Goal: Task Accomplishment & Management: Complete application form

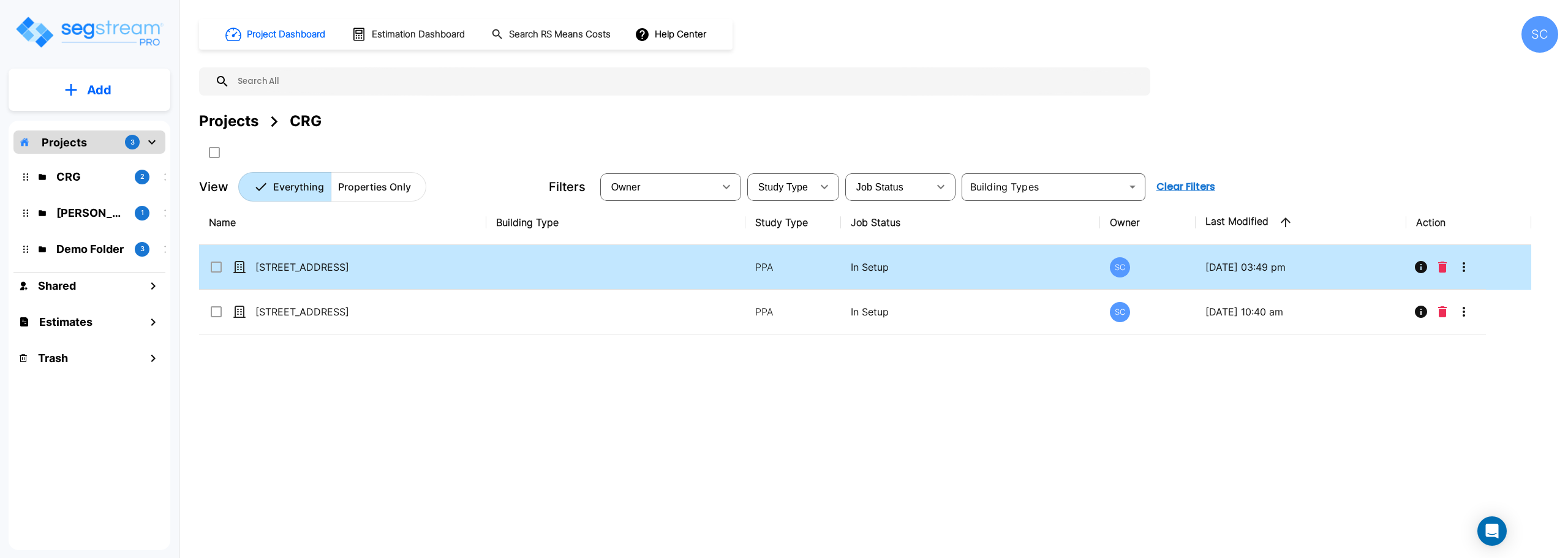
click at [300, 281] on td "[STREET_ADDRESS]" at bounding box center [342, 267] width 287 height 45
checkbox input "true"
click at [300, 281] on td "[STREET_ADDRESS]" at bounding box center [342, 267] width 287 height 45
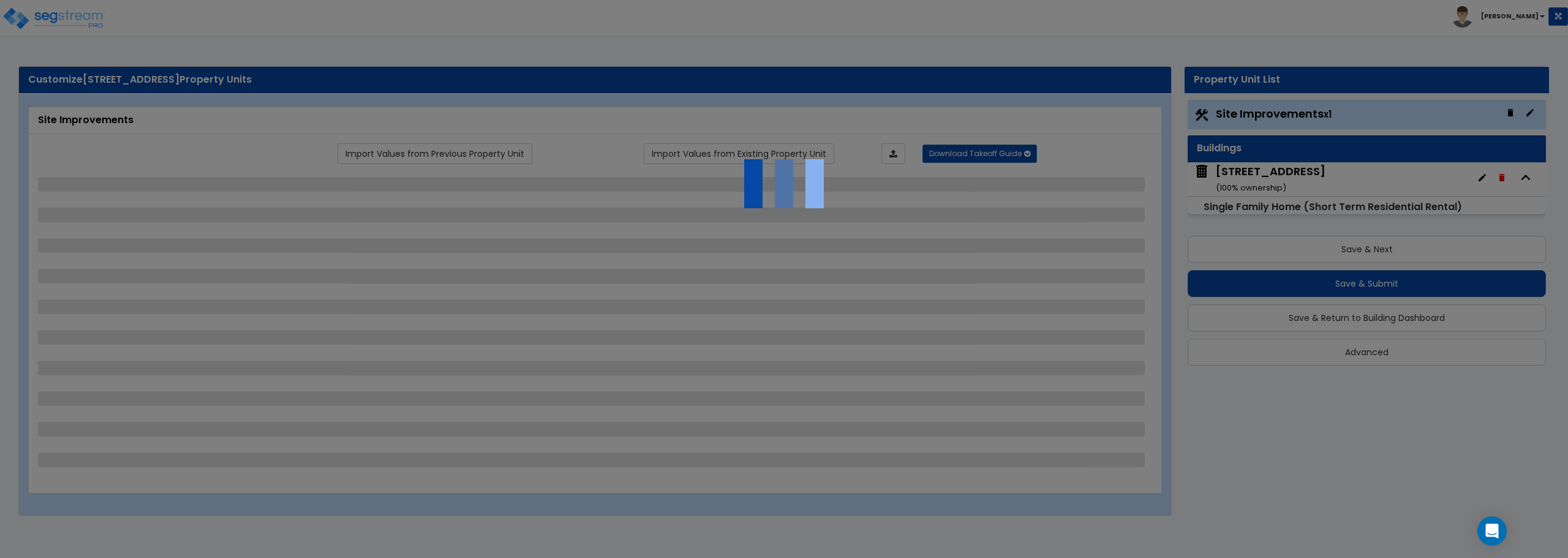
select select "2"
select select "1"
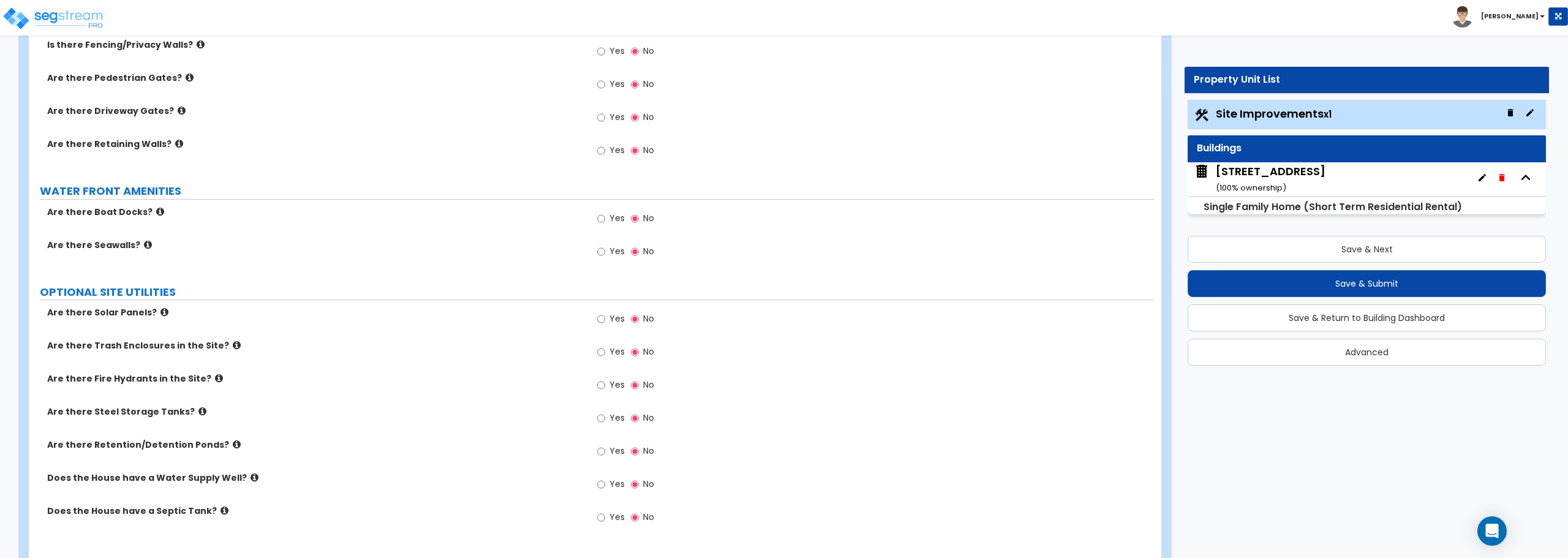
scroll to position [1521, 0]
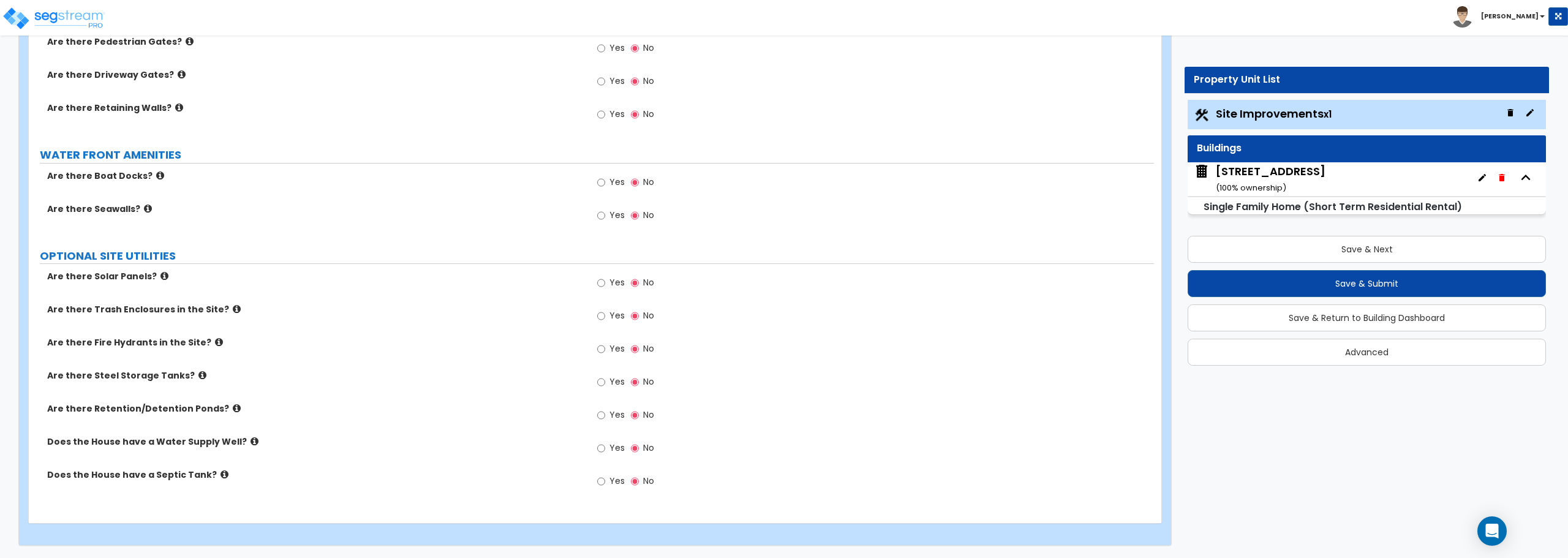
click at [1285, 180] on div "5284 S 118th Rd ( 100 % ownership)" at bounding box center [1270, 179] width 110 height 31
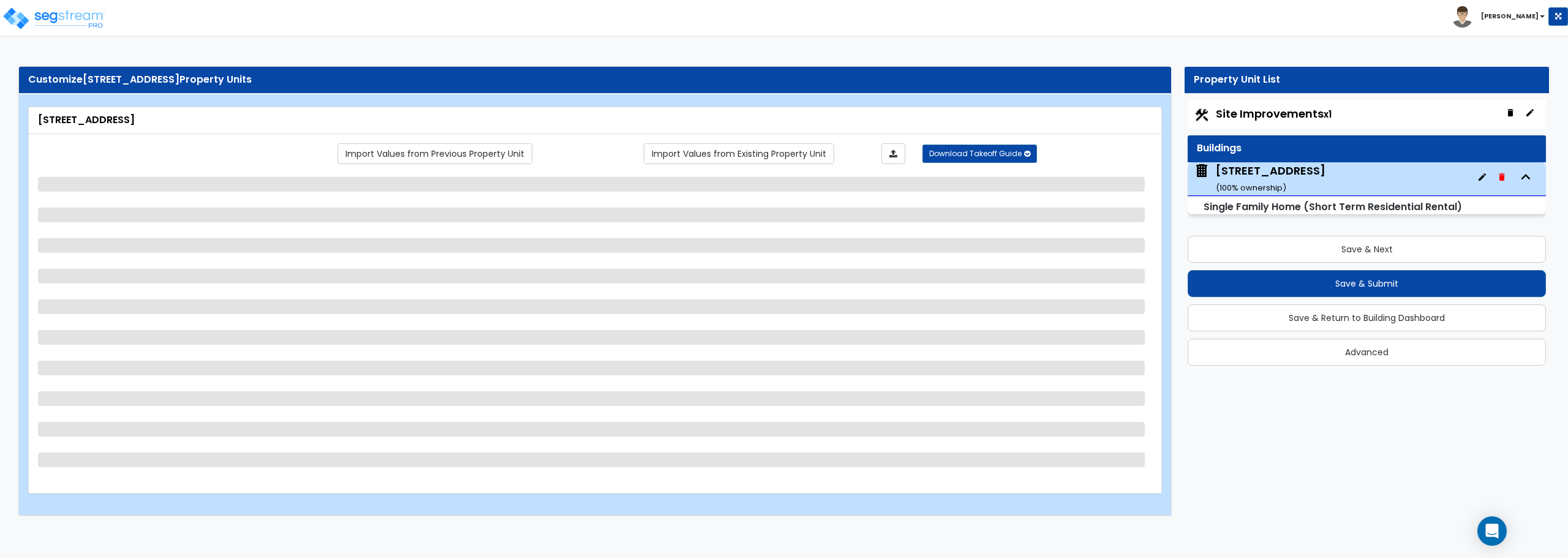
scroll to position [0, 0]
select select "1"
select select "7"
select select "3"
select select "2"
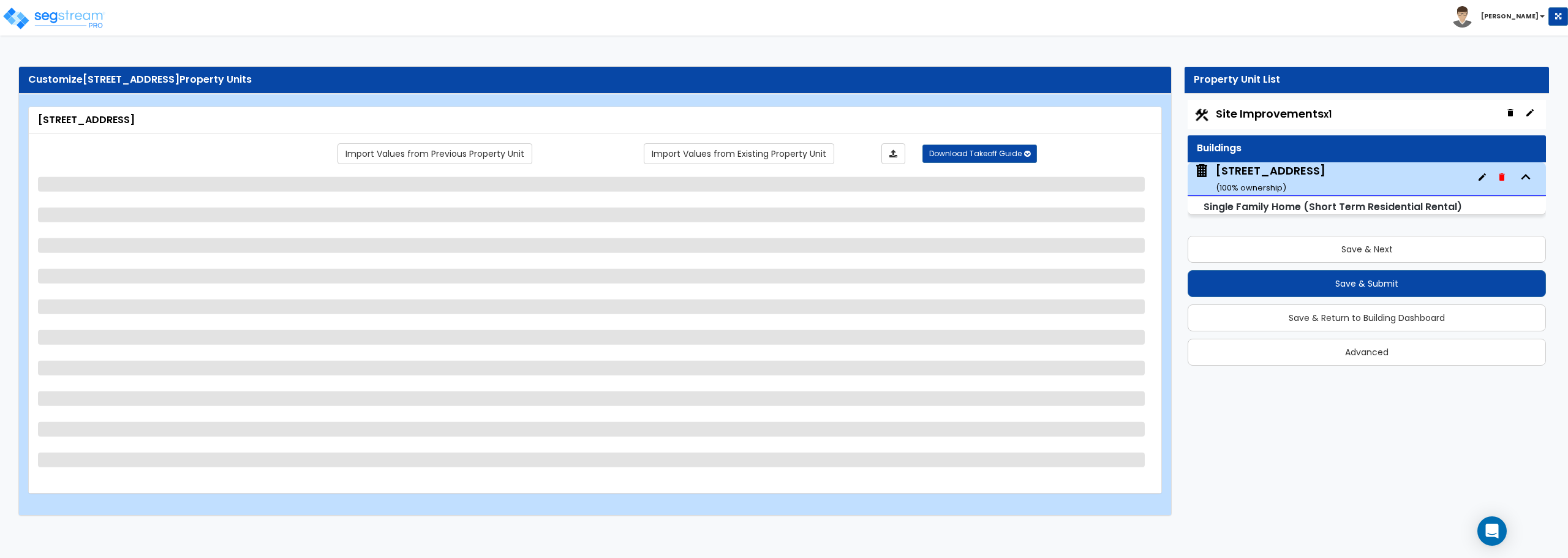
select select "1"
select select "4"
select select "1"
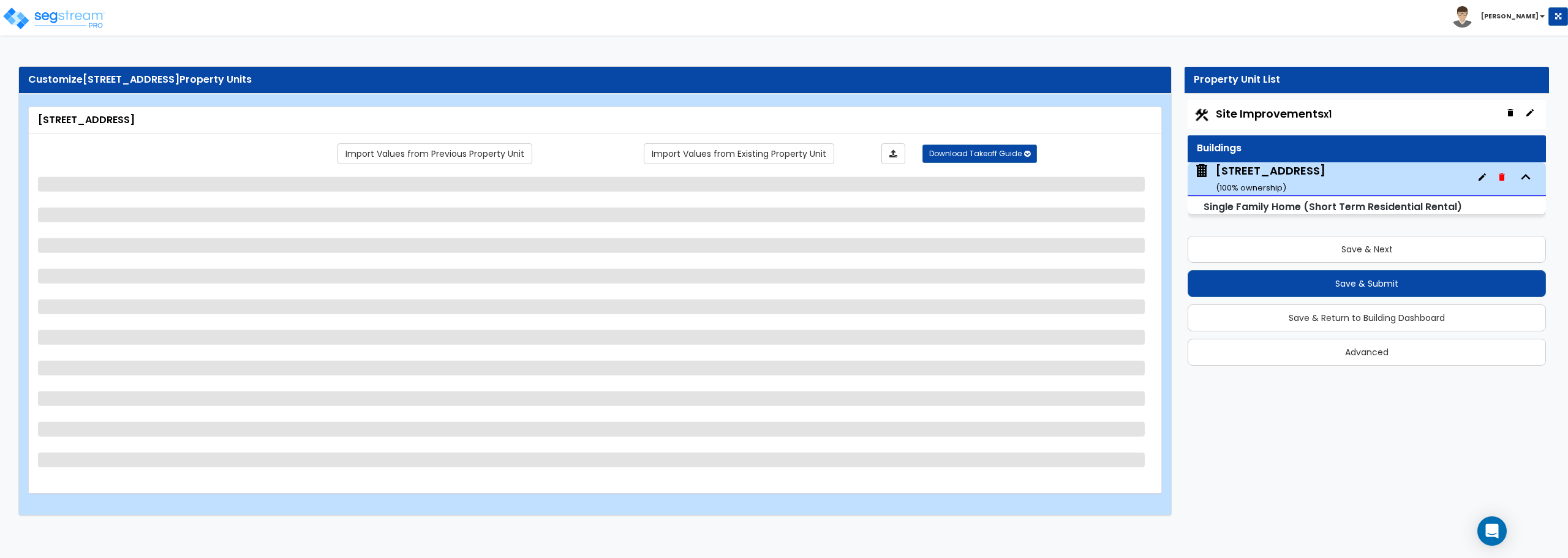
select select "1"
select select "2"
select select "1"
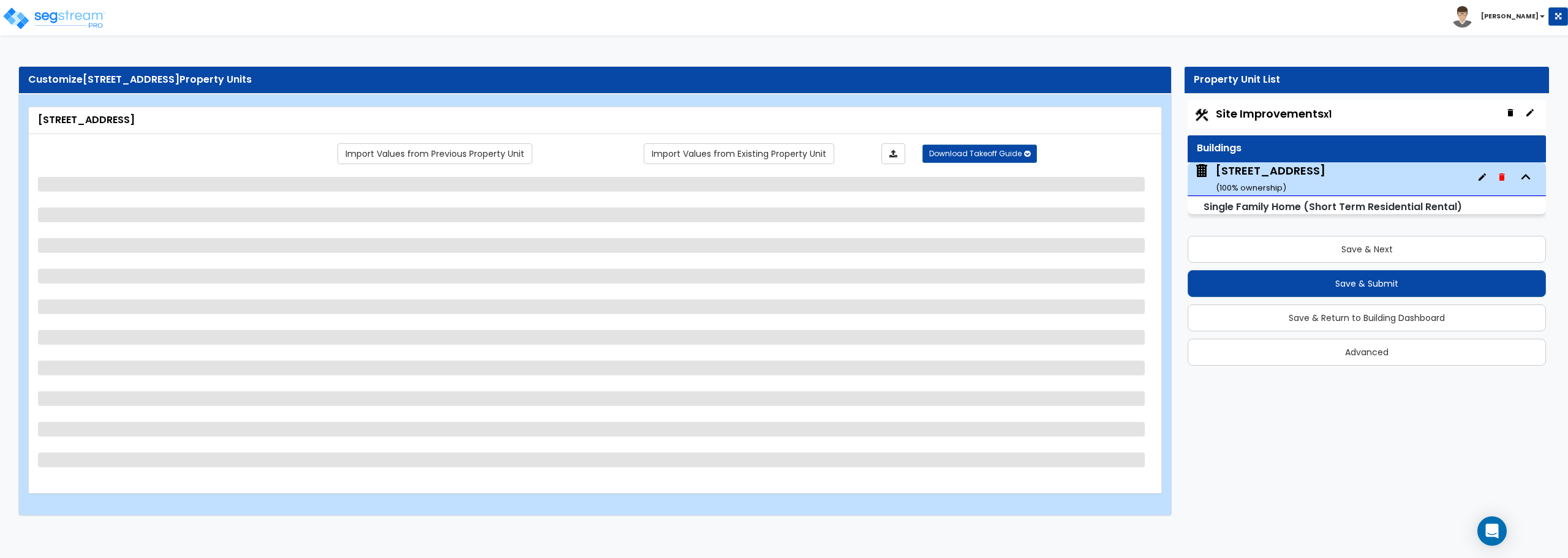
select select "2"
select select "1"
select select "4"
select select "3"
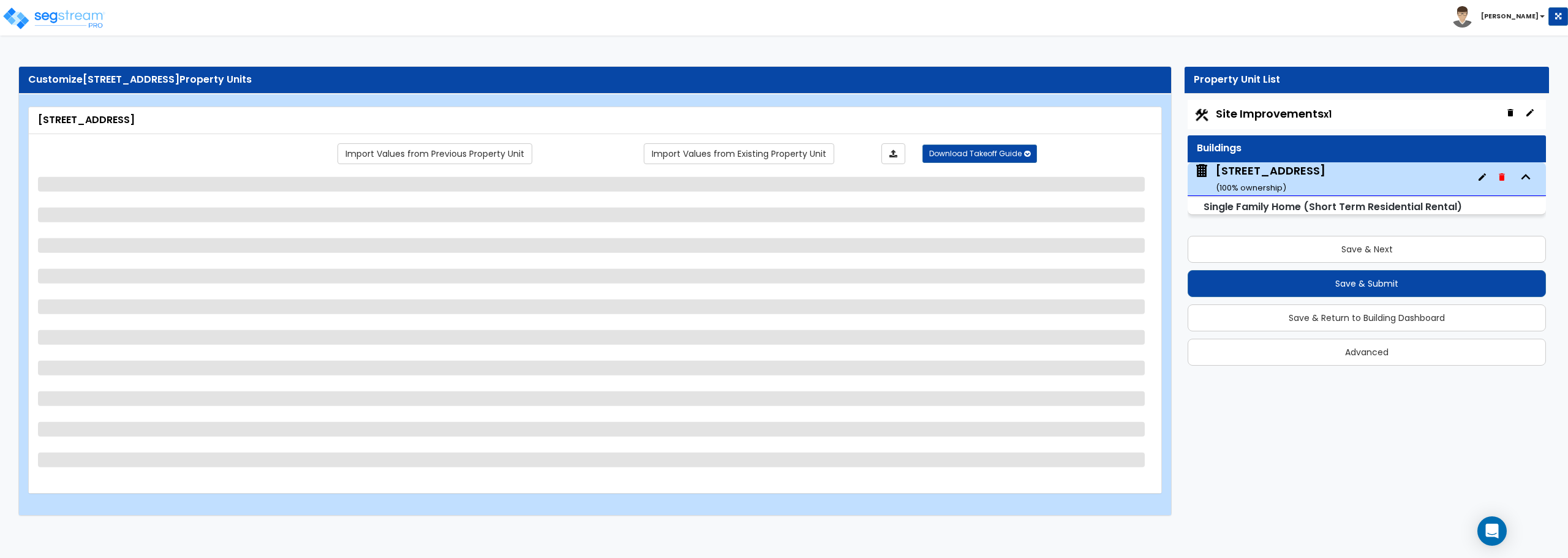
select select "2"
select select "3"
select select "1"
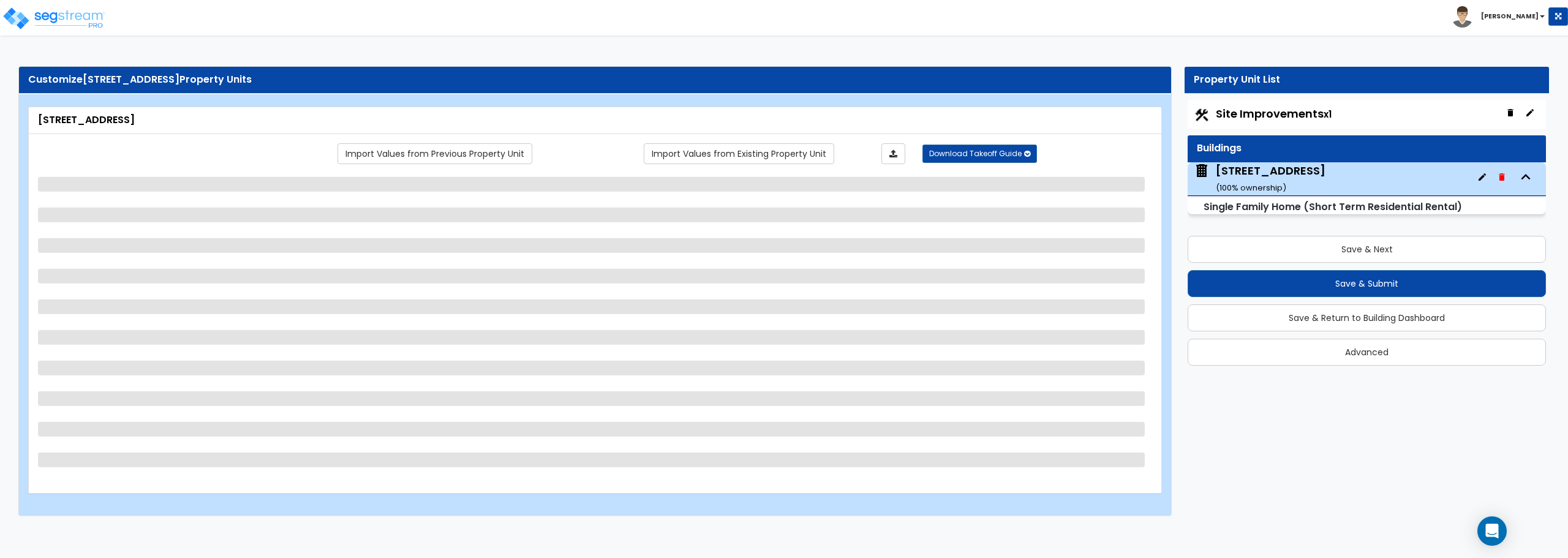
select select "3"
select select "1"
select select "5"
select select "1"
select select "2"
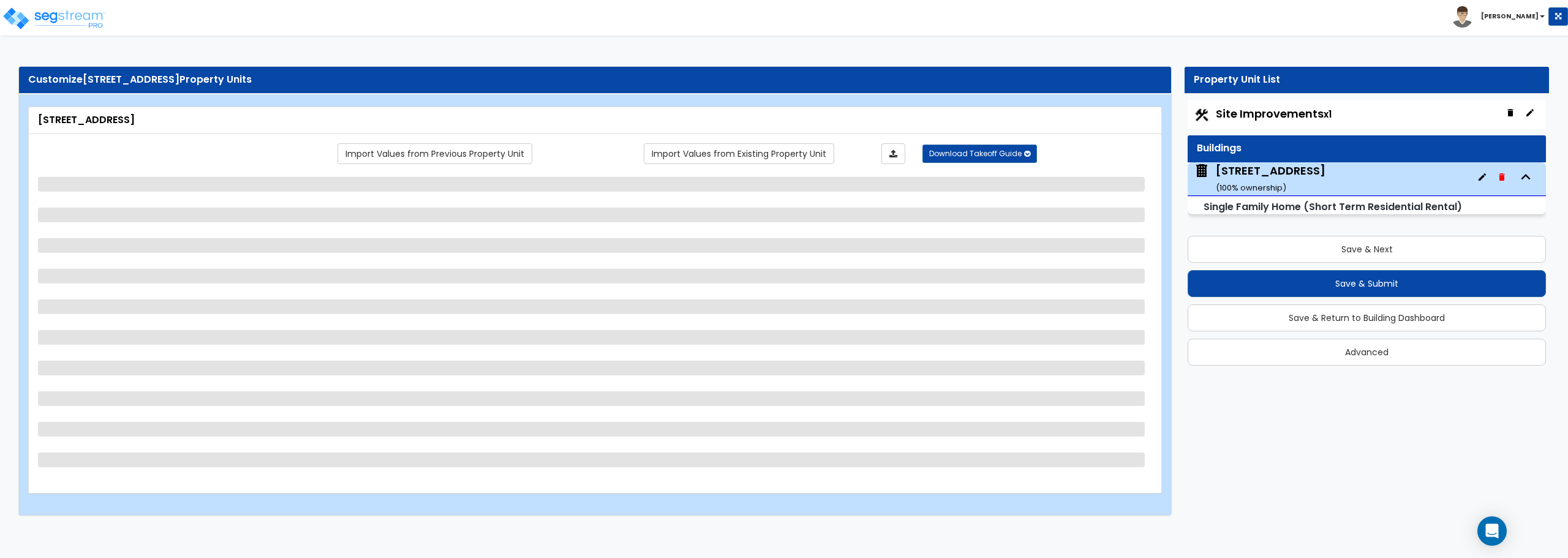
select select "2"
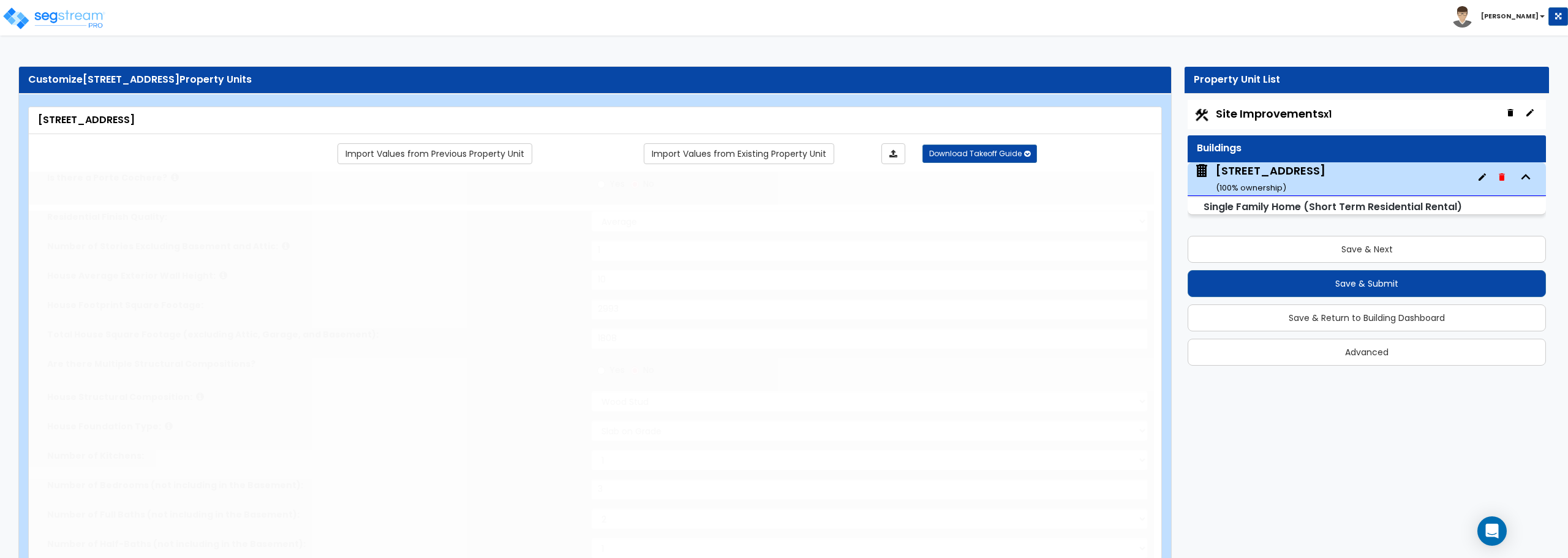
type input "2"
select select "1"
select select "2"
type input "2"
select select "2"
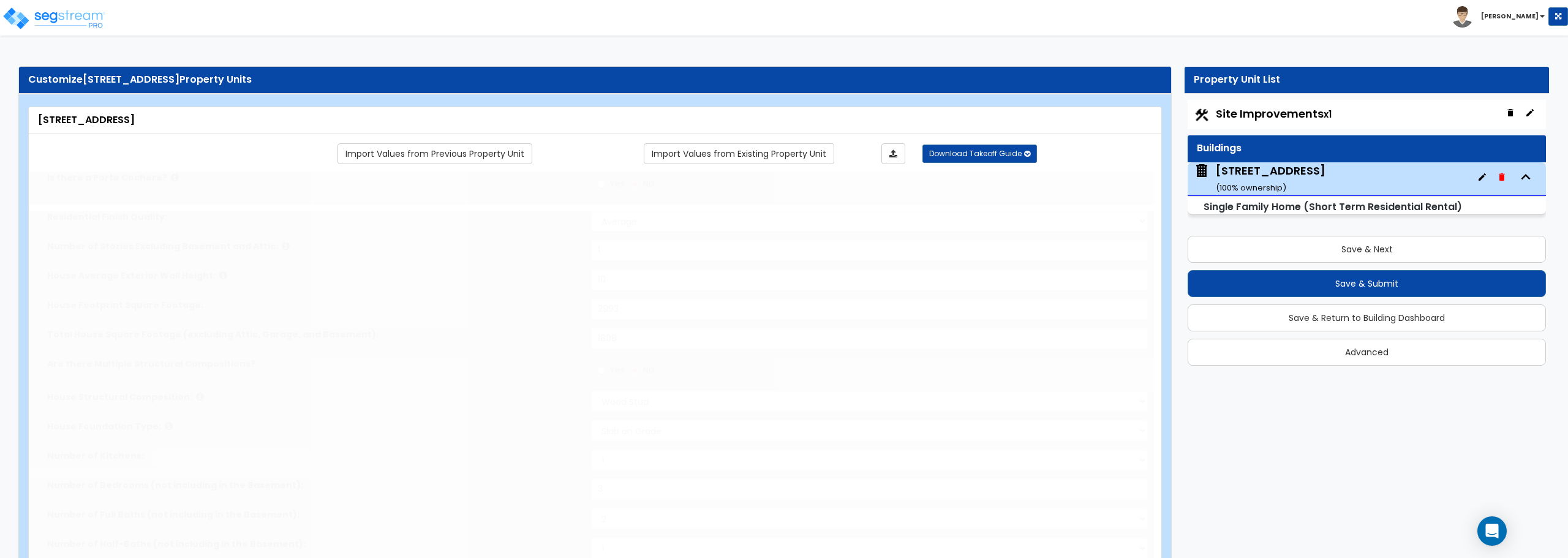
type input "4"
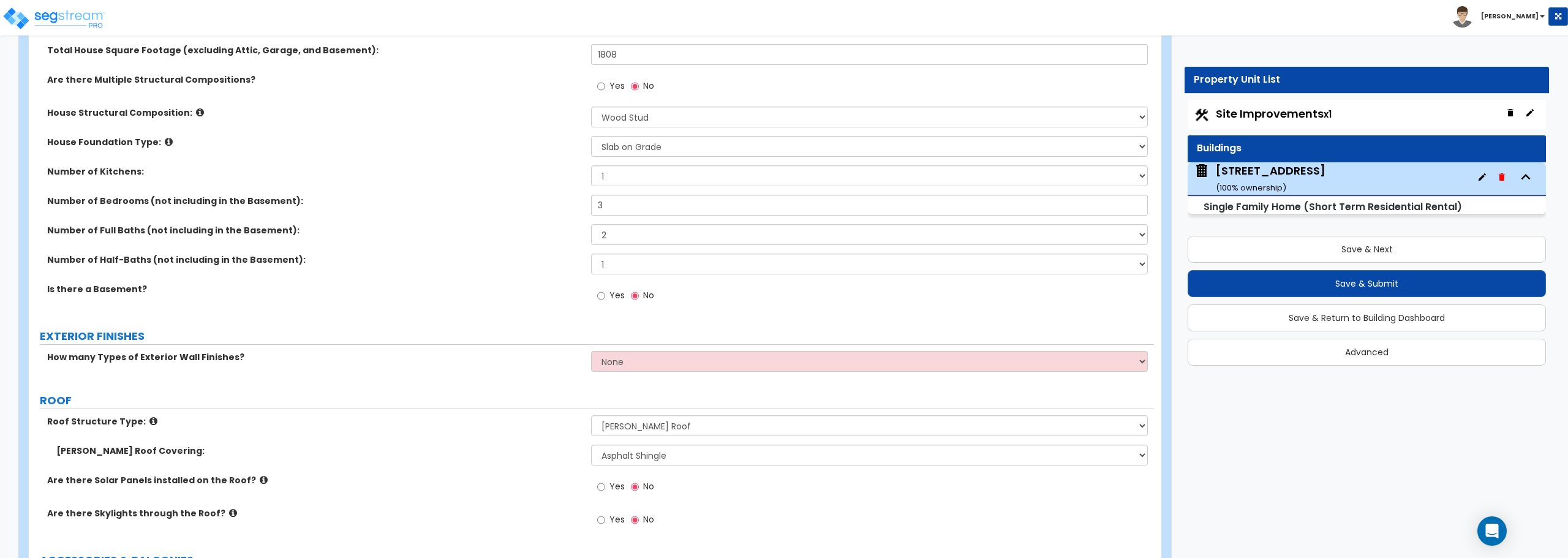
scroll to position [367, 0]
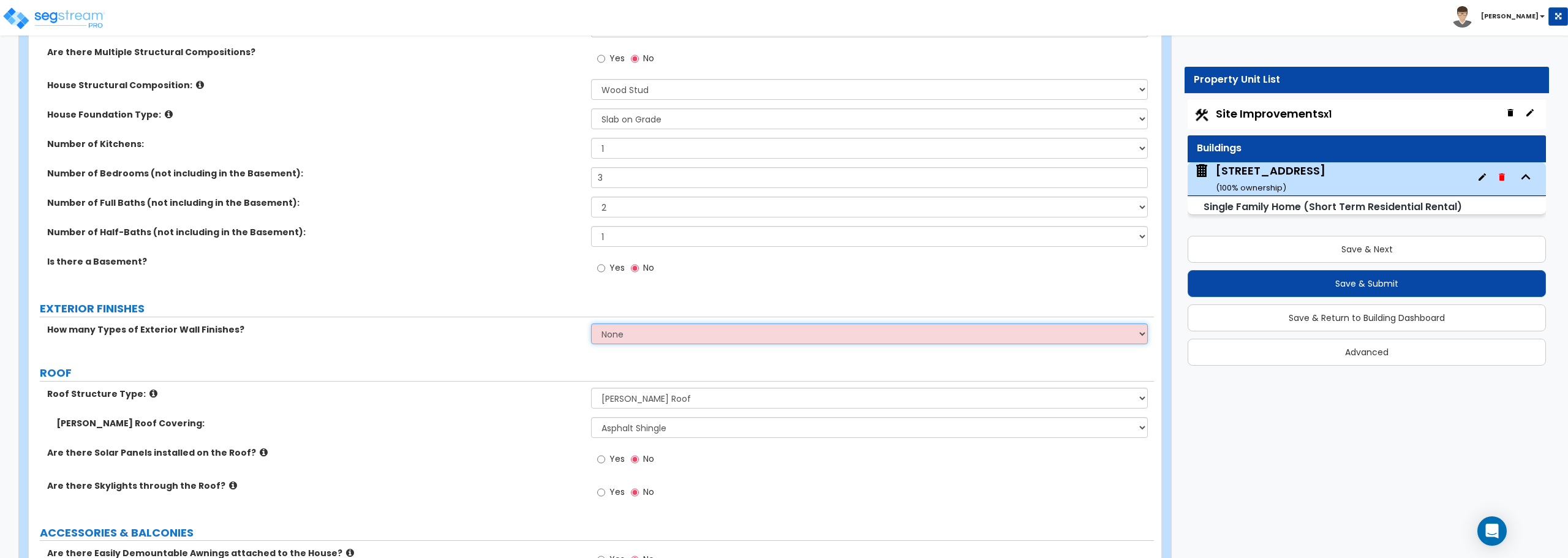
click at [696, 333] on select "None 1 2 3" at bounding box center [869, 334] width 556 height 21
select select "2"
click at [591, 323] on select "None 1 2 3" at bounding box center [869, 334] width 556 height 21
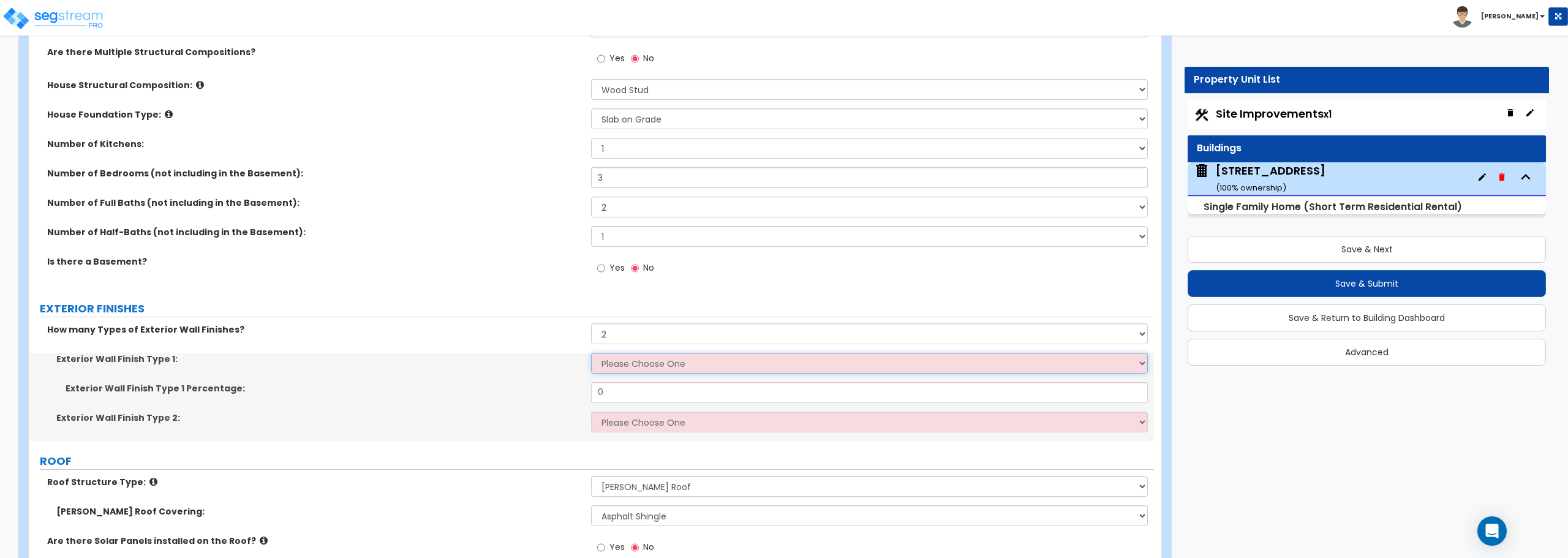
click at [659, 362] on select "Please Choose One No Finish/Shared Wall No Wall Brick Finish Stone Finish Wood …" at bounding box center [869, 363] width 556 height 21
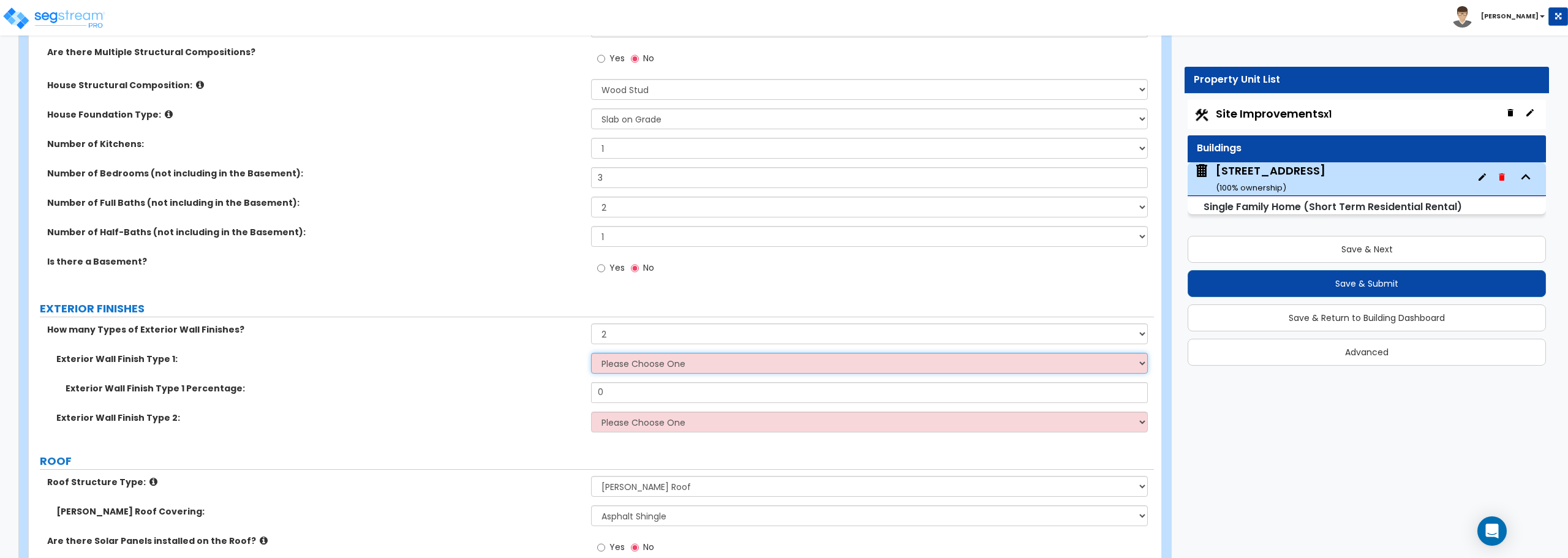
select select "11"
click at [591, 353] on select "Please Choose One No Finish/Shared Wall No Wall Brick Finish Stone Finish Wood …" at bounding box center [869, 363] width 556 height 21
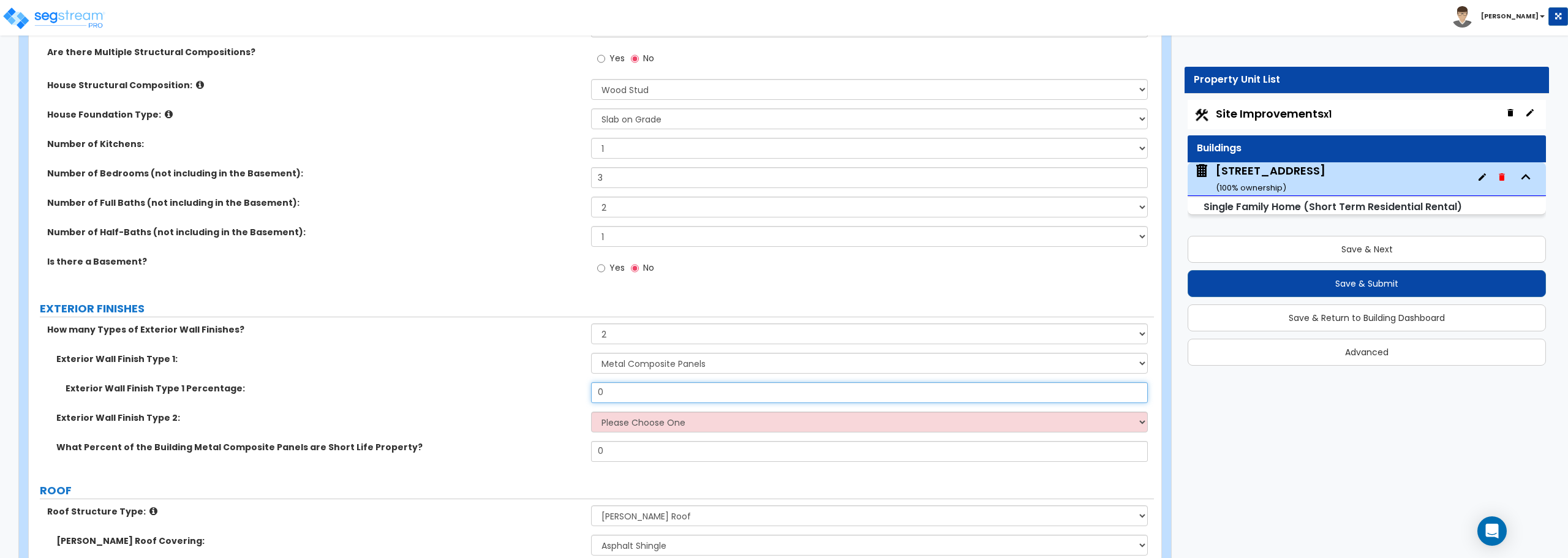
click at [638, 396] on input "0" at bounding box center [869, 392] width 556 height 21
click at [633, 420] on select "Please Choose One No Finish/Shared Wall No Wall Brick Finish Stone Finish Wood …" at bounding box center [869, 422] width 556 height 21
select select "3"
click at [591, 411] on select "Please Choose One No Finish/Shared Wall No Wall Brick Finish Stone Finish Wood …" at bounding box center [869, 422] width 556 height 21
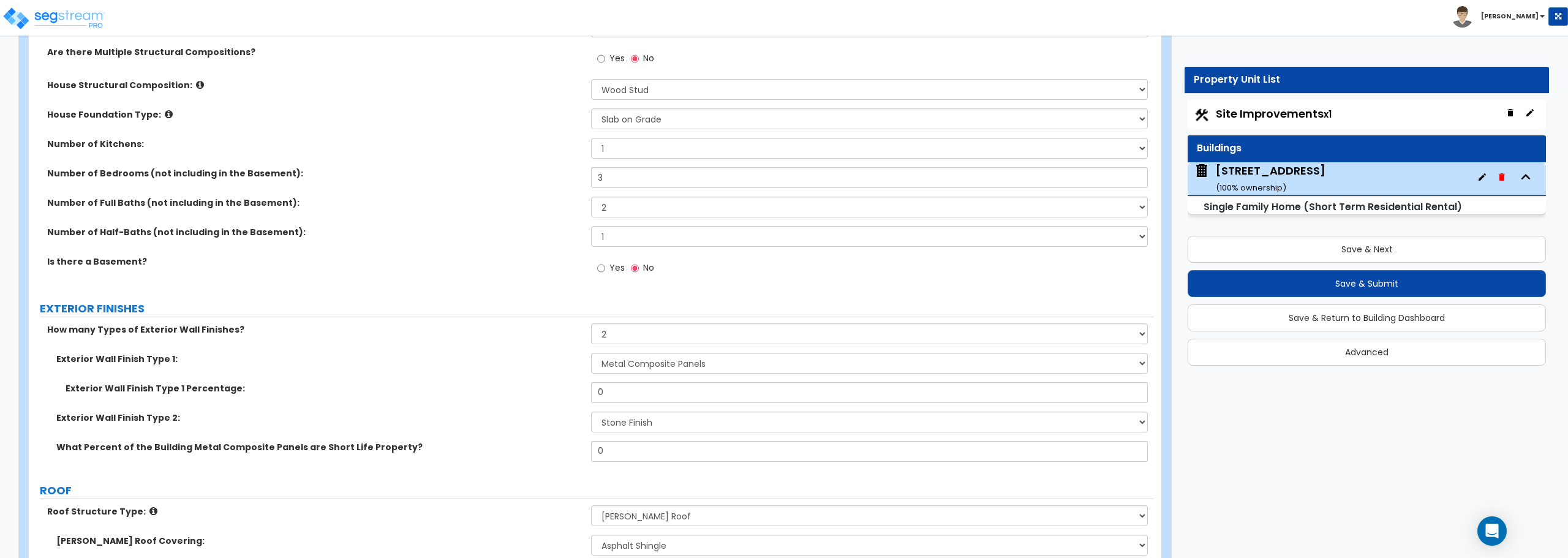
click at [543, 436] on div "Exterior Wall Finish Type 2: Please Choose One No Finish/Shared Wall No Wall Br…" at bounding box center [591, 426] width 1125 height 29
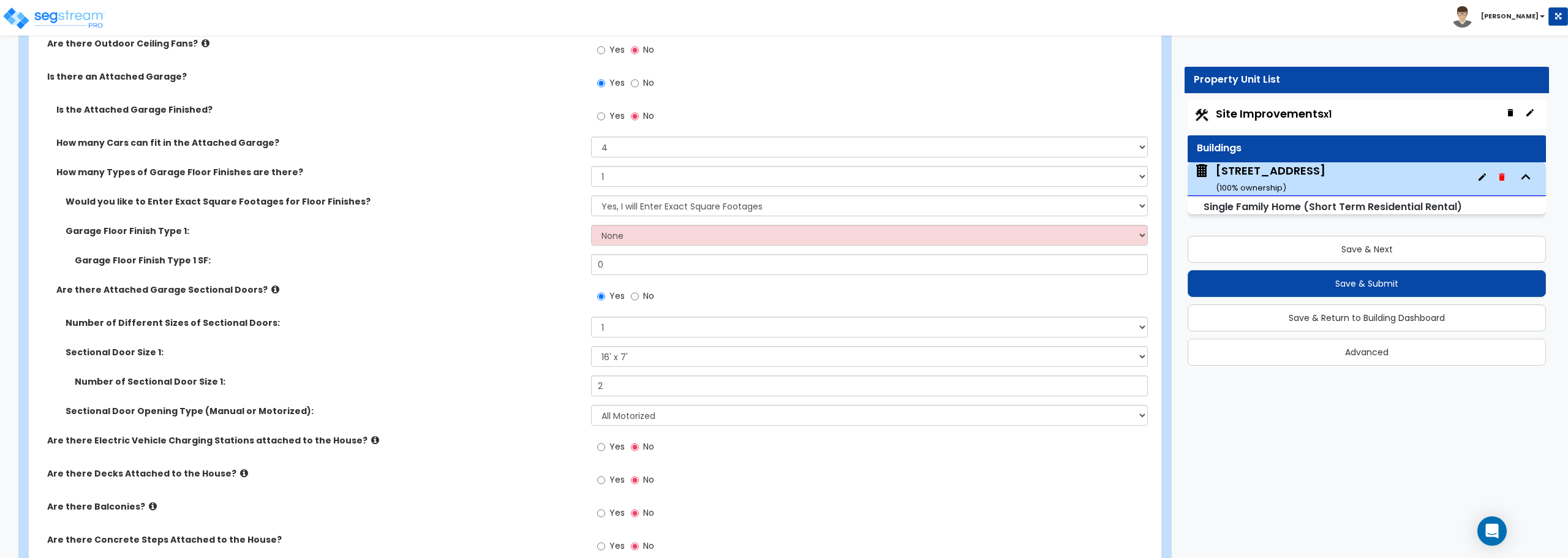
scroll to position [1347, 0]
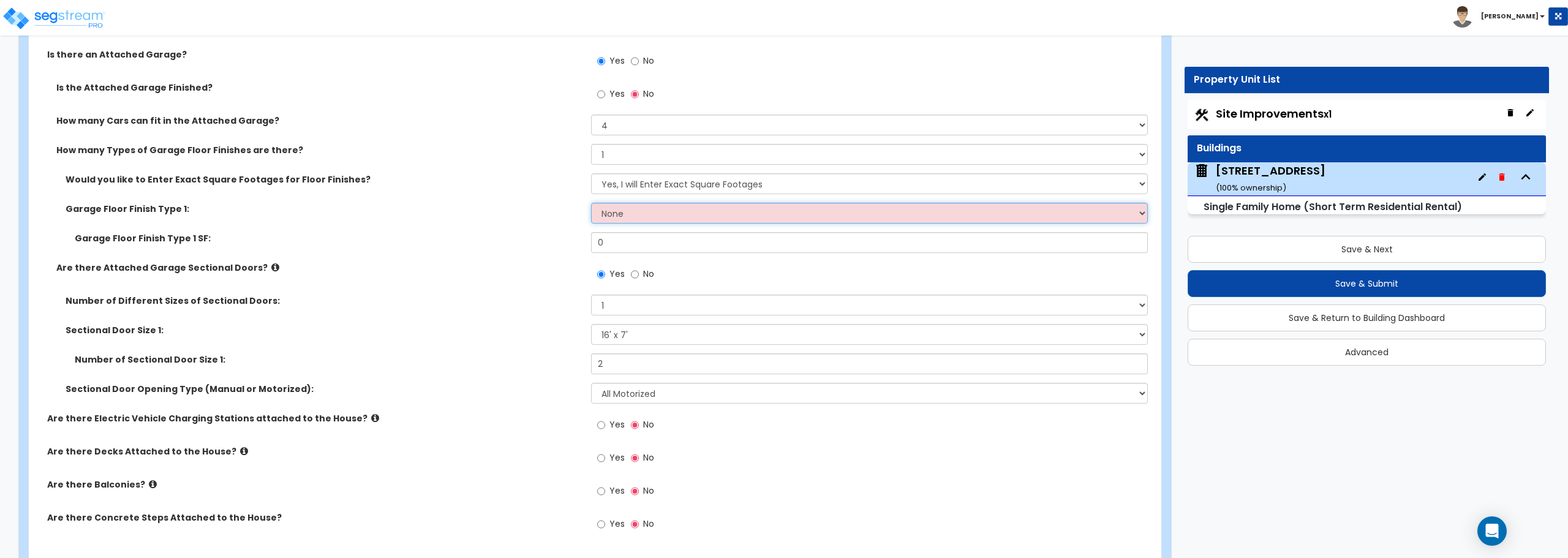
click at [626, 214] on select "None Polished Concrete Flooring Ceramic Tile Flooring Rubber Tile Flooring Epox…" at bounding box center [869, 213] width 556 height 21
select select "1"
click at [591, 203] on select "None Polished Concrete Flooring Ceramic Tile Flooring Rubber Tile Flooring Epox…" at bounding box center [869, 213] width 556 height 21
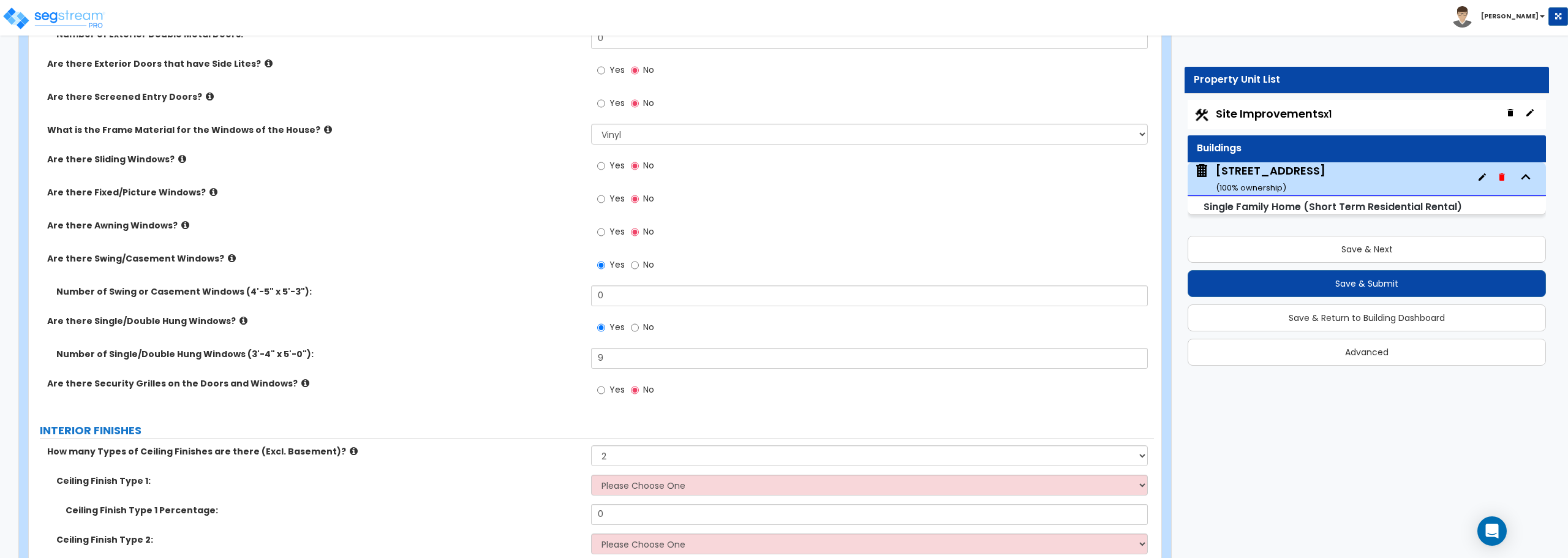
scroll to position [2388, 0]
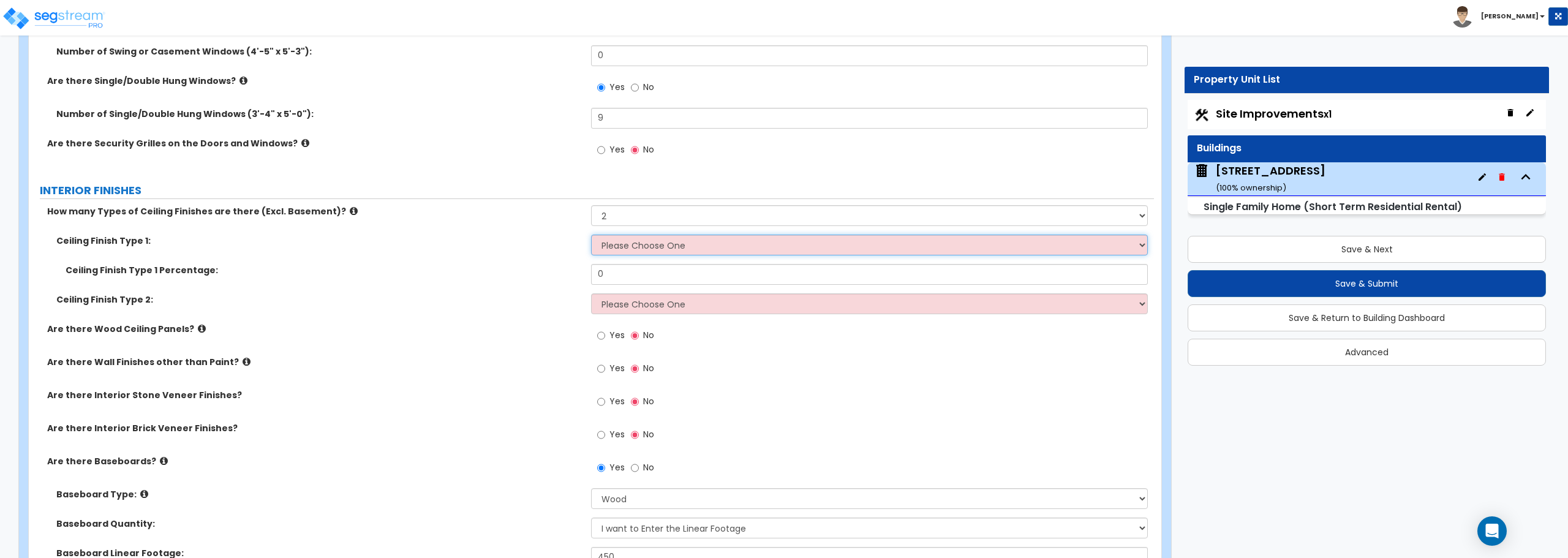
click at [638, 244] on select "Please Choose One Drop Ceiling Drywall Ceiling Open Ceiling" at bounding box center [869, 245] width 556 height 21
click at [591, 235] on select "Please Choose One Drop Ceiling Drywall Ceiling Open Ceiling" at bounding box center [869, 245] width 556 height 21
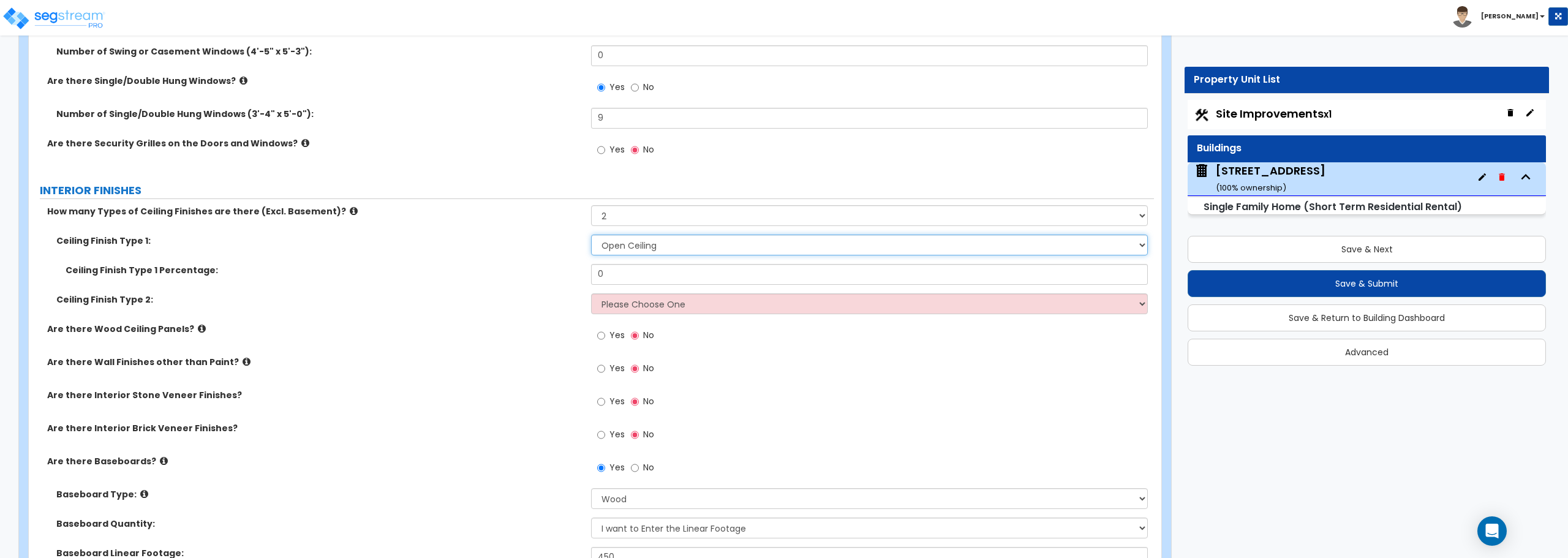
click at [723, 244] on select "Please Choose One Drop Ceiling Drywall Ceiling Open Ceiling" at bounding box center [869, 245] width 556 height 21
select select "0"
click at [591, 235] on select "Please Choose One Drop Ceiling Drywall Ceiling Open Ceiling" at bounding box center [869, 245] width 556 height 21
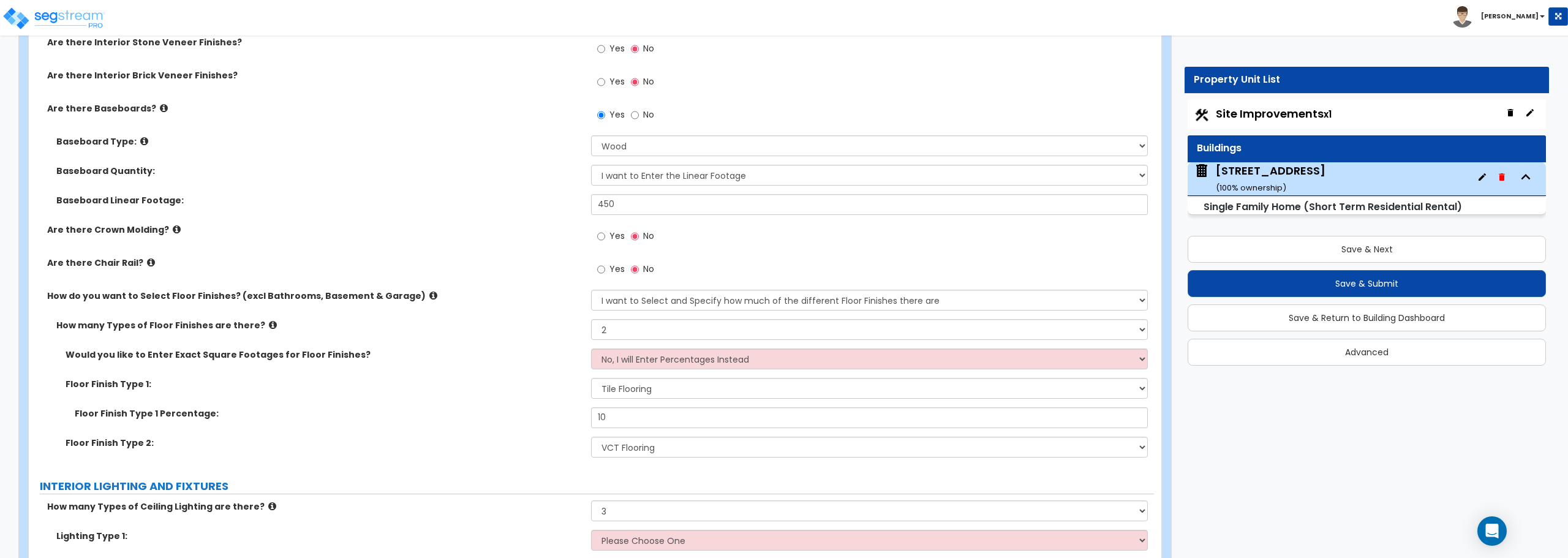
scroll to position [2756, 0]
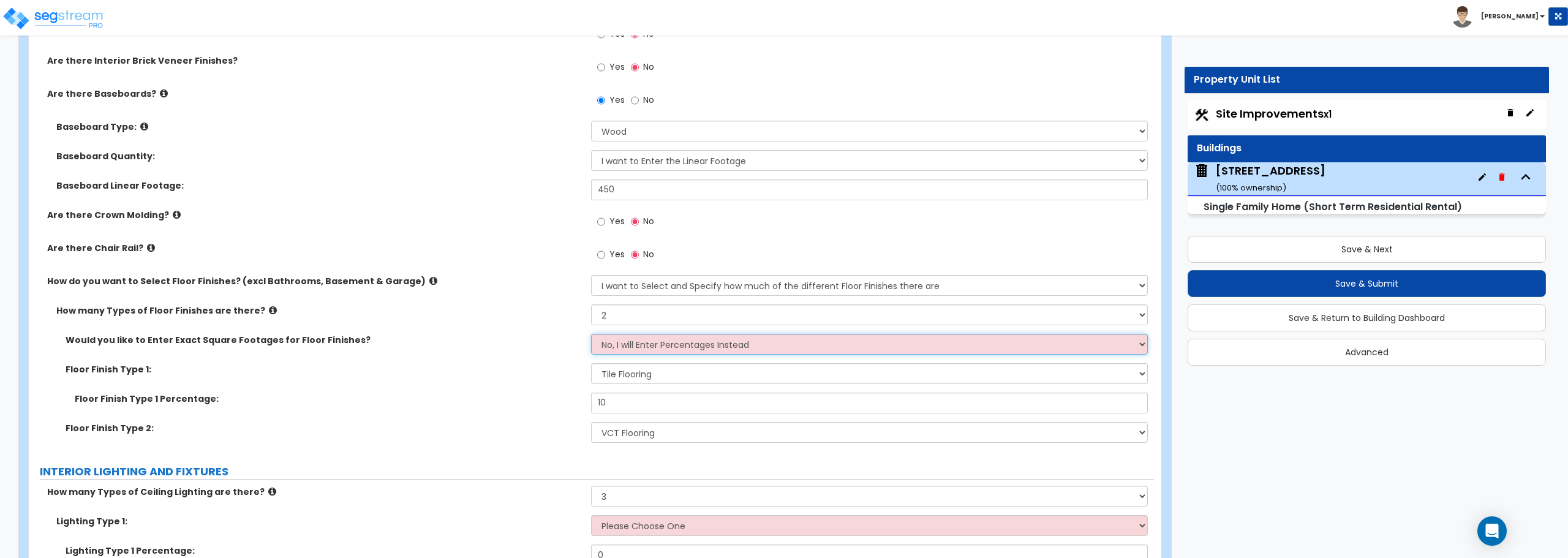
click at [631, 348] on select "No, I will Enter Percentages Instead Yes, I will Enter Exact Square Footages" at bounding box center [869, 344] width 556 height 21
click at [650, 346] on select "No, I will Enter Percentages Instead Yes, I will Enter Exact Square Footages" at bounding box center [869, 344] width 556 height 21
click at [591, 334] on select "No, I will Enter Percentages Instead Yes, I will Enter Exact Square Footages" at bounding box center [869, 344] width 556 height 21
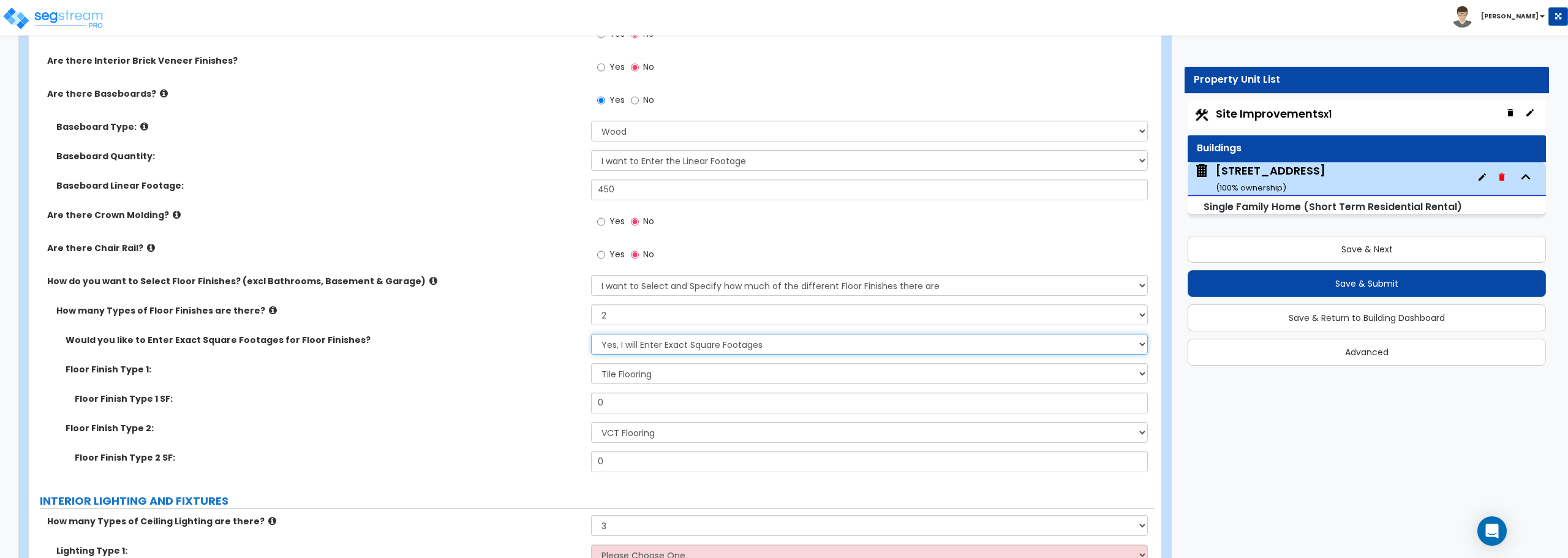
click at [654, 335] on select "No, I will Enter Percentages Instead Yes, I will Enter Exact Square Footages" at bounding box center [869, 344] width 556 height 21
select select "0"
click at [591, 334] on select "No, I will Enter Percentages Instead Yes, I will Enter Exact Square Footages" at bounding box center [869, 344] width 556 height 21
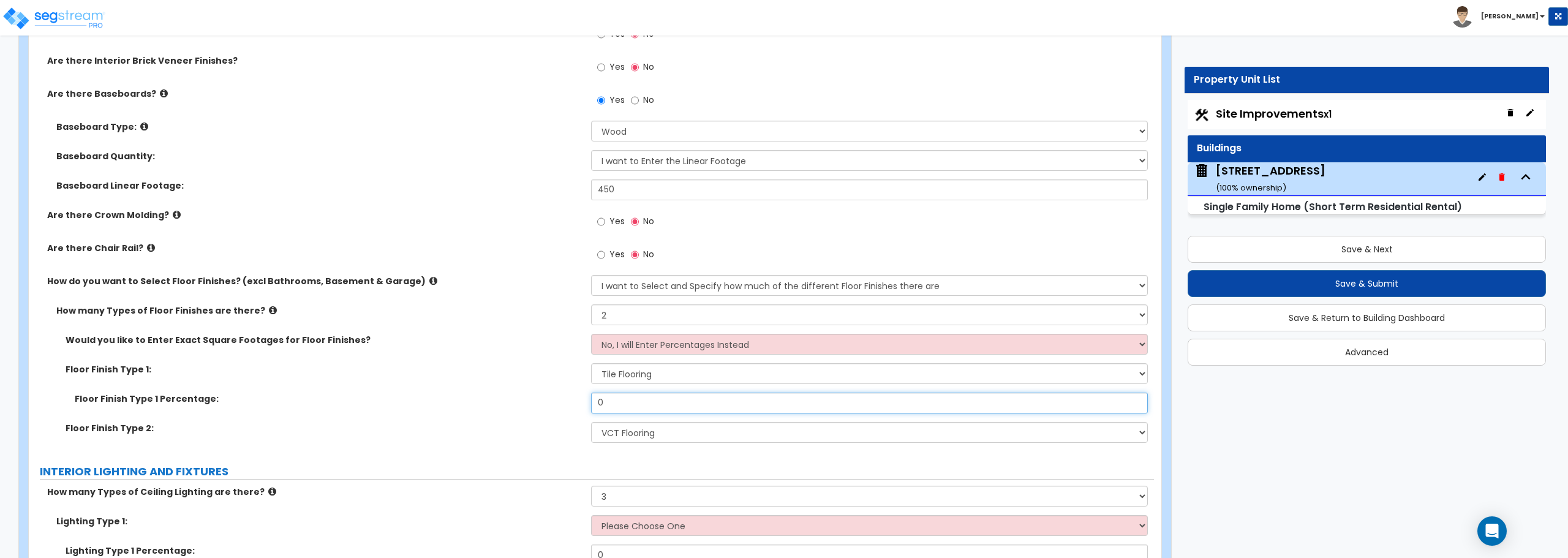
click at [647, 406] on input "0" at bounding box center [869, 403] width 556 height 21
drag, startPoint x: 647, startPoint y: 406, endPoint x: 588, endPoint y: 402, distance: 59.1
click at [588, 402] on div "Floor Finish Type 1 Percentage: 0" at bounding box center [591, 407] width 1125 height 29
type input "10"
click at [634, 457] on div "PORTE COCHERE Is there a Porte Cochere? Yes No GENERAL HOUSE INFORMATION Reside…" at bounding box center [591, 403] width 1106 height 5965
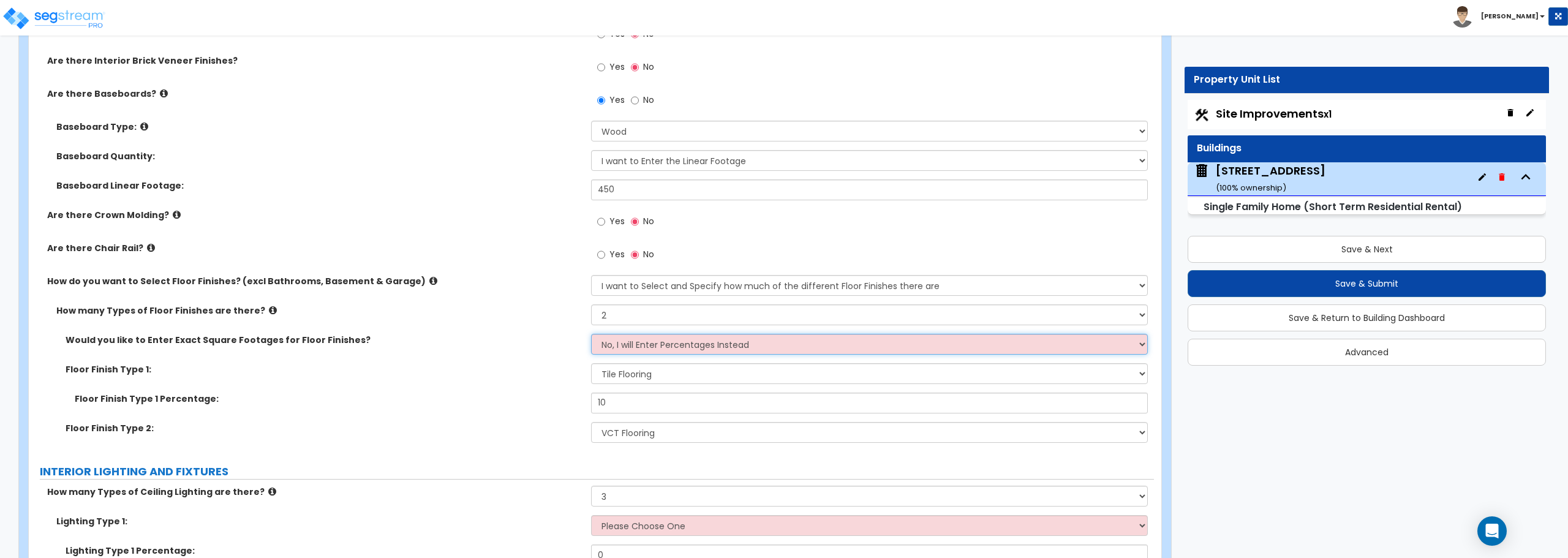
click at [673, 342] on select "No, I will Enter Percentages Instead Yes, I will Enter Exact Square Footages" at bounding box center [869, 344] width 556 height 21
click at [659, 313] on select "None 1 2 3 4" at bounding box center [869, 315] width 556 height 21
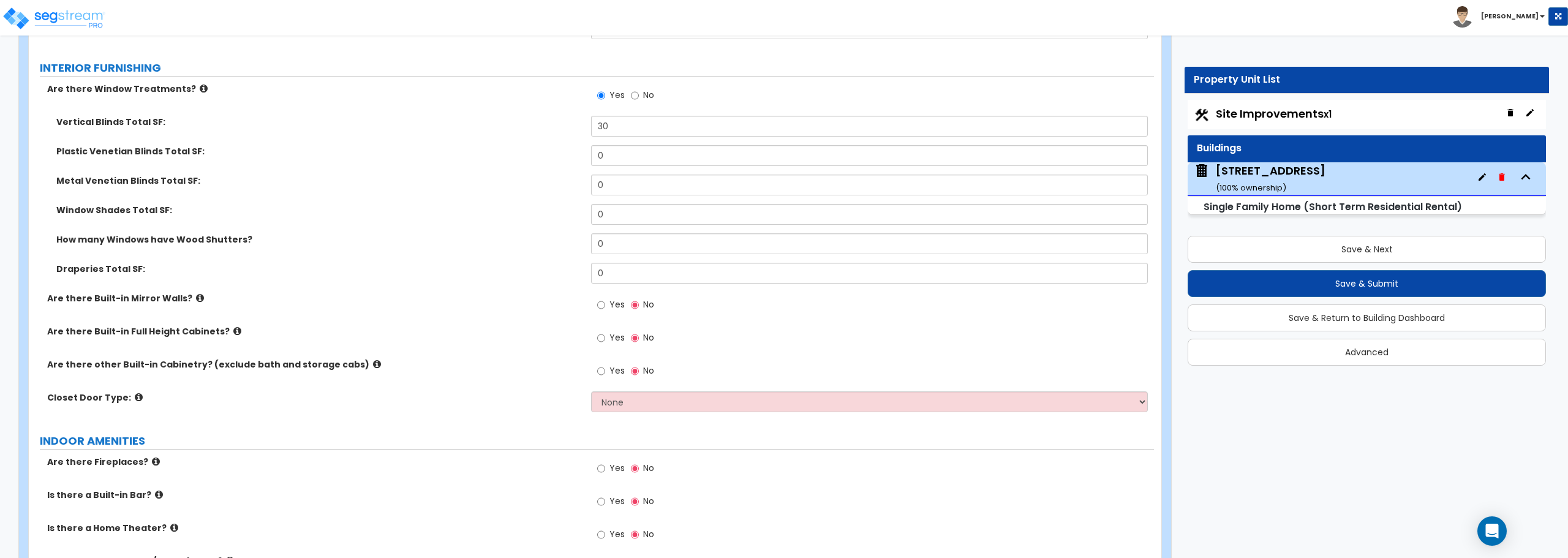
scroll to position [3613, 0]
click at [618, 396] on select "None Bi-fold Louvered Doors Bi-fold Panel Doors Sliding Doors Hinged Wood Door" at bounding box center [869, 401] width 556 height 21
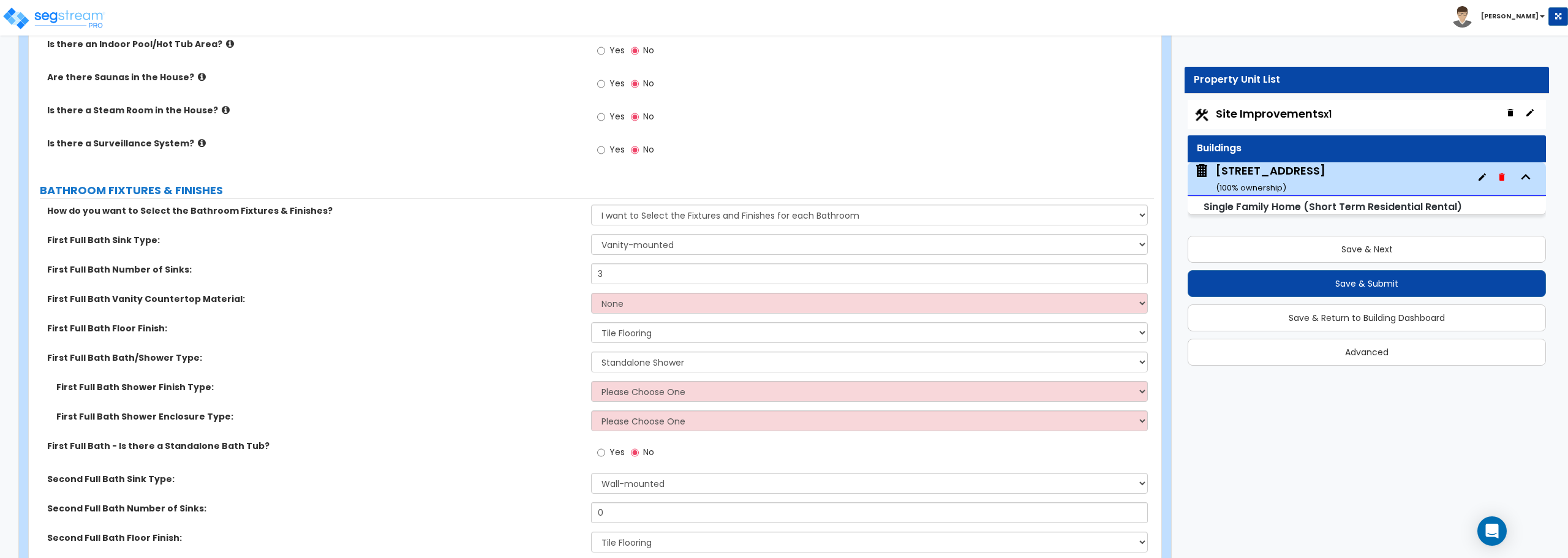
scroll to position [4225, 0]
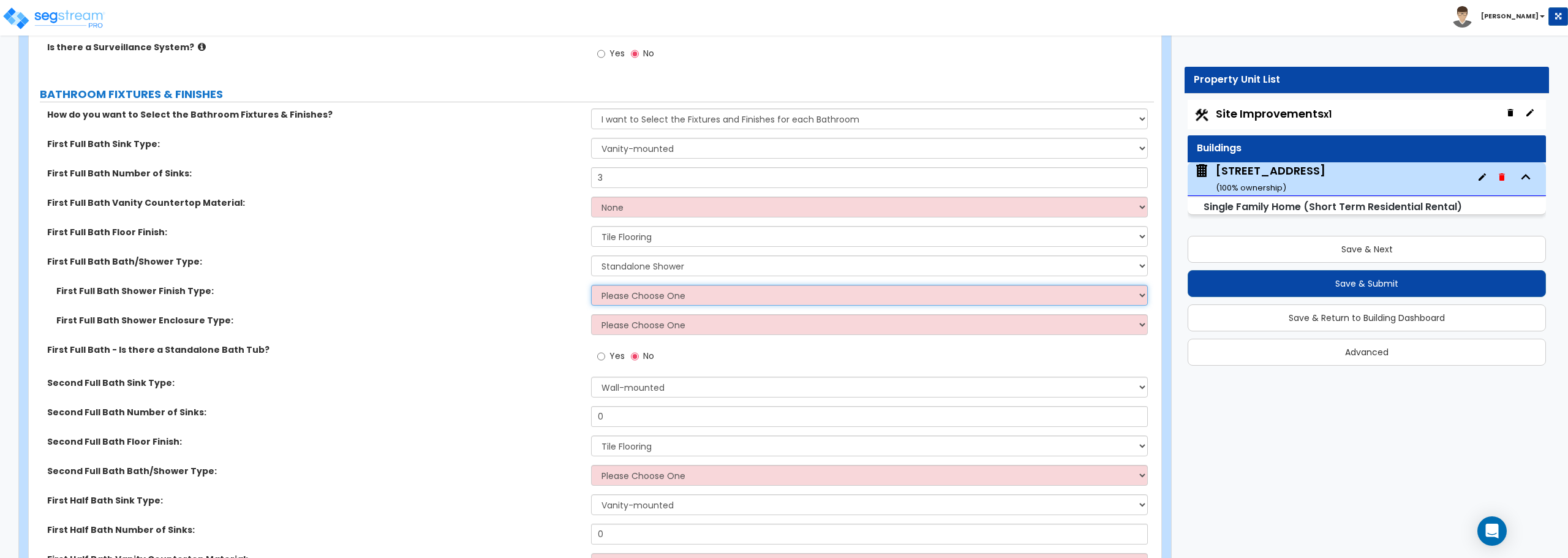
click at [633, 302] on select "Please Choose One Plastic Tile Stone" at bounding box center [869, 295] width 556 height 21
click at [525, 300] on div "First Full Bath Shower Finish Type: Please Choose One Plastic Tile Stone" at bounding box center [591, 300] width 1125 height 29
click at [619, 296] on select "Please Choose One Plastic Tile Stone" at bounding box center [869, 295] width 556 height 21
select select "2"
click at [591, 285] on select "Please Choose One Plastic Tile Stone" at bounding box center [869, 295] width 556 height 21
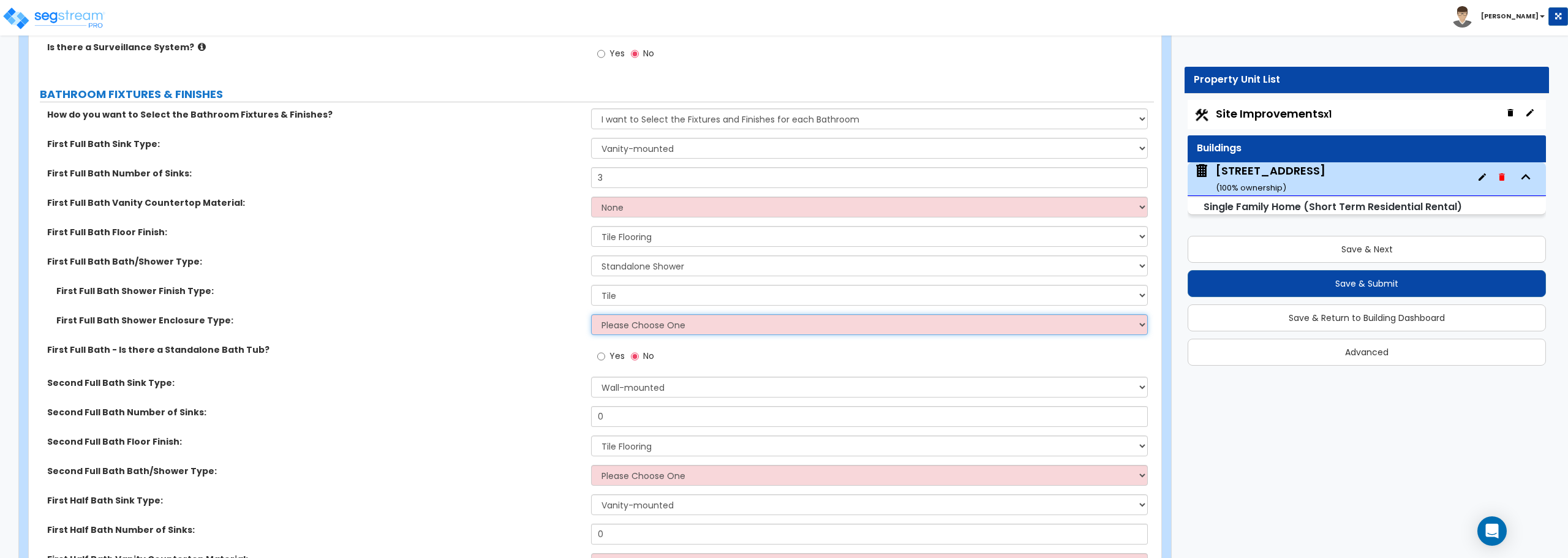
click at [627, 326] on select "Please Choose One Curtain & Rod Glass Sliding Doors Glass Hinged Doors" at bounding box center [869, 325] width 556 height 21
select select "1"
click at [591, 314] on select "Please Choose One Curtain & Rod Glass Sliding Doors Glass Hinged Doors" at bounding box center [869, 325] width 556 height 21
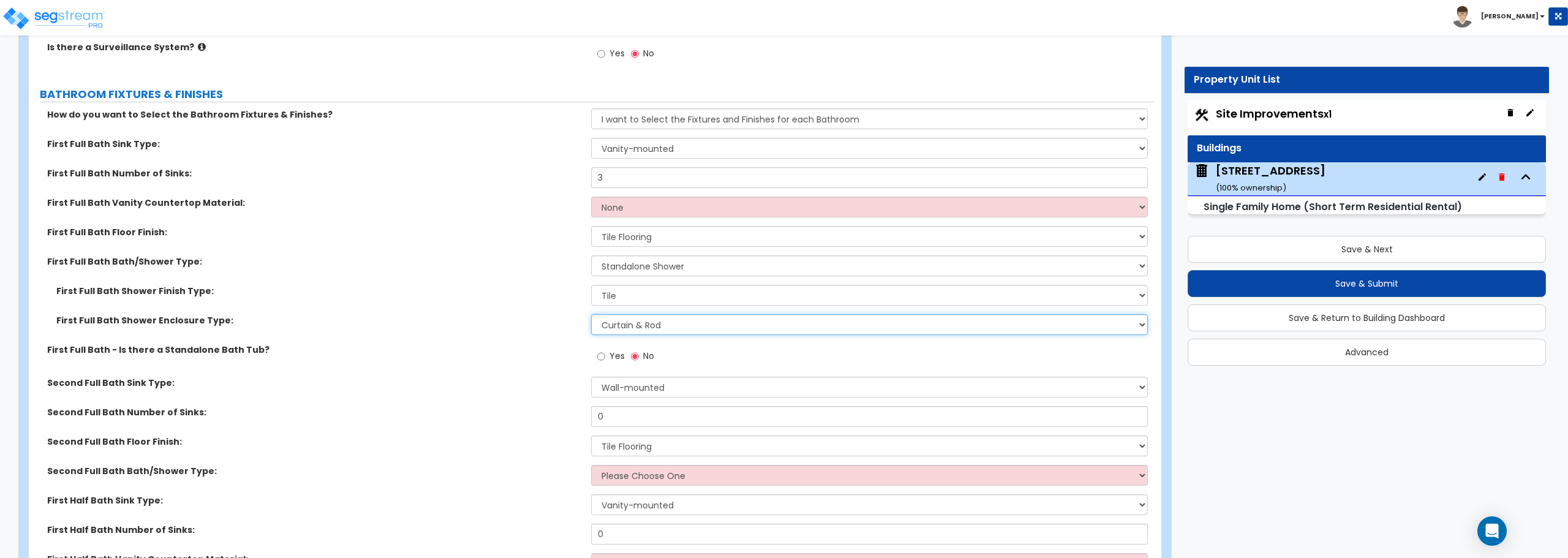
scroll to position [4287, 0]
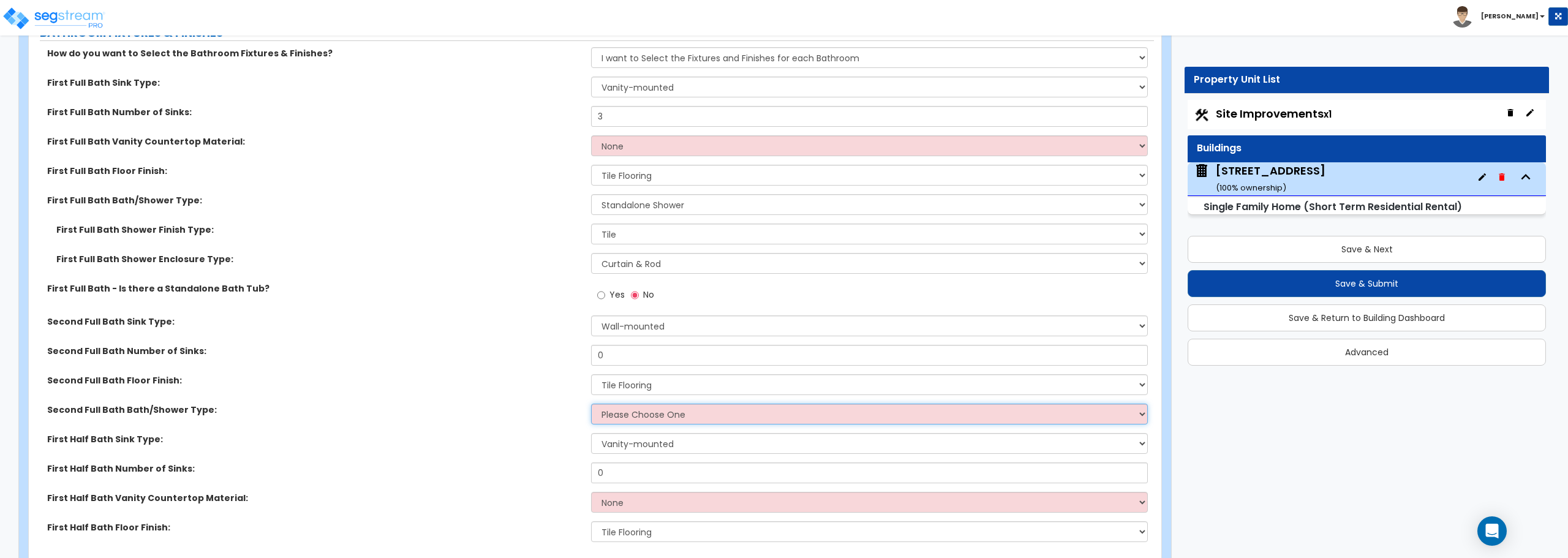
click at [657, 420] on select "Please Choose One Standalone Shower Bathtub - Shower Combo" at bounding box center [869, 414] width 556 height 21
select select "2"
click at [591, 404] on select "Please Choose One Standalone Shower Bathtub - Shower Combo" at bounding box center [869, 414] width 556 height 21
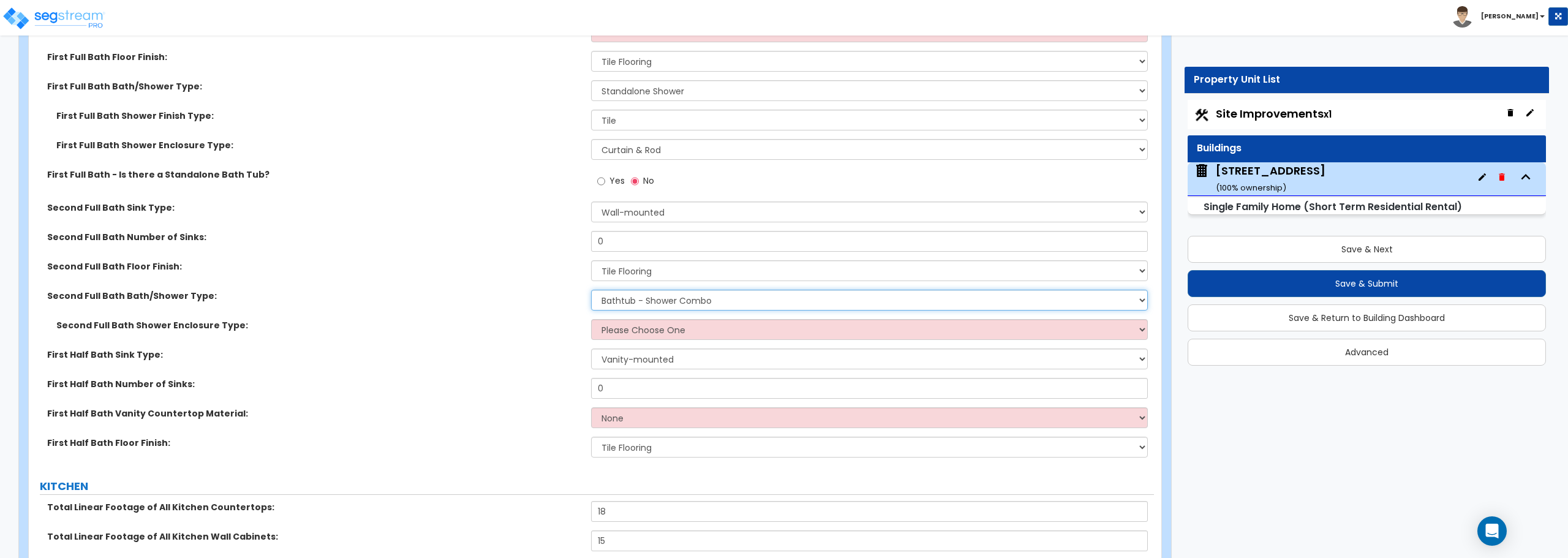
scroll to position [4409, 0]
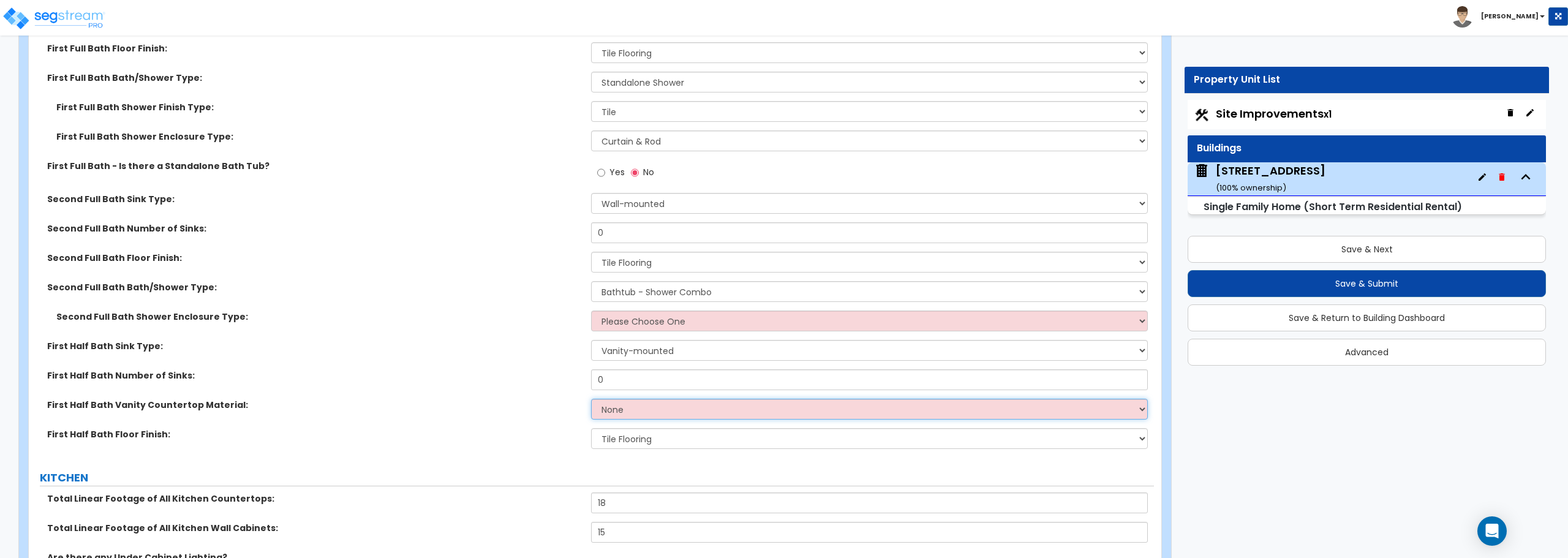
click at [646, 412] on select "None Plastic Laminate Solid Surface Stone Quartz Marble Tile Wood Stainless Ste…" at bounding box center [869, 409] width 556 height 21
select select "5"
click at [591, 399] on select "None Plastic Laminate Solid Surface Stone Quartz Marble Tile Wood Stainless Ste…" at bounding box center [869, 409] width 556 height 21
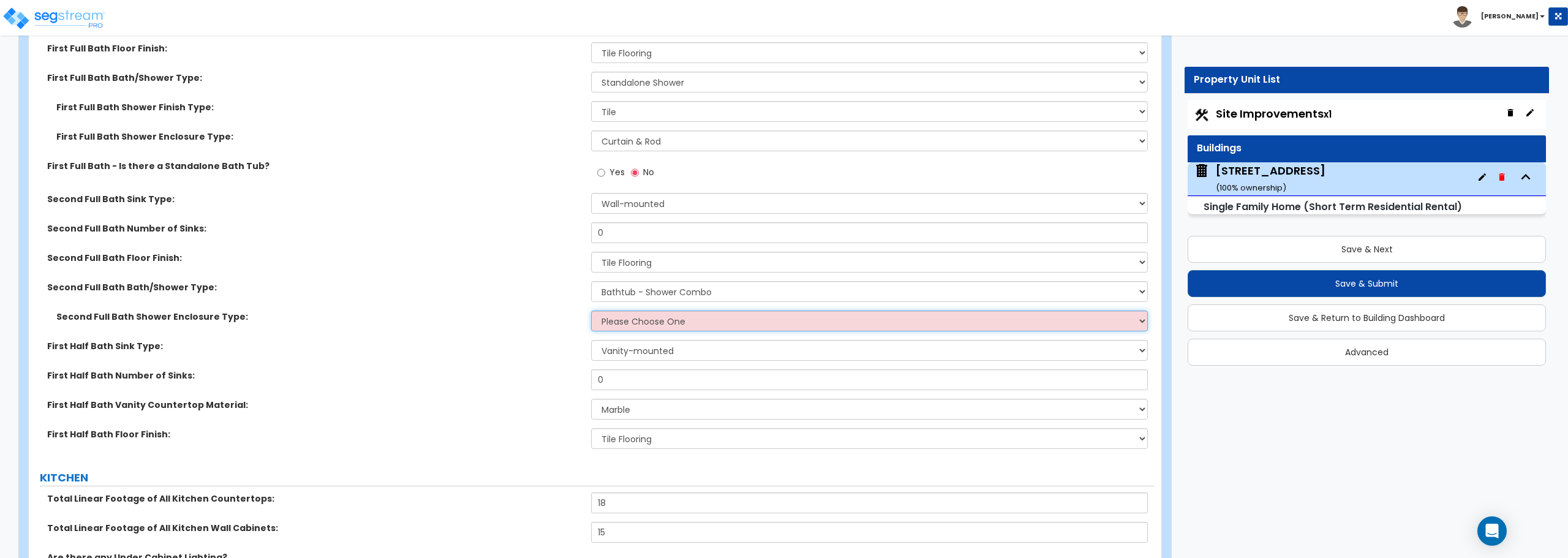
click at [657, 319] on select "Please Choose One Curtain & Rod Glass Sliding Doors Glass Hinged Doors" at bounding box center [869, 321] width 556 height 21
select select "1"
click at [591, 311] on select "Please Choose One Curtain & Rod Glass Sliding Doors Glass Hinged Doors" at bounding box center [869, 321] width 556 height 21
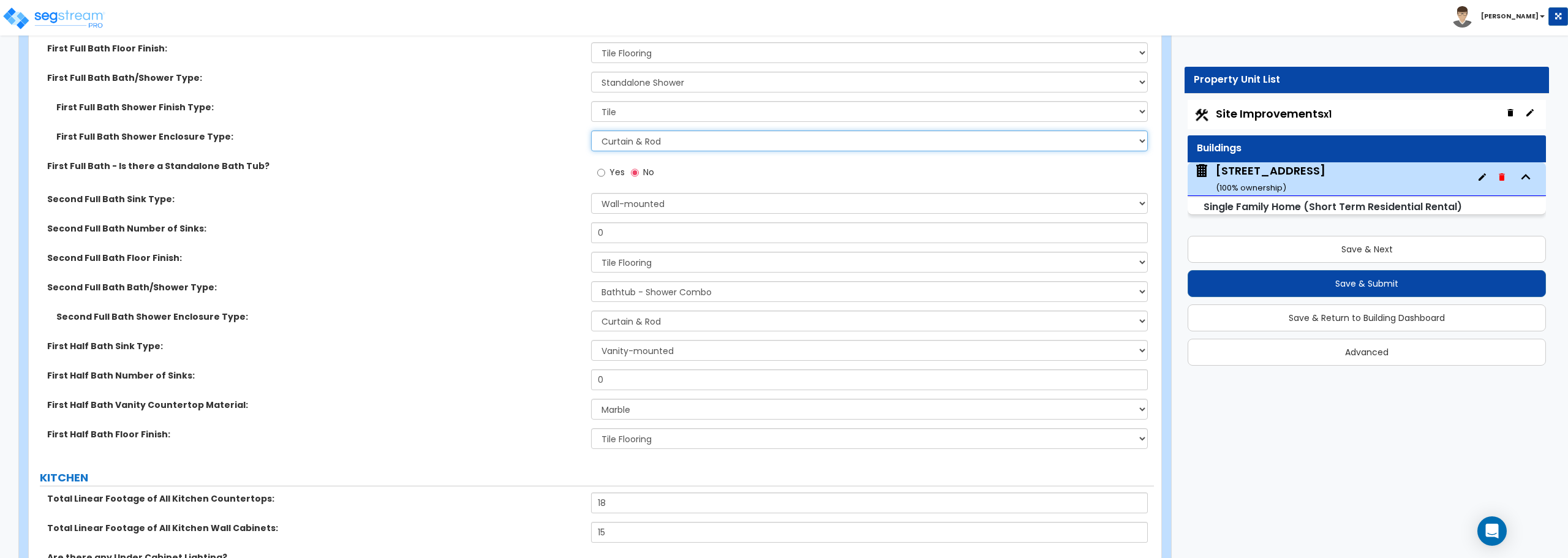
click at [658, 140] on select "Please Choose One Curtain & Rod Glass Sliding Doors Glass Hinged Doors" at bounding box center [869, 141] width 556 height 21
select select "2"
click at [591, 131] on select "Please Choose One Curtain & Rod Glass Sliding Doors Glass Hinged Doors" at bounding box center [869, 141] width 556 height 21
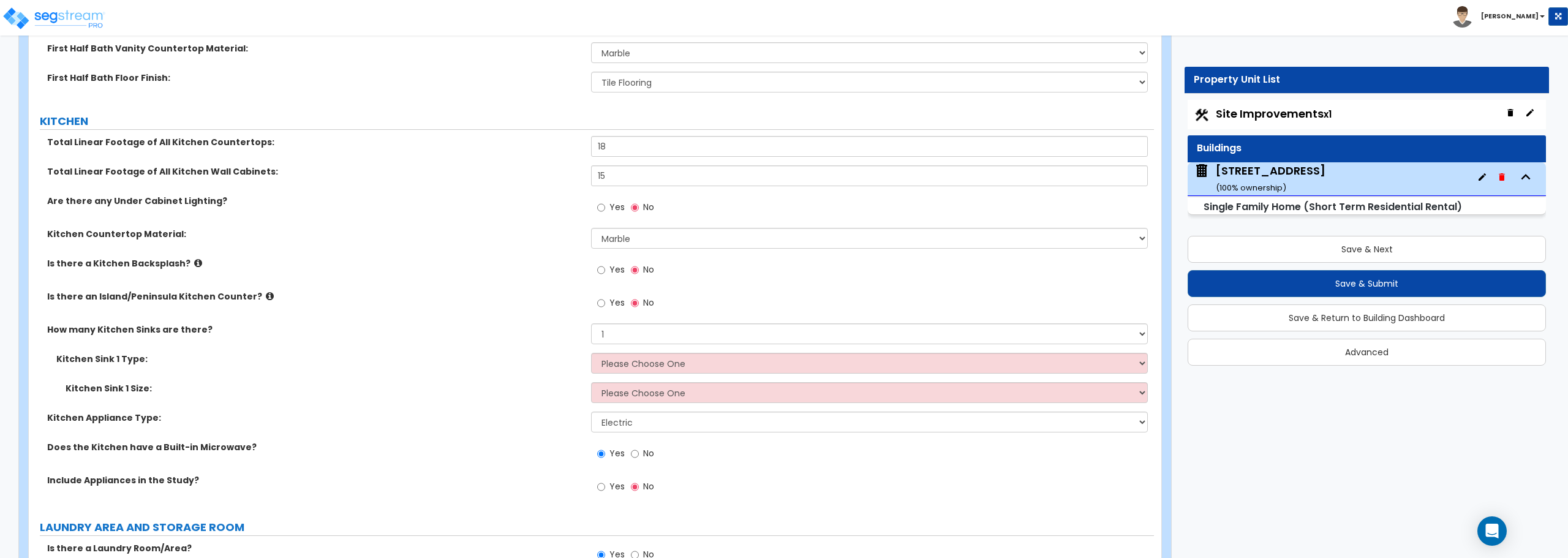
scroll to position [4776, 0]
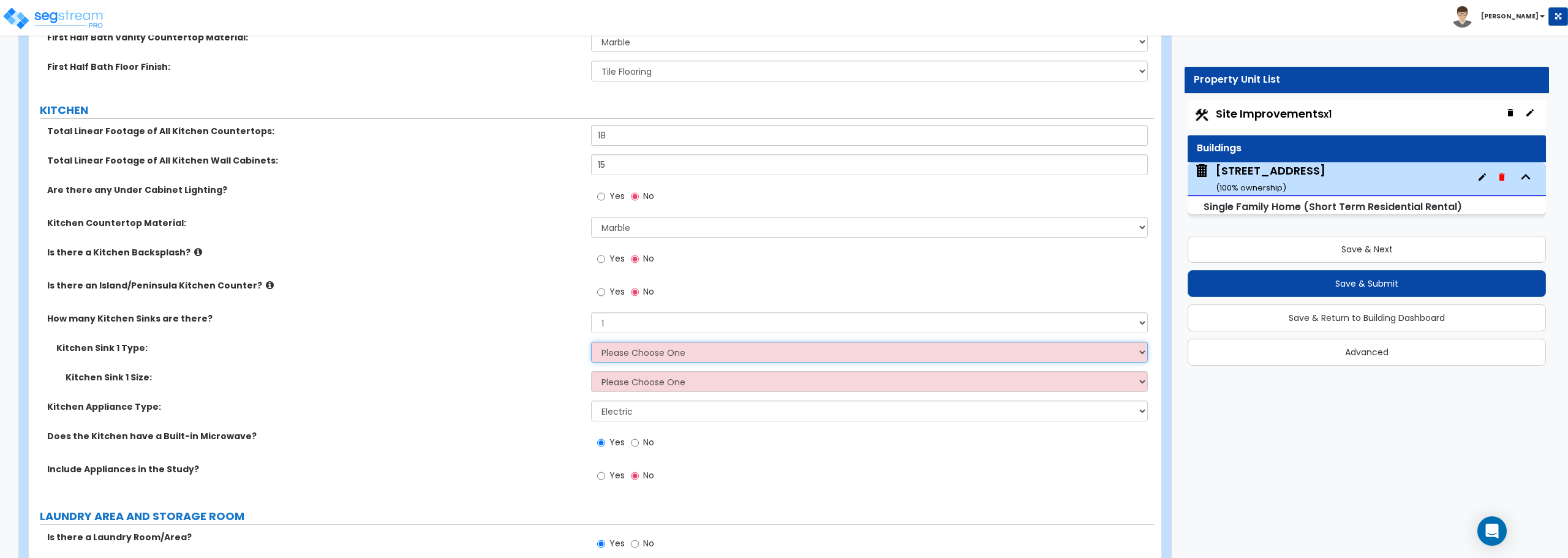
click at [687, 349] on select "Please Choose One Stainless Steel Porcelain Enamel Cast Iron Granite Composite" at bounding box center [869, 352] width 556 height 21
select select "1"
click at [591, 342] on select "Please Choose One Stainless Steel Porcelain Enamel Cast Iron Granite Composite" at bounding box center [869, 352] width 556 height 21
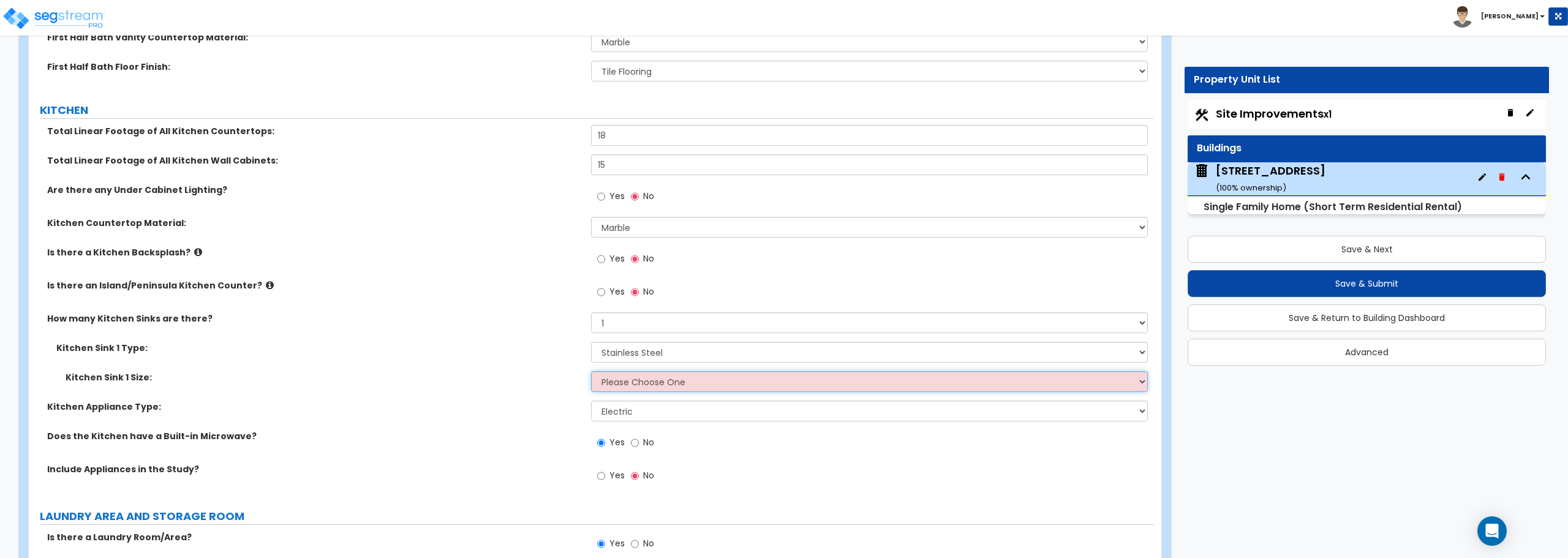
click at [678, 388] on select "Please Choose One Single Sink Double Sink" at bounding box center [869, 381] width 556 height 21
select select "2"
click at [591, 371] on select "Please Choose One Single Sink Double Sink" at bounding box center [869, 381] width 556 height 21
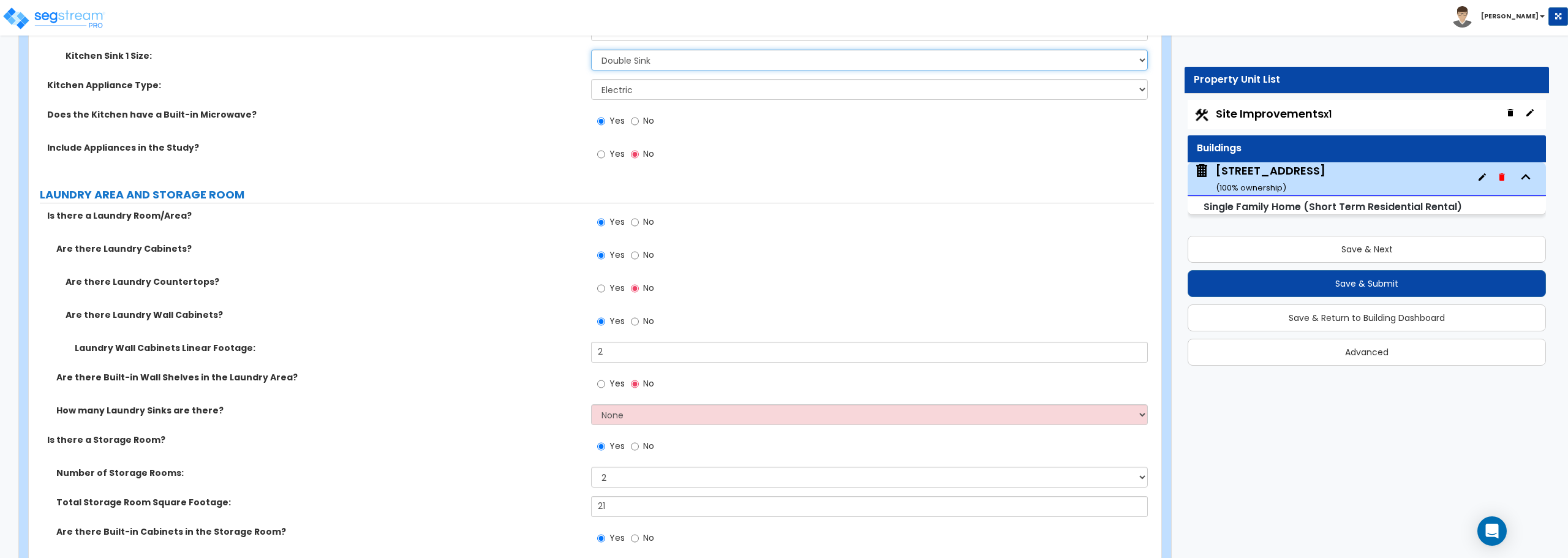
scroll to position [5266, 0]
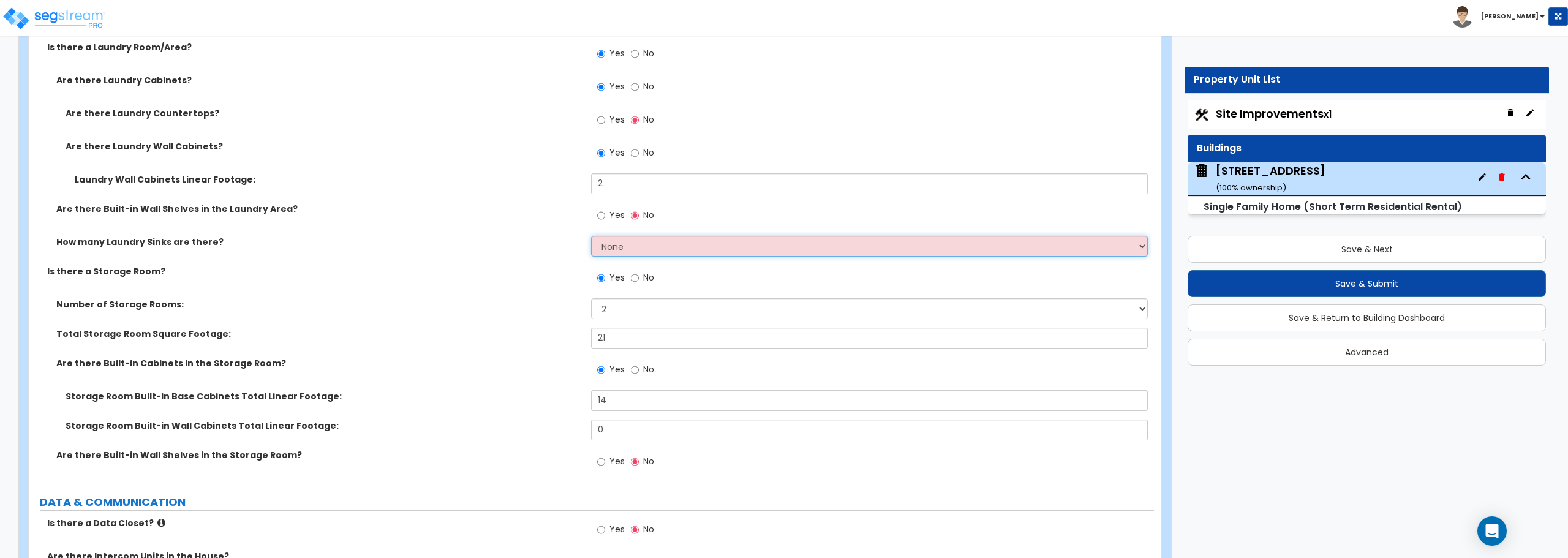
click at [694, 249] on select "None 1 2 3" at bounding box center [869, 247] width 556 height 21
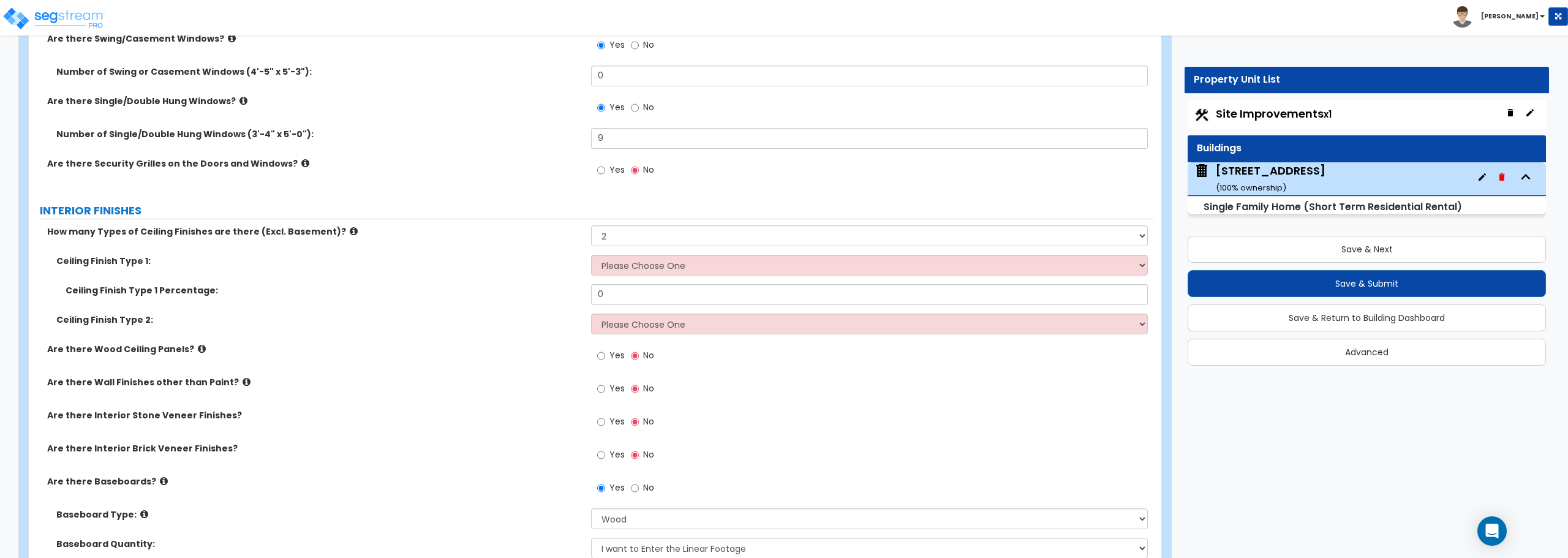
scroll to position [2484, 0]
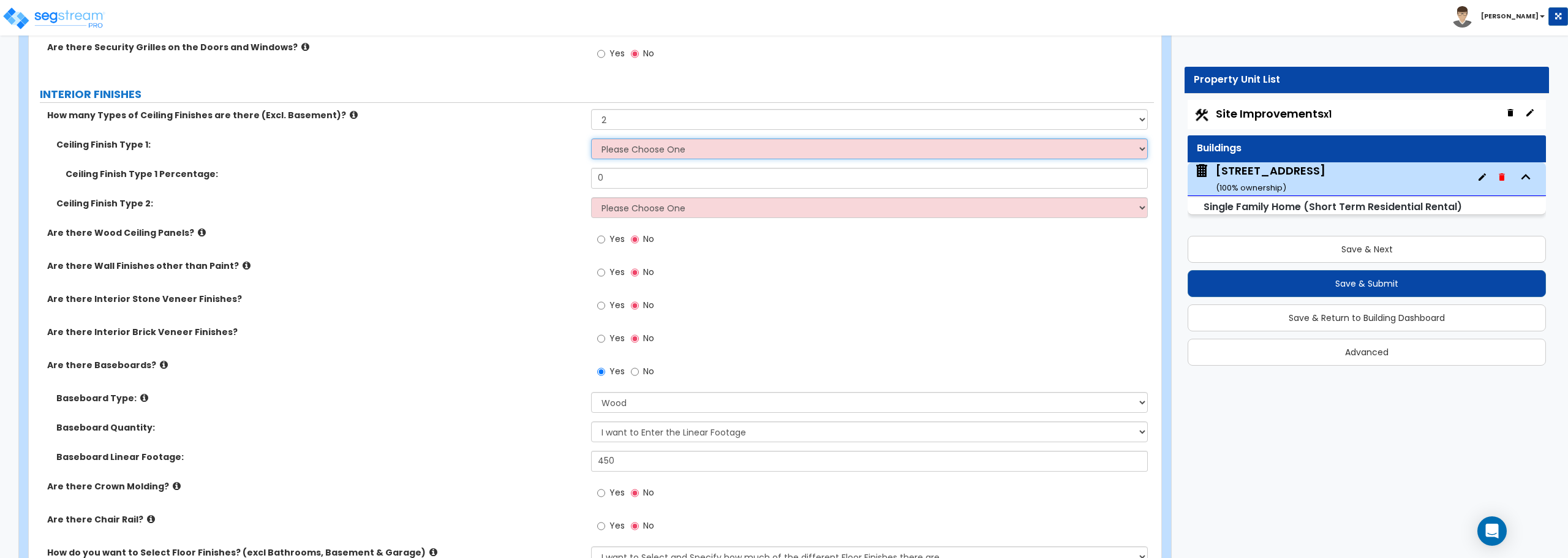
click at [709, 145] on select "Please Choose One Drop Ceiling Drywall Ceiling Open Ceiling" at bounding box center [869, 149] width 556 height 21
click at [733, 147] on select "Please Choose One Drop Ceiling Drywall Ceiling Open Ceiling" at bounding box center [869, 149] width 556 height 21
drag, startPoint x: 521, startPoint y: 196, endPoint x: 532, endPoint y: 191, distance: 12.1
click at [521, 196] on div "Ceiling Finish Type 1 Percentage: 0" at bounding box center [591, 182] width 1125 height 29
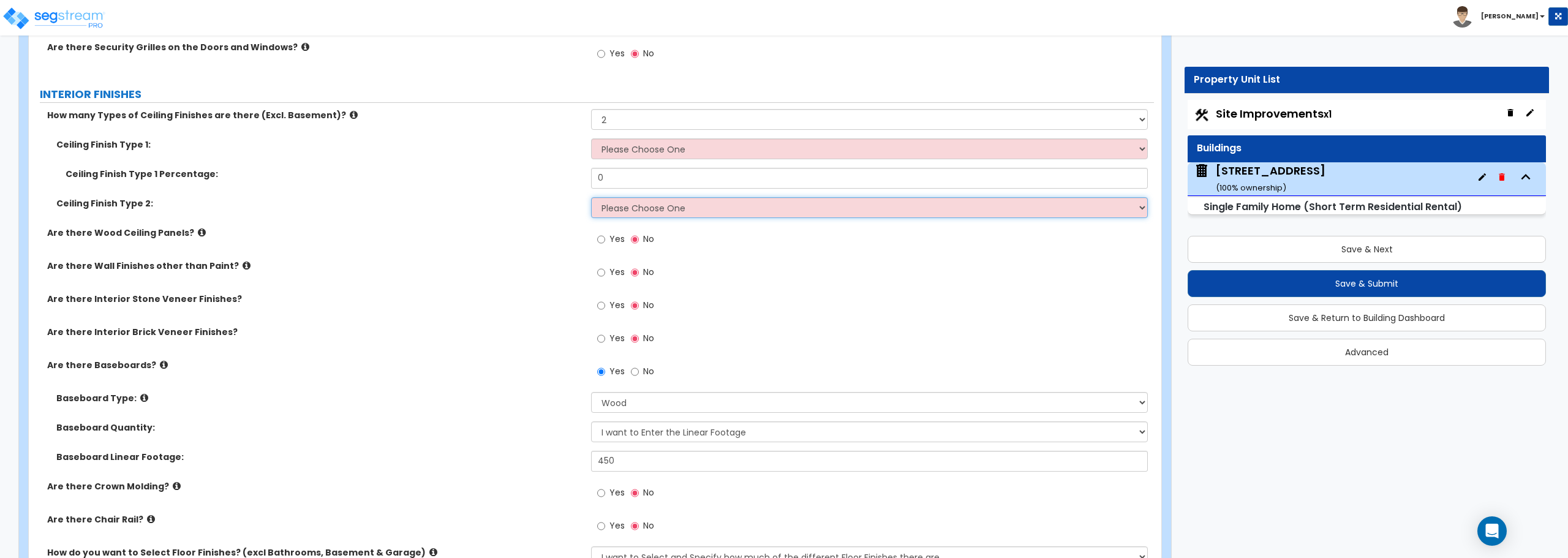
click at [659, 208] on select "Please Choose One Drop Ceiling Drywall Ceiling Open Ceiling" at bounding box center [869, 207] width 556 height 21
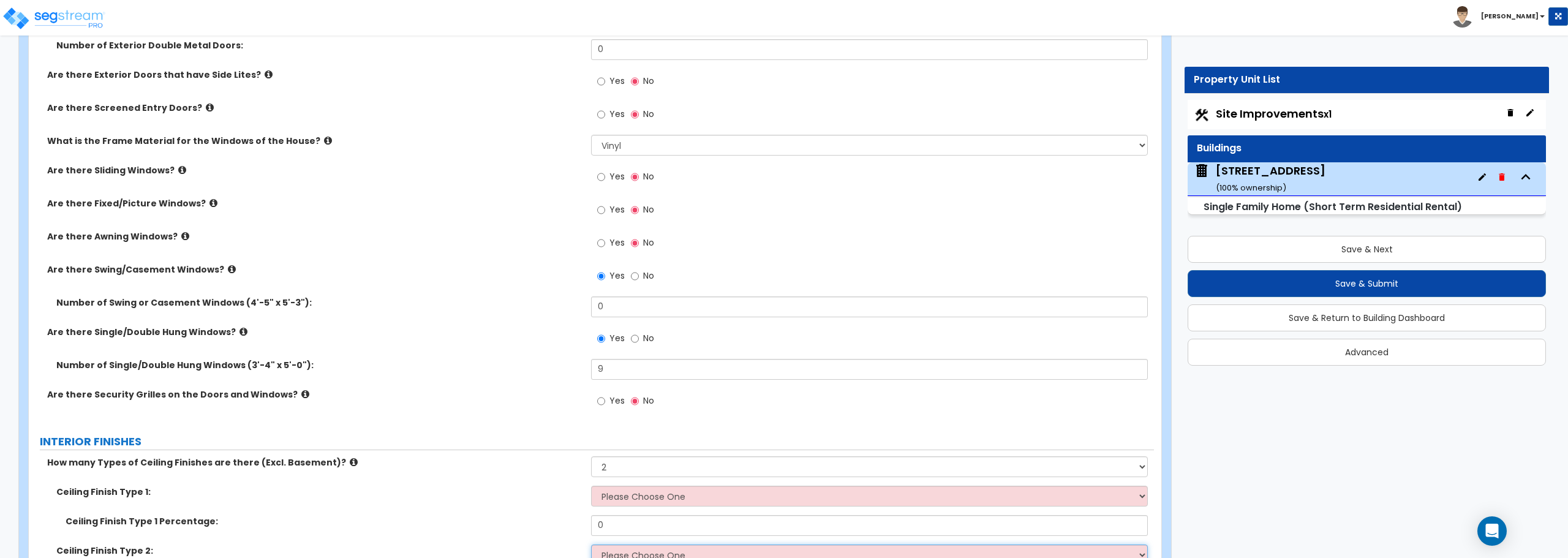
scroll to position [2362, 0]
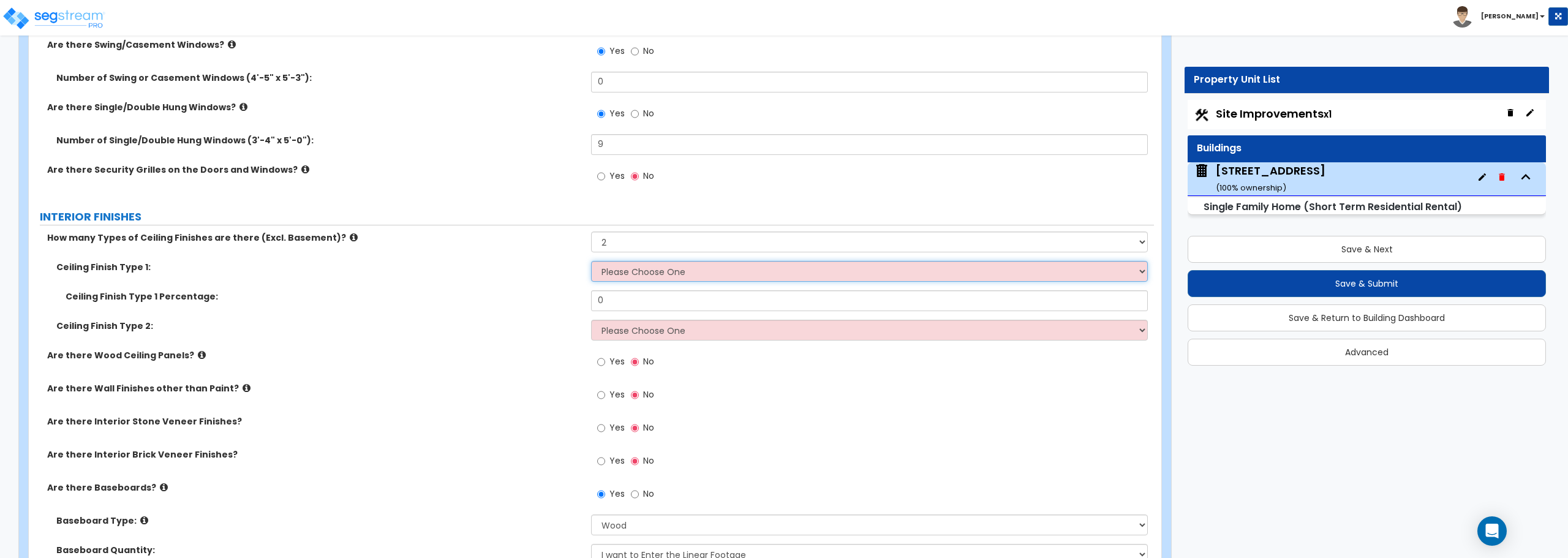
click at [635, 273] on select "Please Choose One Drop Ceiling Drywall Ceiling Open Ceiling" at bounding box center [869, 272] width 556 height 21
click at [649, 242] on select "Please Choose One 1 2 3" at bounding box center [869, 242] width 556 height 21
select select "1"
click at [591, 231] on select "Please Choose One 1 2 3" at bounding box center [869, 242] width 556 height 21
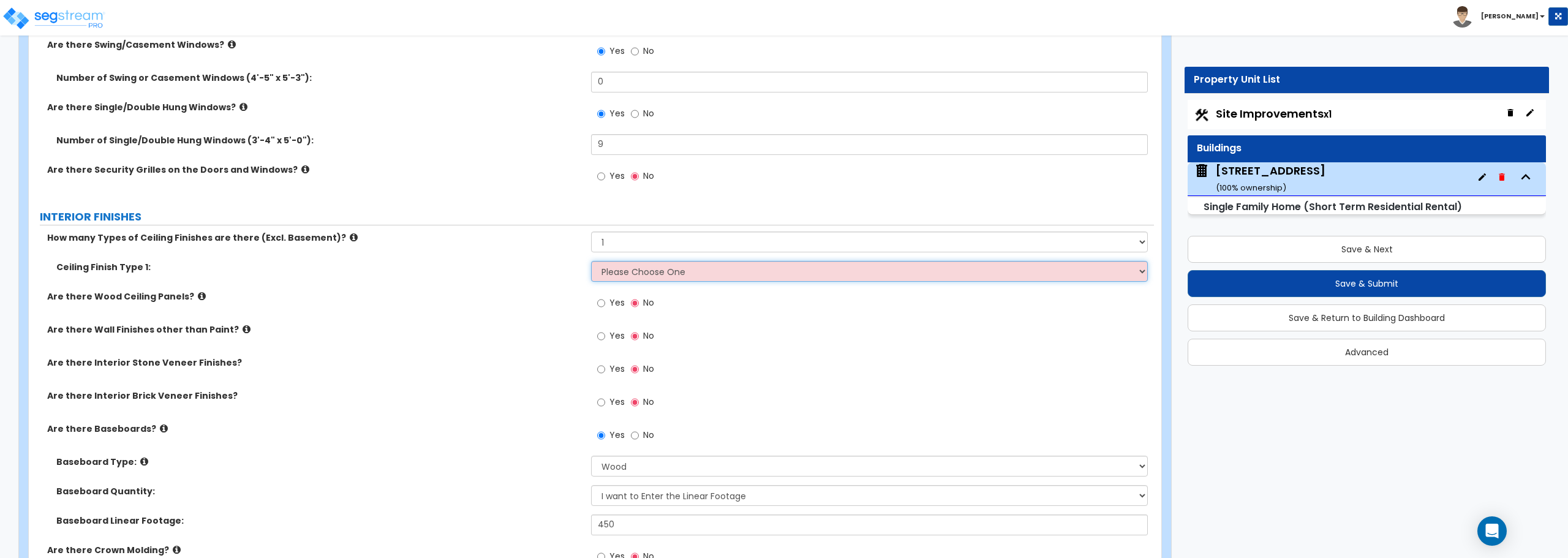
click at [642, 277] on select "Please Choose One Drop Ceiling Drywall Ceiling Open Ceiling" at bounding box center [869, 272] width 556 height 21
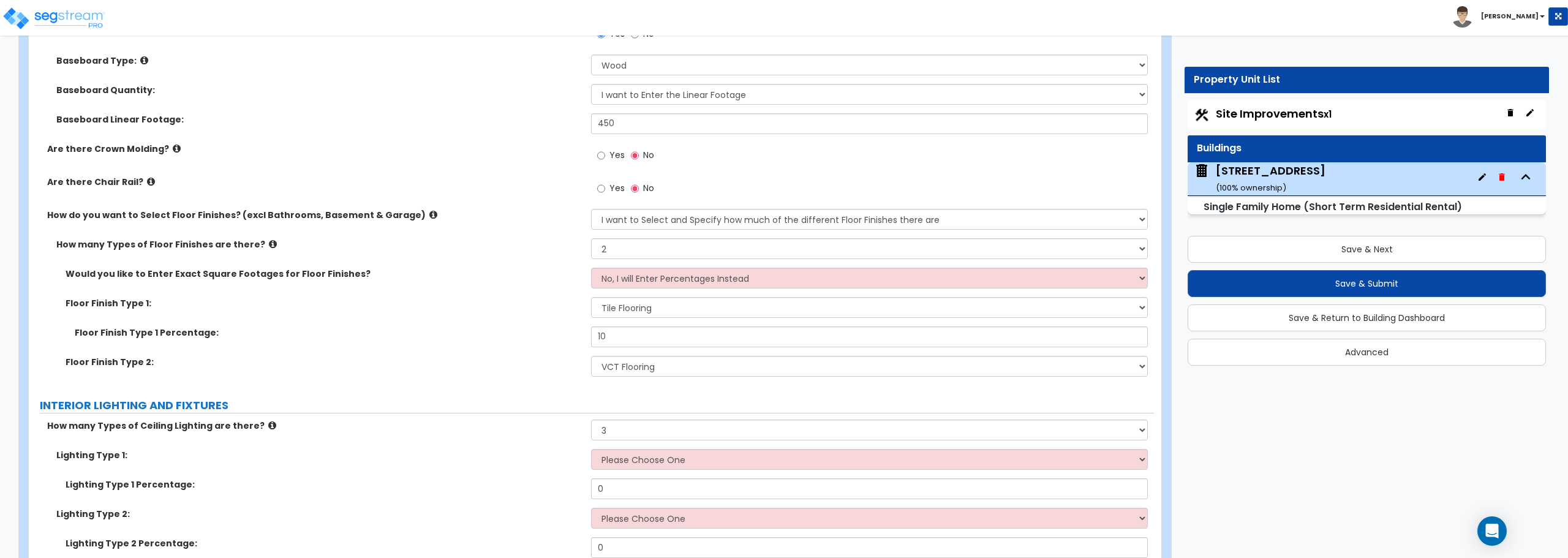
scroll to position [2607, 0]
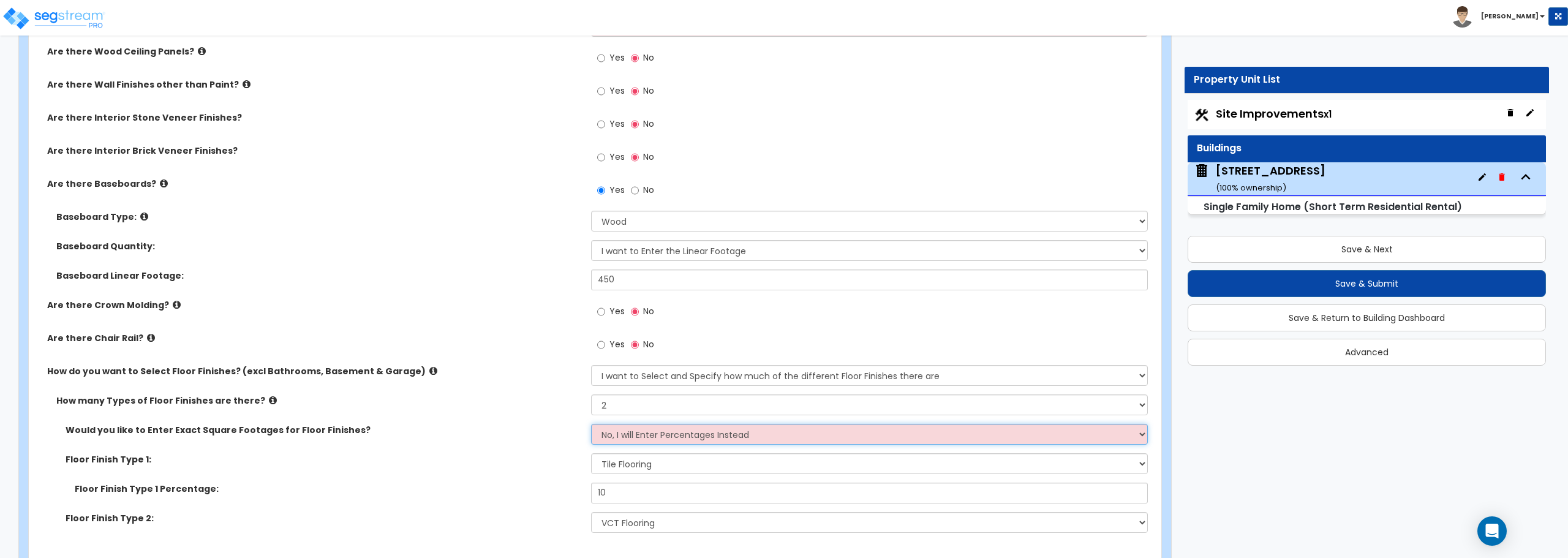
click at [617, 439] on select "No, I will Enter Percentages Instead Yes, I will Enter Exact Square Footages" at bounding box center [869, 434] width 556 height 21
click at [591, 424] on select "No, I will Enter Percentages Instead Yes, I will Enter Exact Square Footages" at bounding box center [869, 434] width 556 height 21
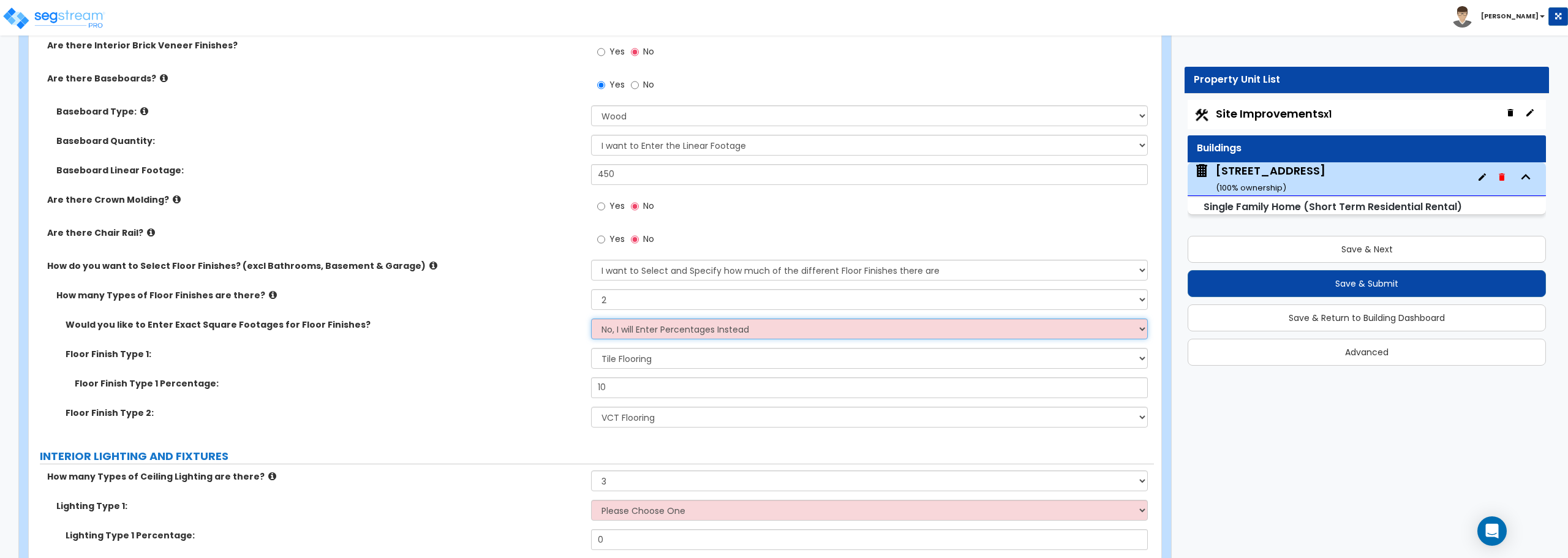
scroll to position [2729, 0]
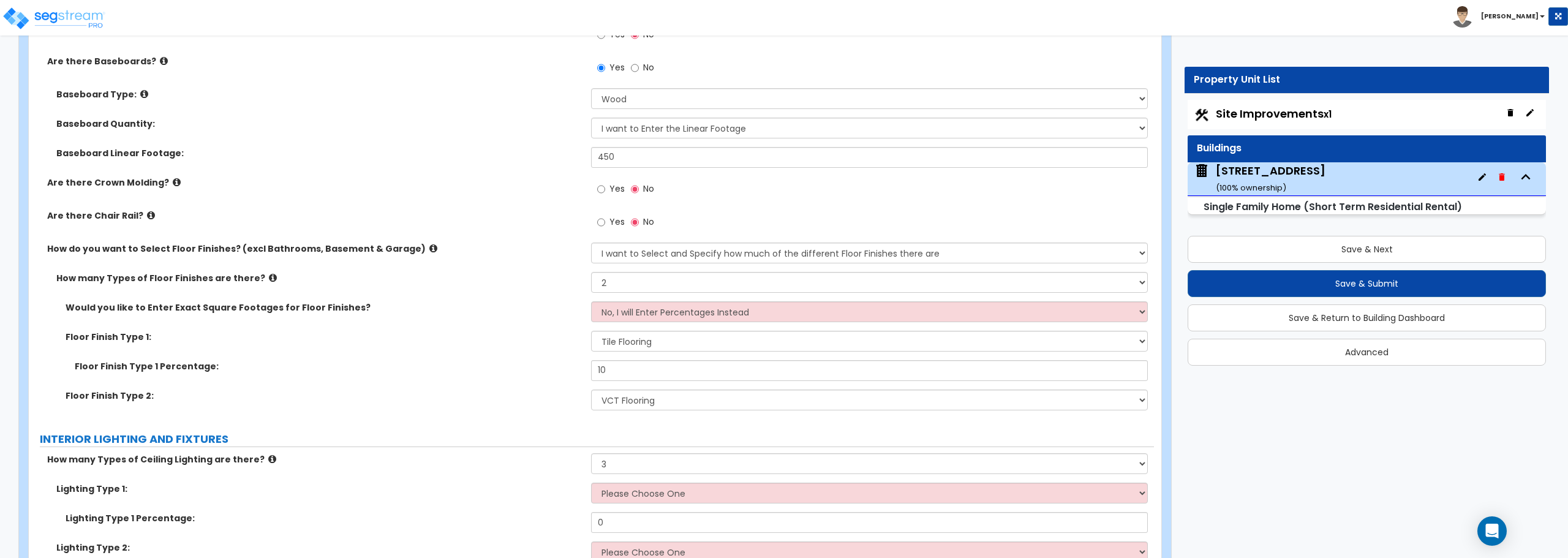
click at [629, 430] on div "PORTE COCHERE Is there a Porte Cochere? Yes No GENERAL HOUSE INFORMATION Reside…" at bounding box center [591, 415] width 1106 height 5935
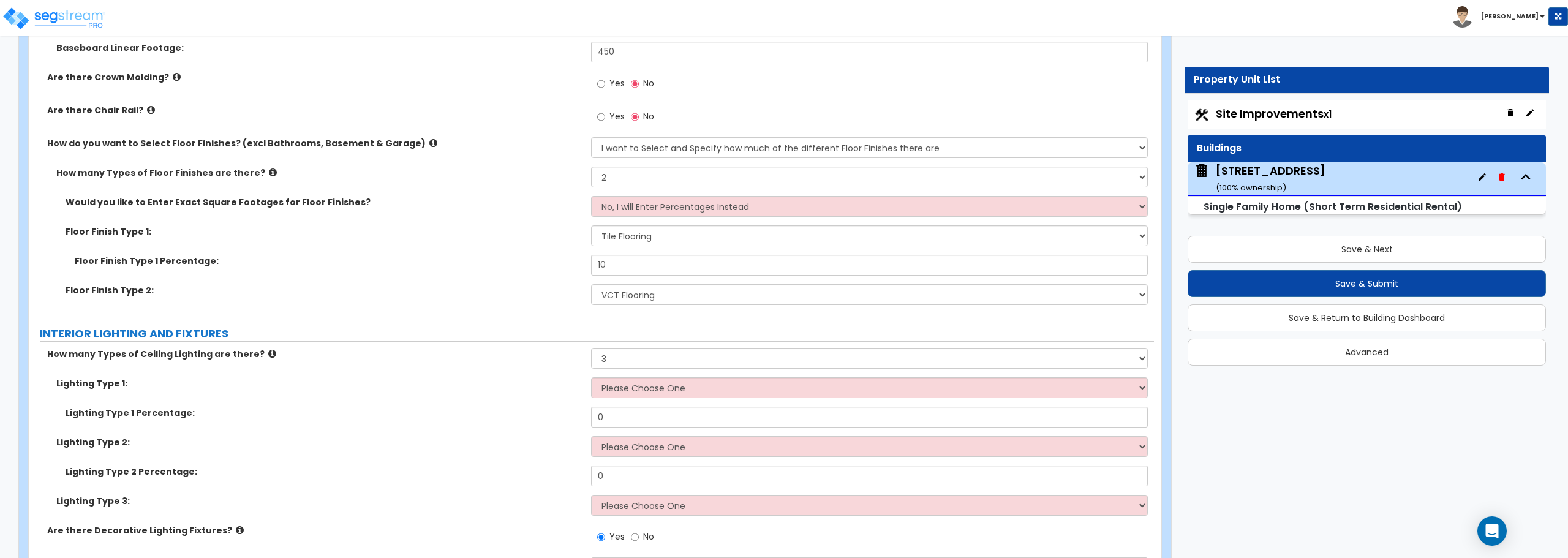
scroll to position [2851, 0]
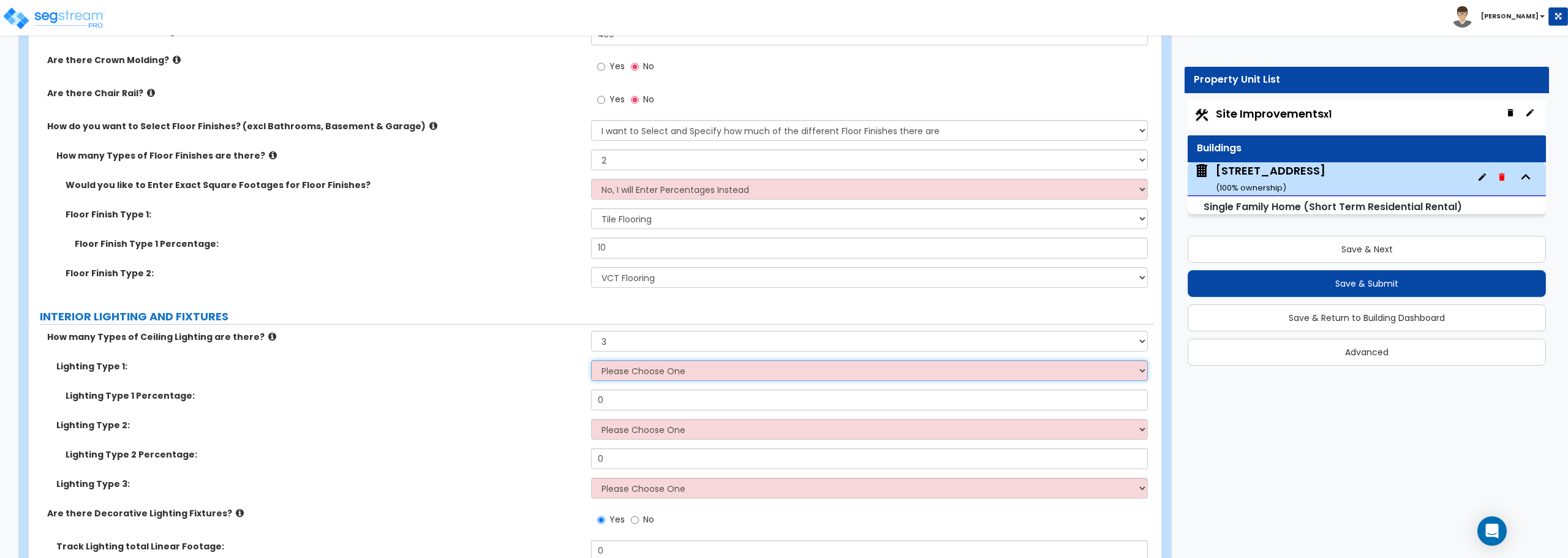
click at [639, 380] on select "Please Choose One LED Surface-Mounted LED Recessed Fluorescent Surface-Mounted …" at bounding box center [869, 371] width 556 height 21
click at [544, 420] on label "Lighting Type 2:" at bounding box center [319, 425] width 525 height 13
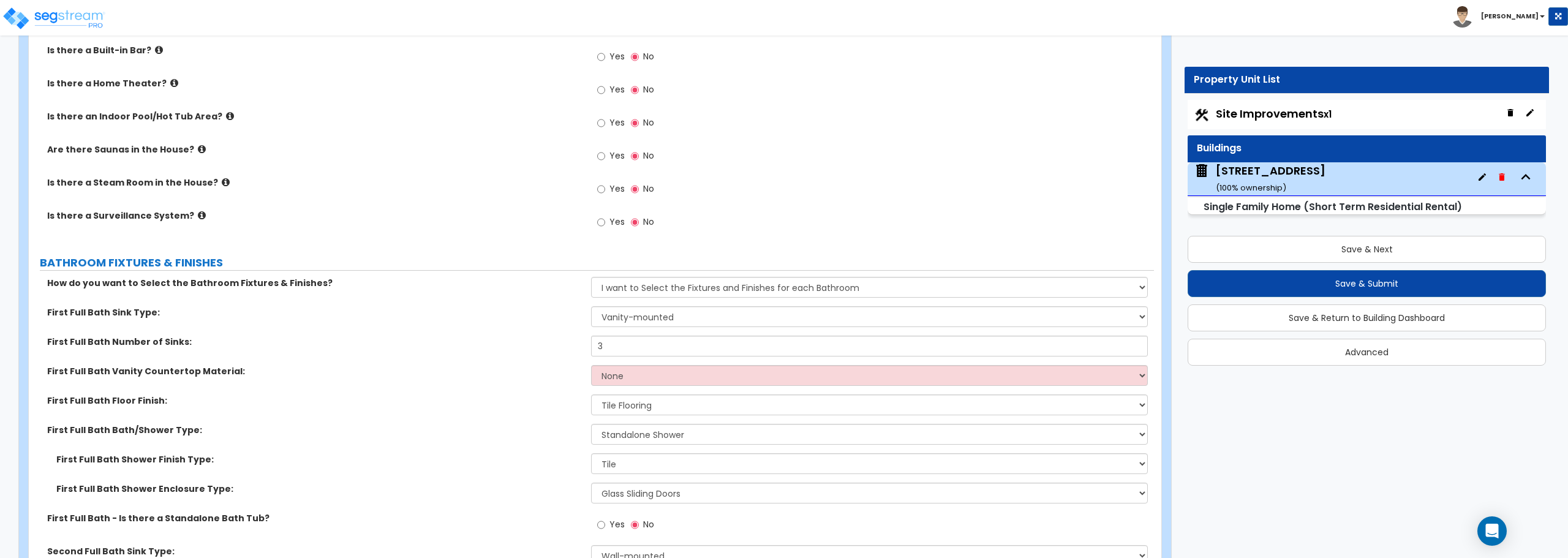
scroll to position [4015, 0]
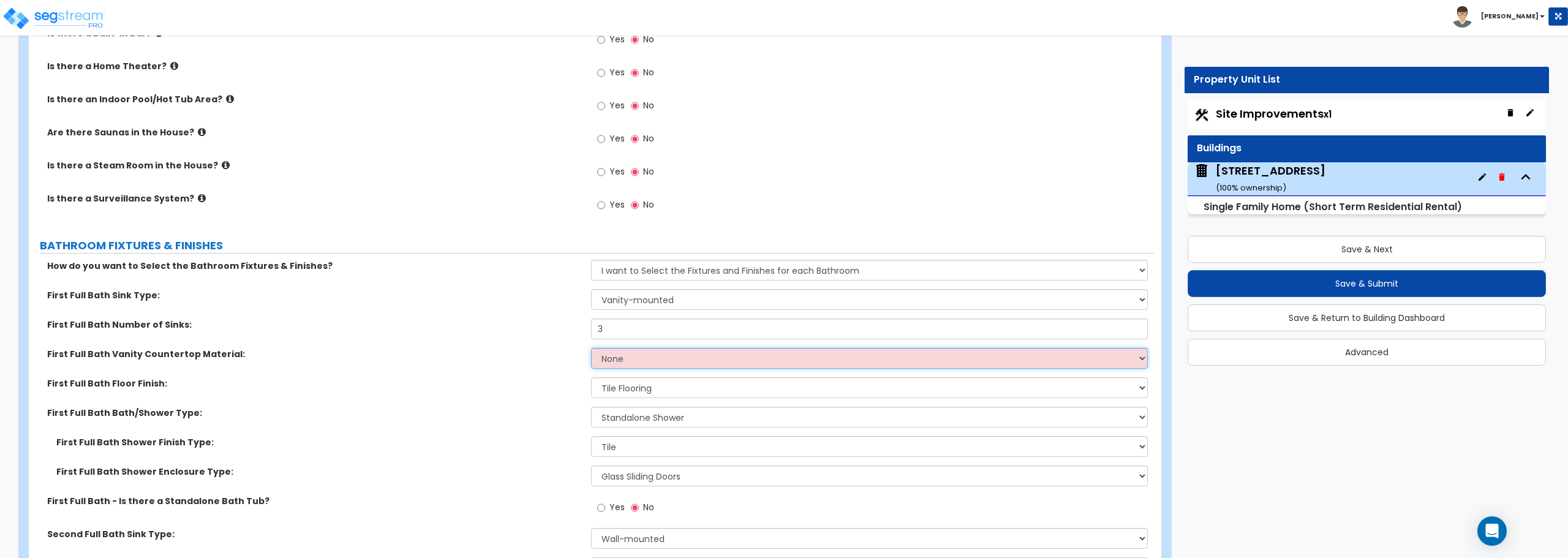
click at [689, 357] on select "None Plastic Laminate Solid Surface Stone Quartz Marble Tile Wood Stainless Ste…" at bounding box center [869, 358] width 556 height 21
select select "5"
click at [591, 348] on select "None Plastic Laminate Solid Surface Stone Quartz Marble Tile Wood Stainless Ste…" at bounding box center [869, 358] width 556 height 21
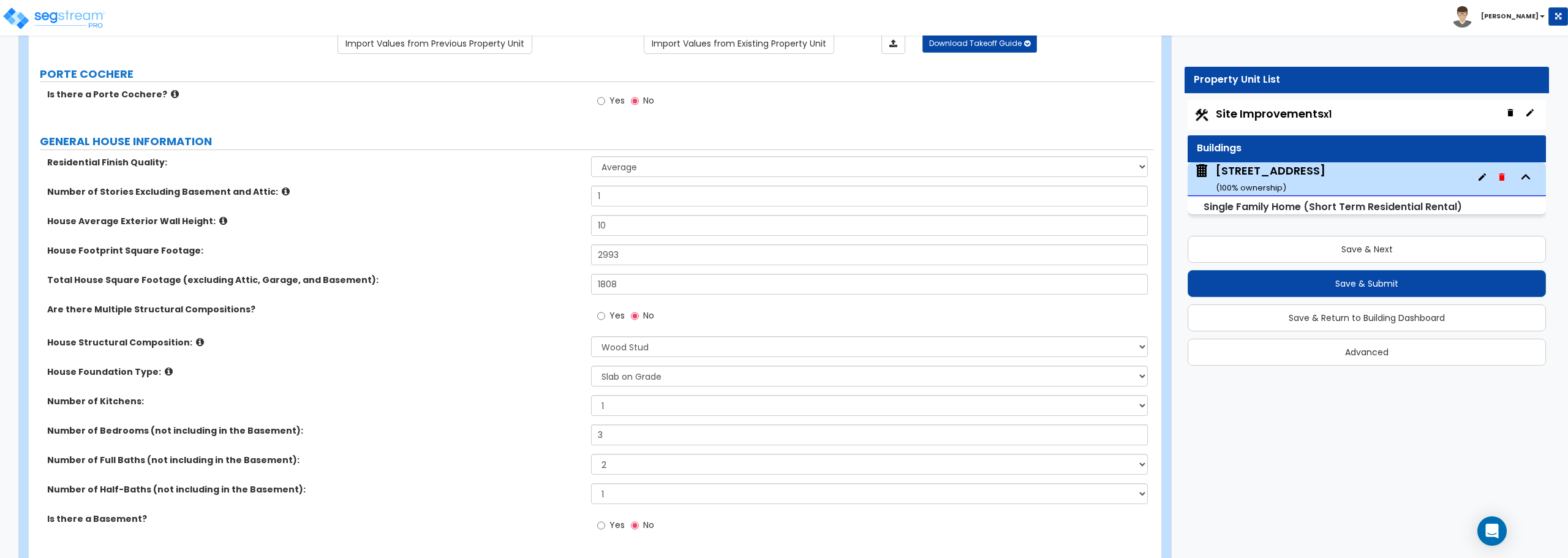
scroll to position [122, 0]
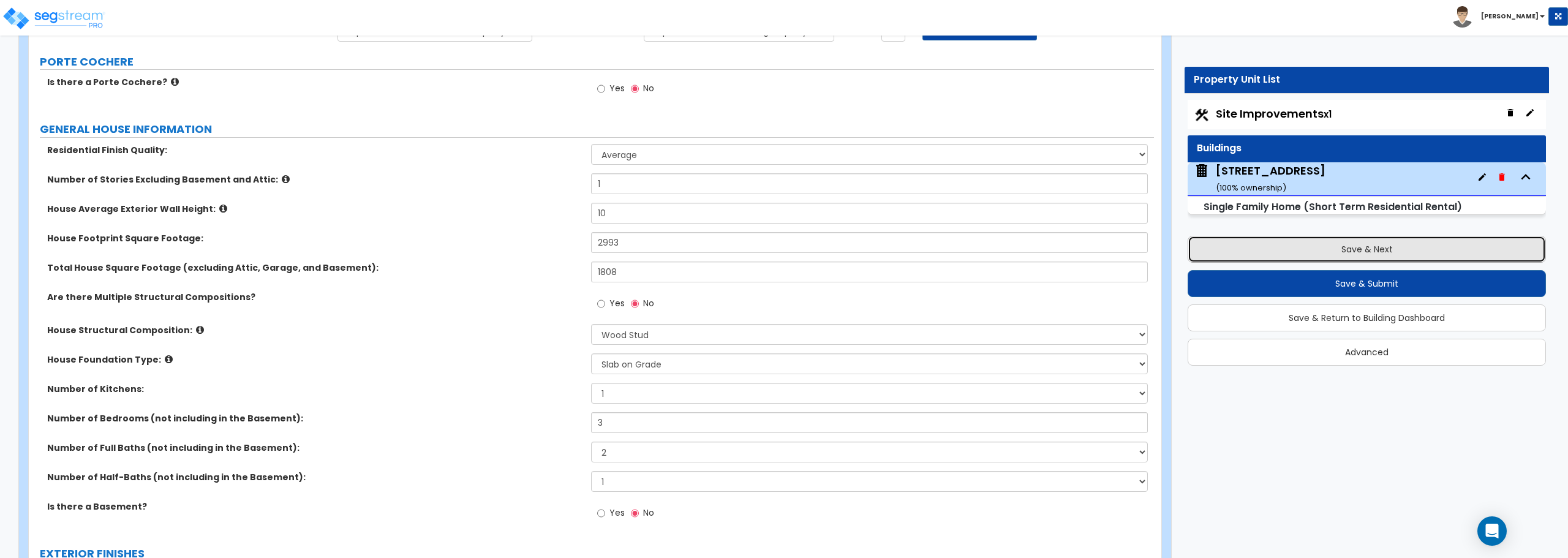
click at [1360, 254] on button "Save & Next" at bounding box center [1366, 249] width 358 height 27
select select "2"
select select "1"
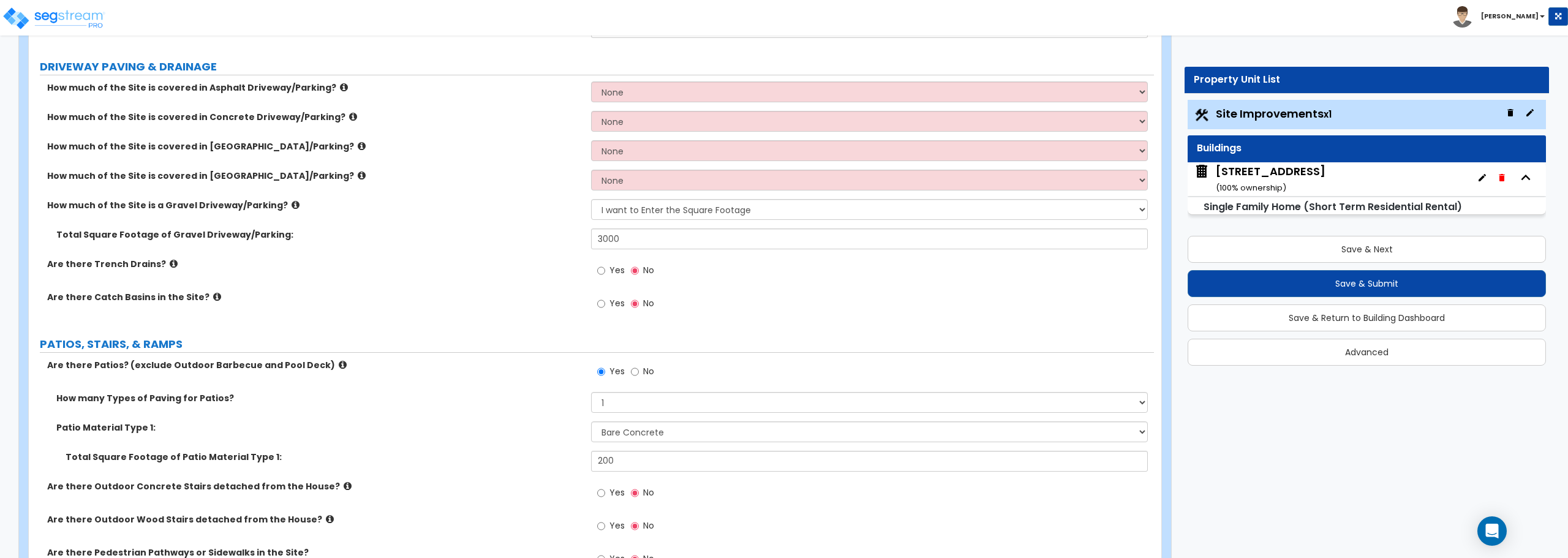
scroll to position [245, 0]
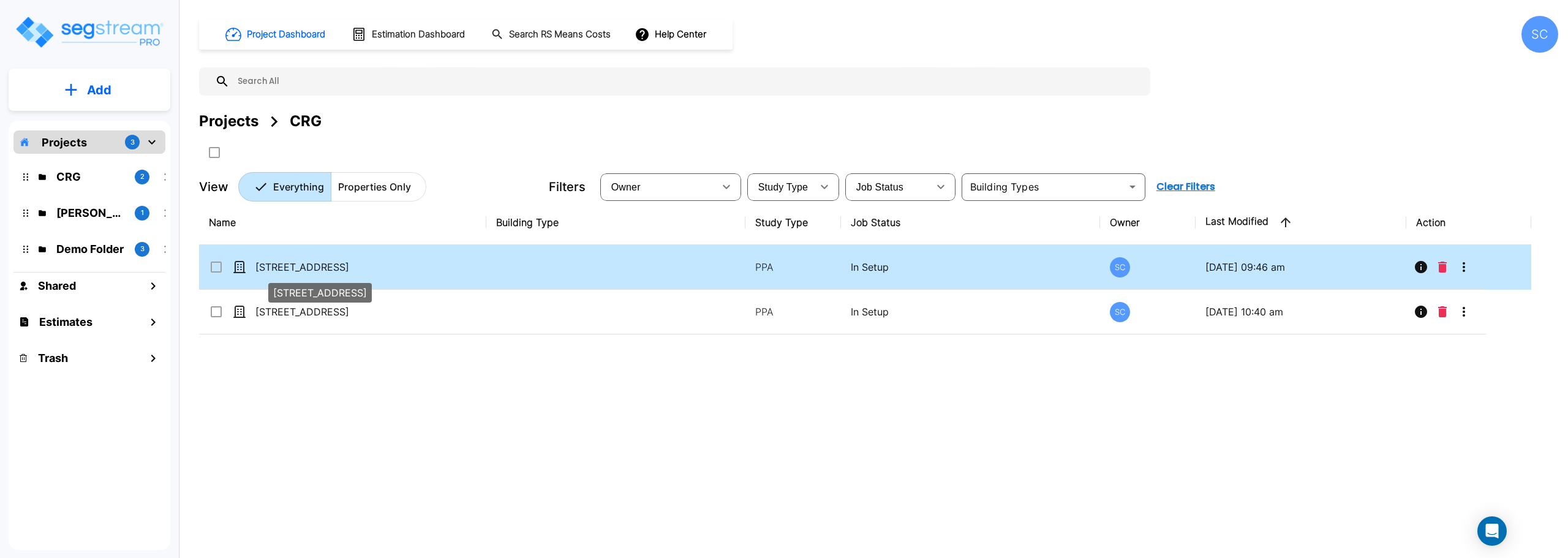
click at [308, 269] on p "[STREET_ADDRESS]" at bounding box center [316, 267] width 122 height 15
click at [265, 268] on p "[STREET_ADDRESS]" at bounding box center [316, 267] width 122 height 15
checkbox input "false"
click at [265, 268] on p "[STREET_ADDRESS]" at bounding box center [316, 267] width 122 height 15
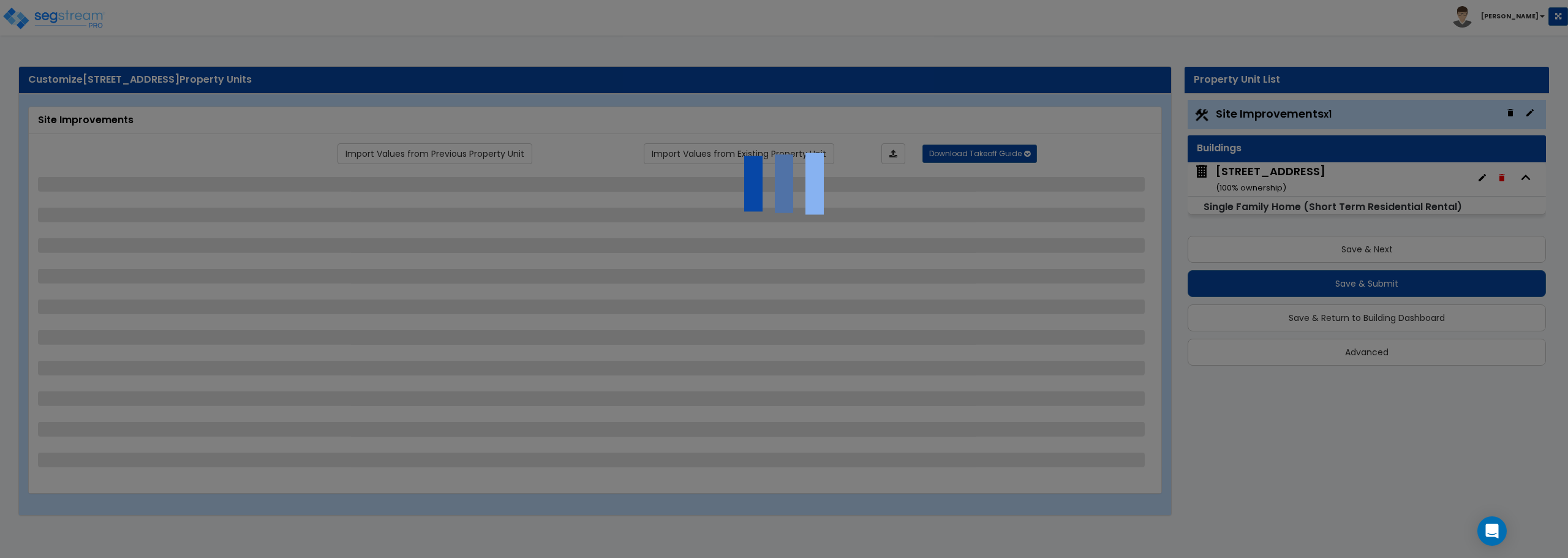
select select "2"
select select "1"
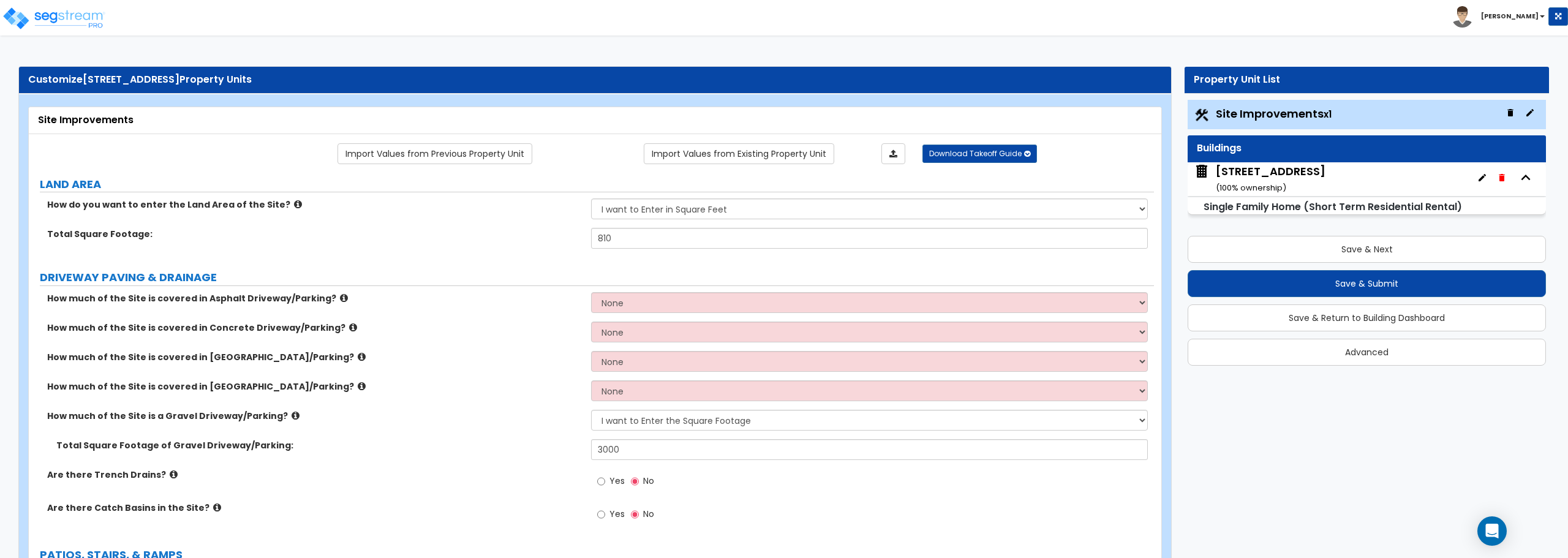
click at [1294, 170] on div "5284 S 118th Rd ( 100 % ownership)" at bounding box center [1270, 179] width 110 height 31
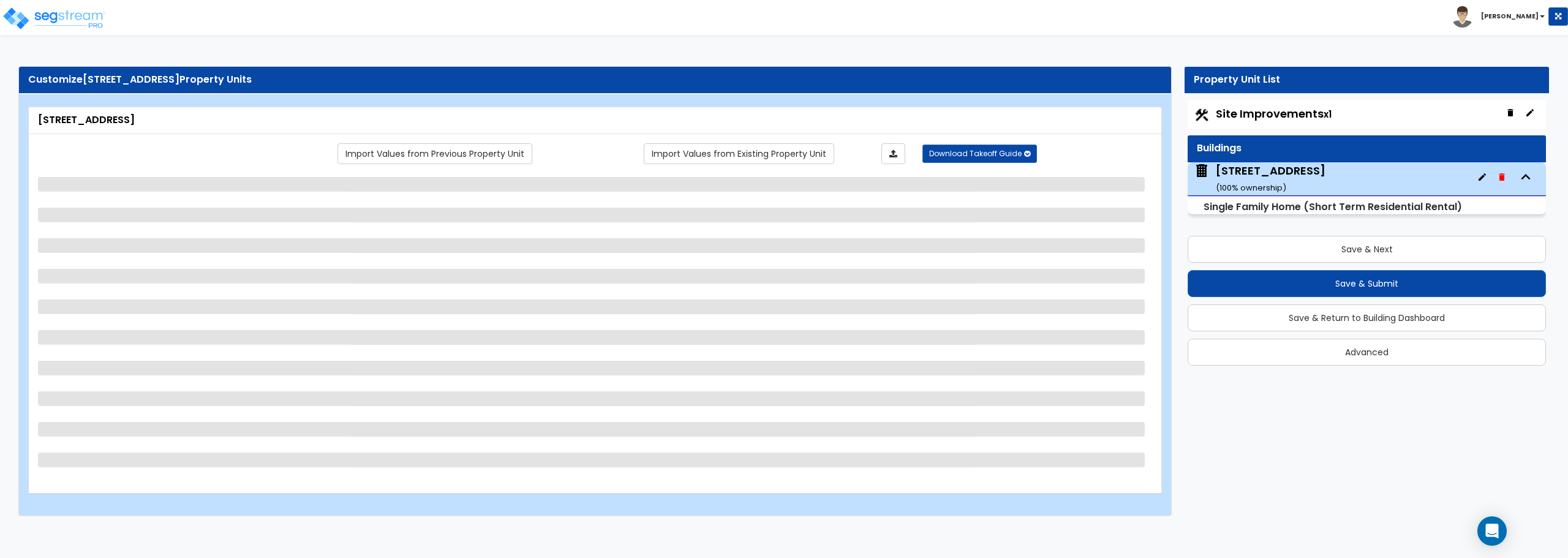
select select "1"
select select "7"
select select "3"
select select "2"
select select "1"
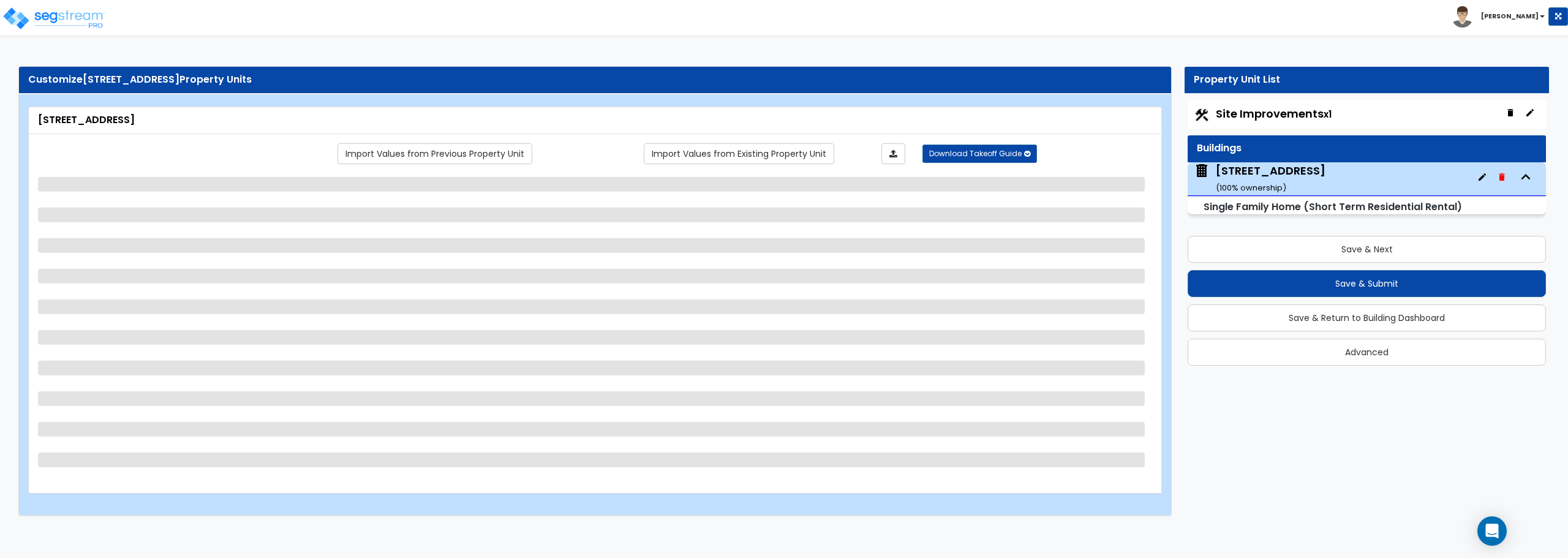
select select "2"
select select "11"
select select "3"
select select "1"
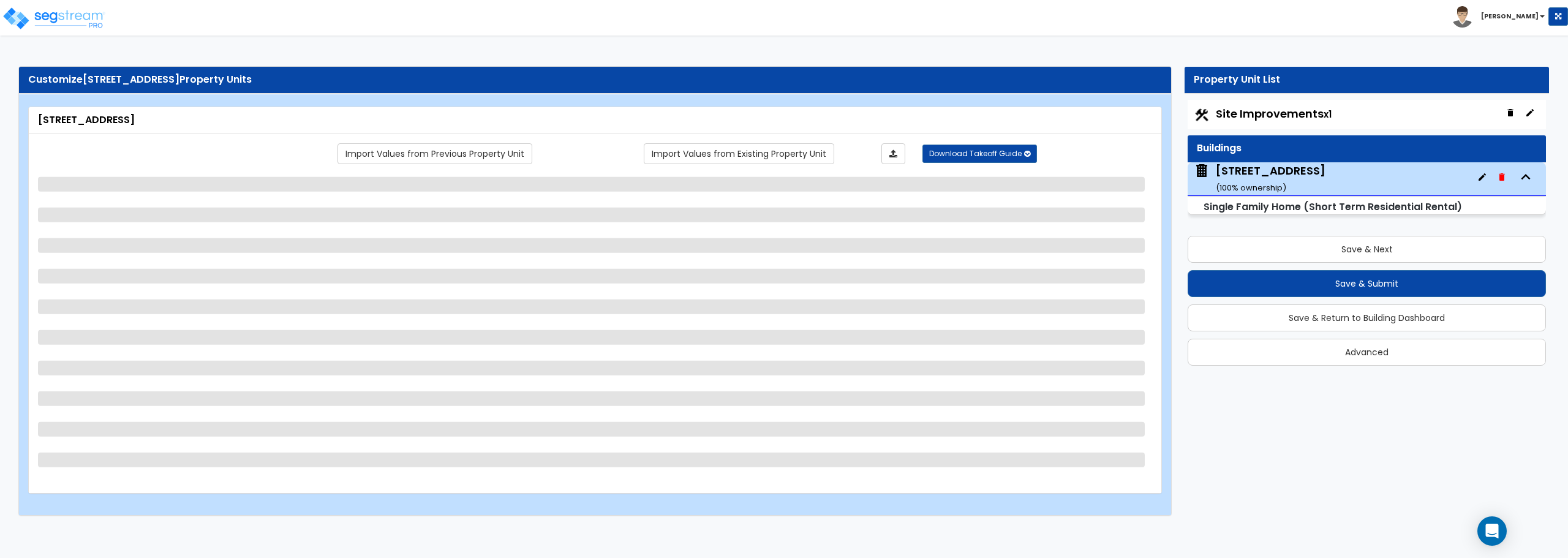
select select "4"
select select "1"
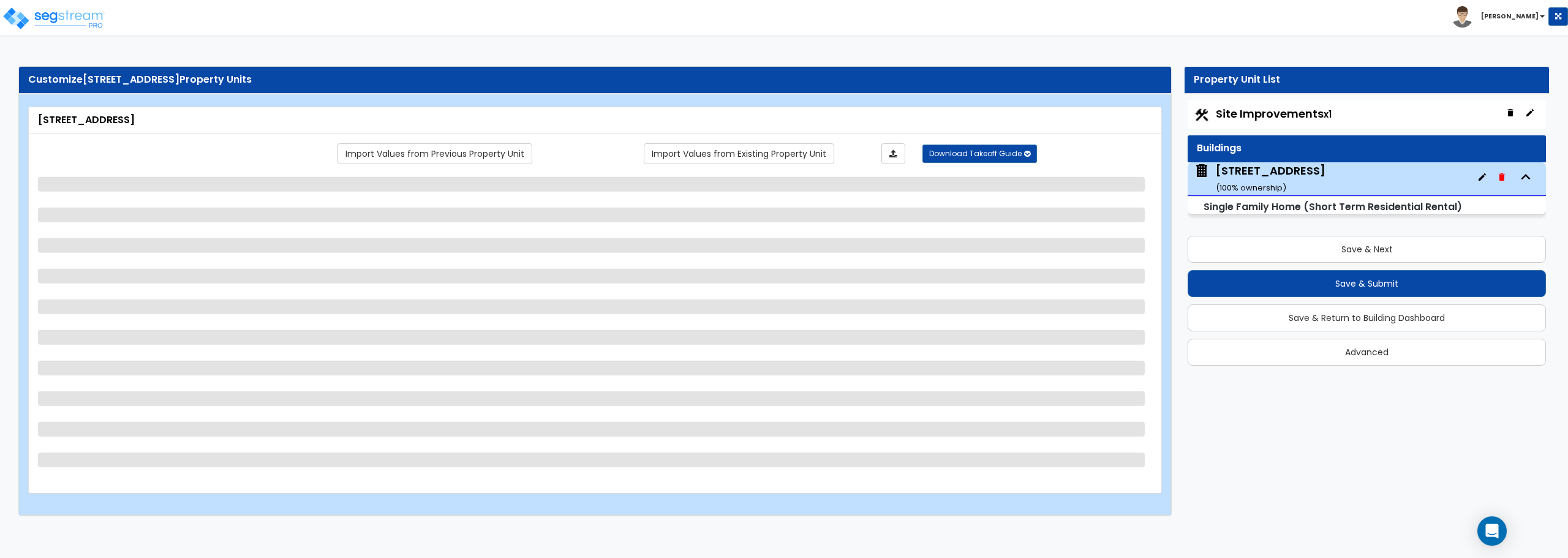
select select "1"
select select "2"
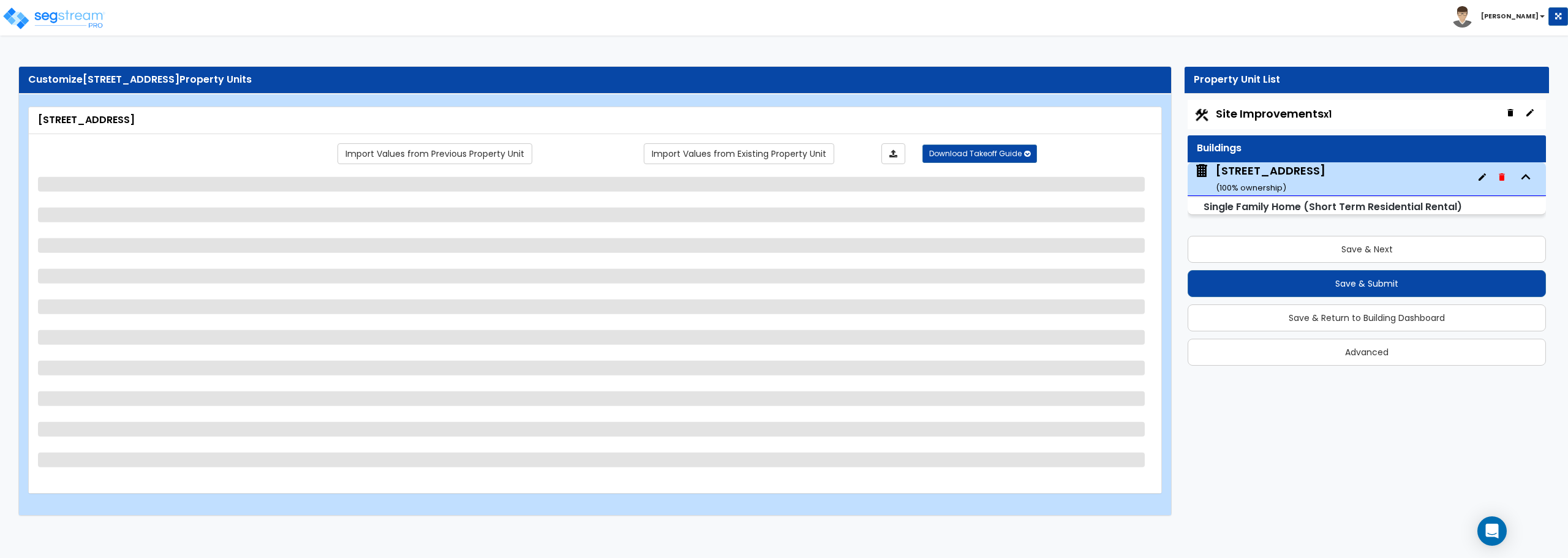
select select "1"
select select "4"
select select "3"
select select "2"
select select "3"
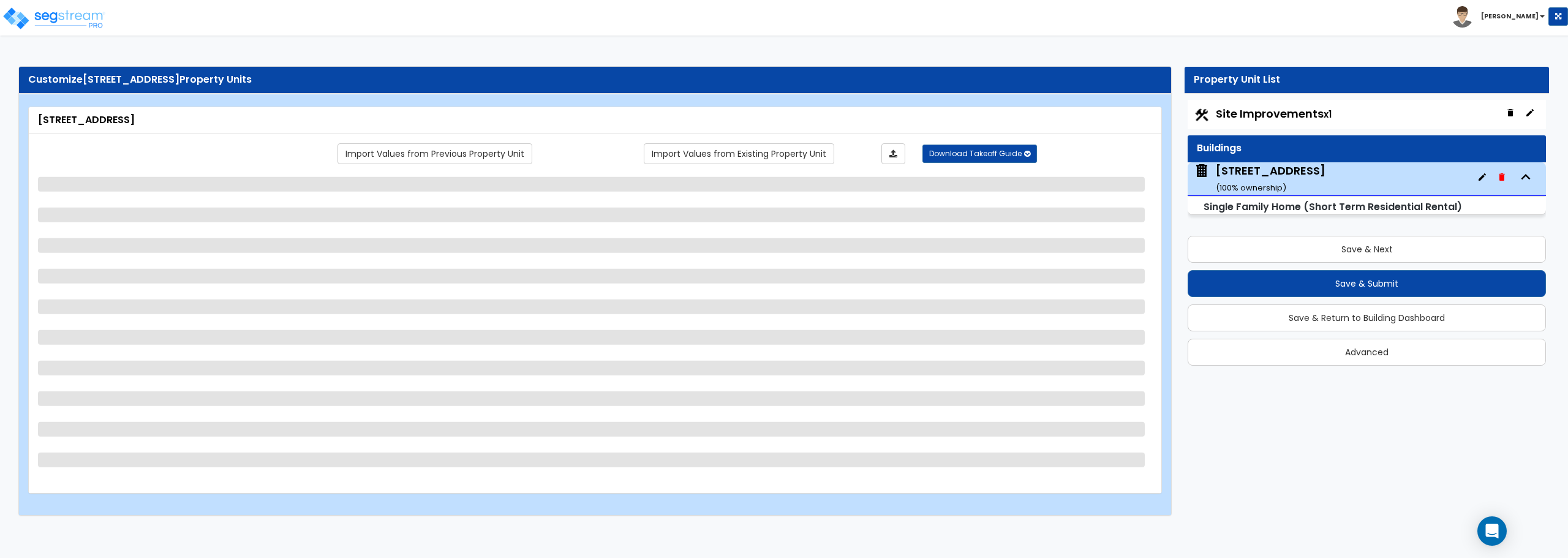
select select "5"
select select "1"
select select "2"
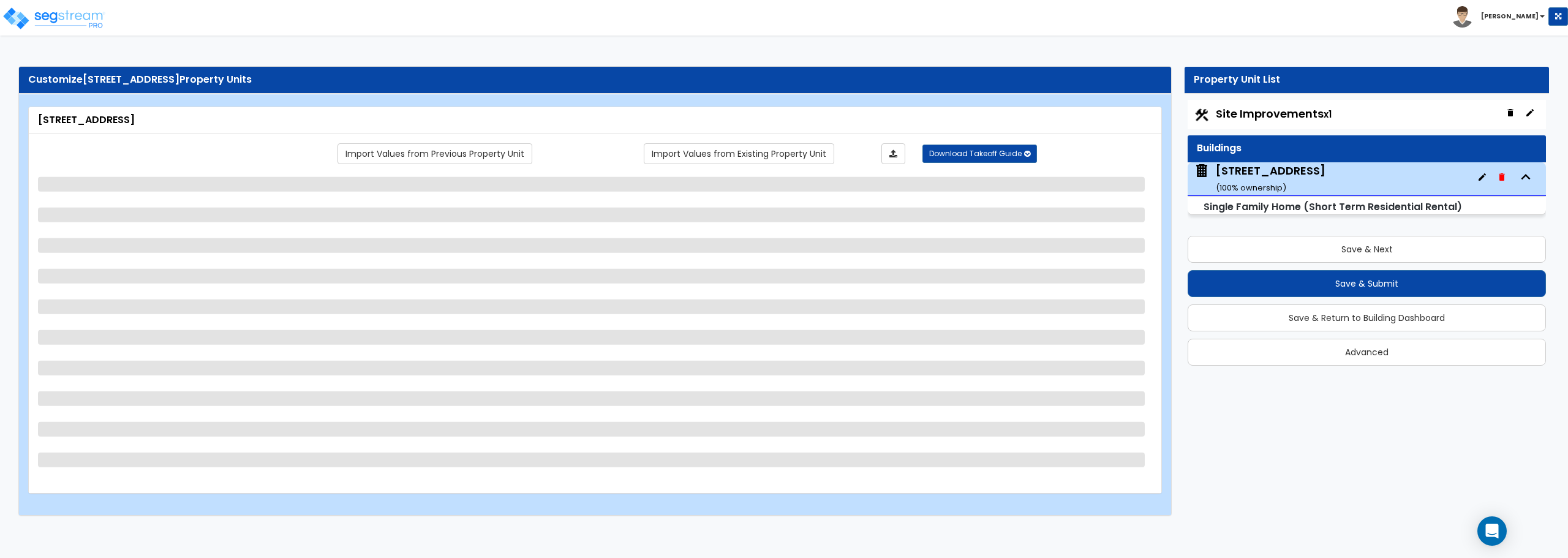
select select "1"
select select "2"
select select "1"
select select "3"
select select "5"
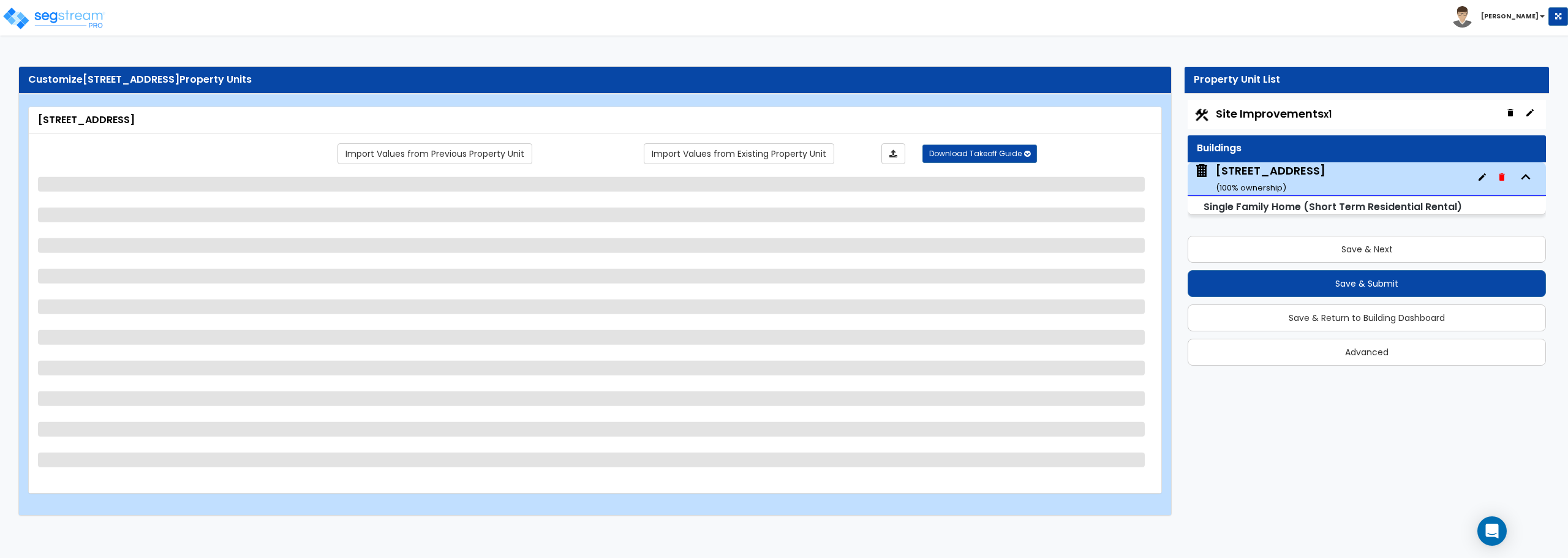
select select "1"
select select "5"
select select "1"
select select "2"
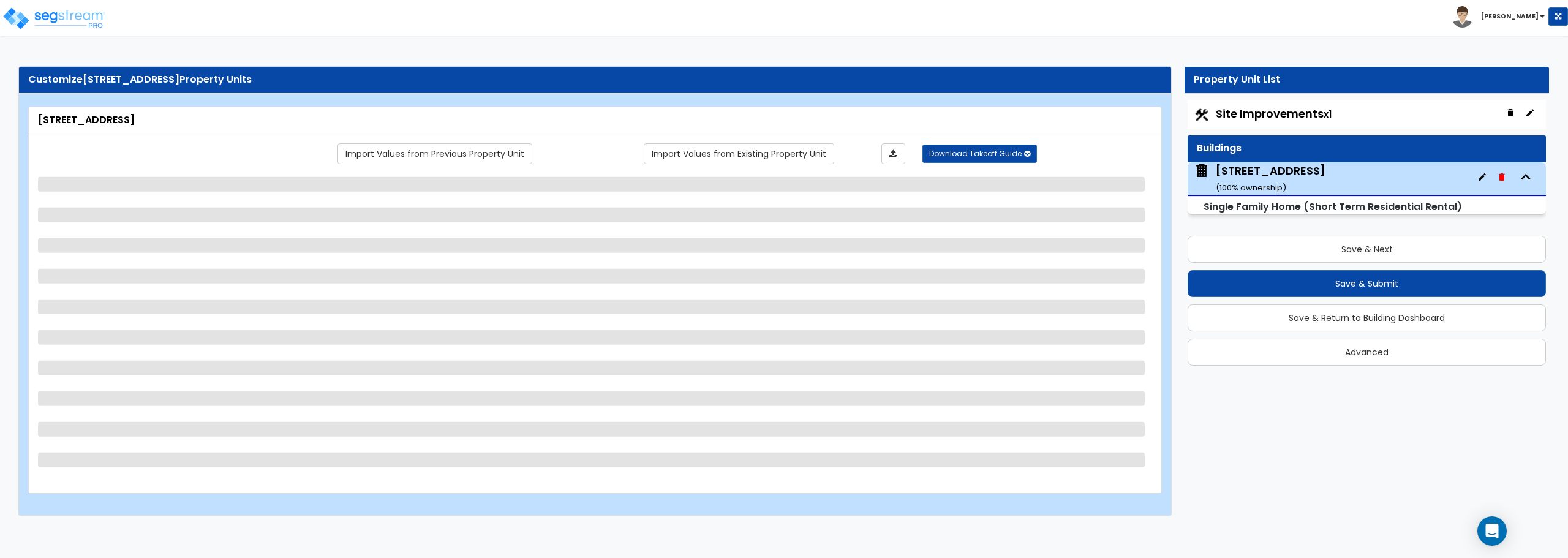
select select "2"
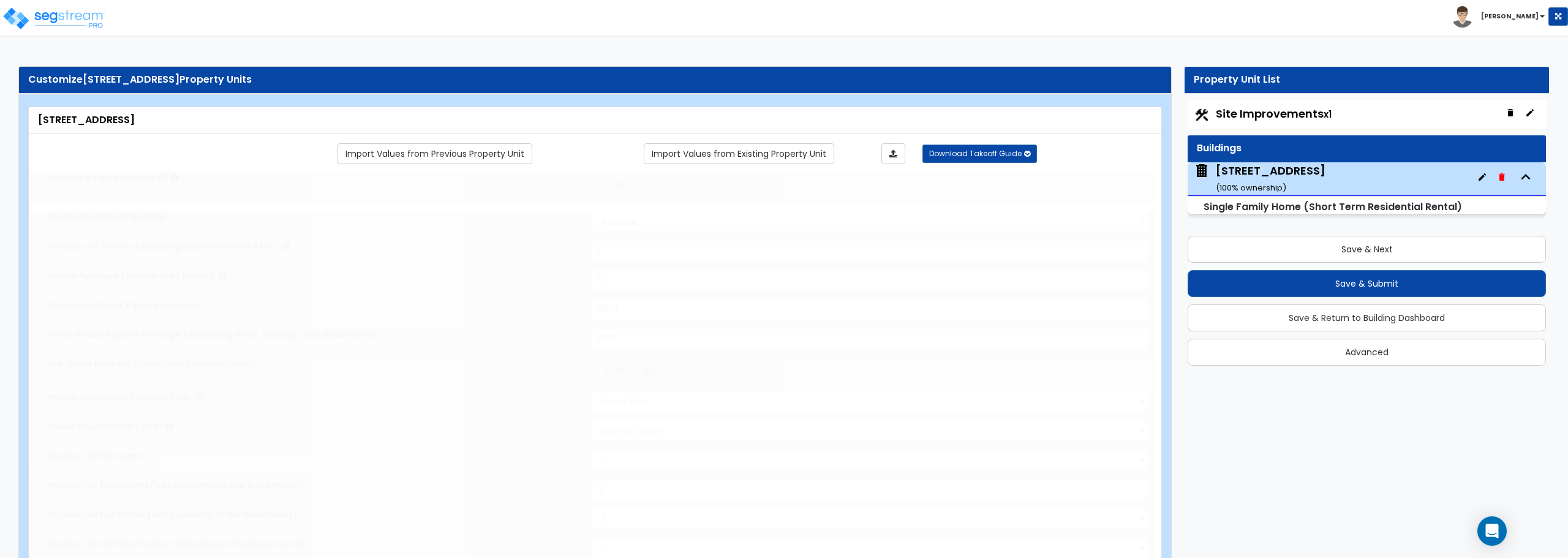
type input "2"
select select "1"
select select "2"
type input "2"
select select "2"
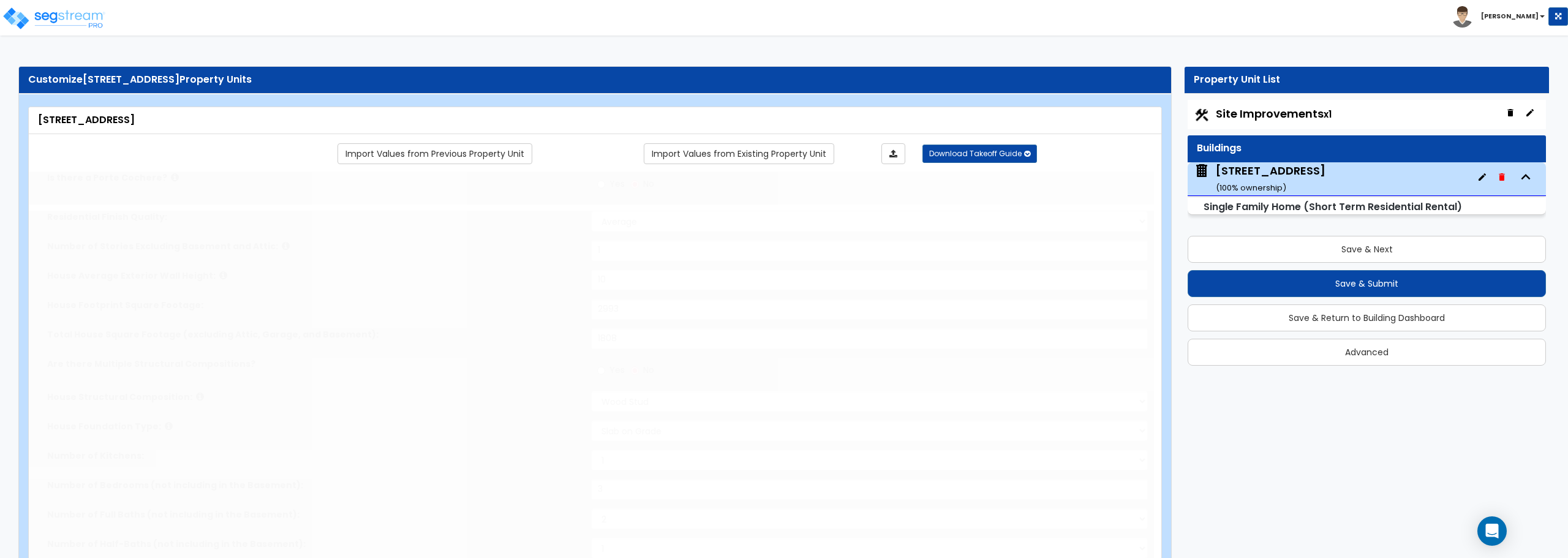
type input "4"
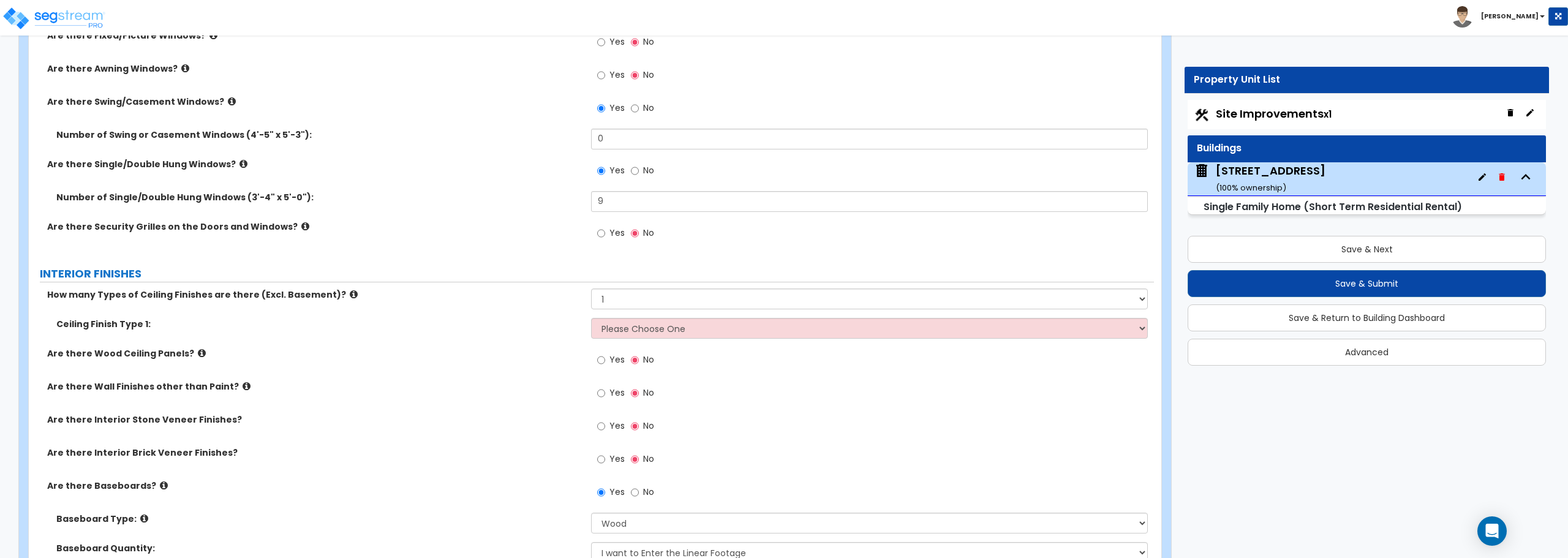
scroll to position [2327, 0]
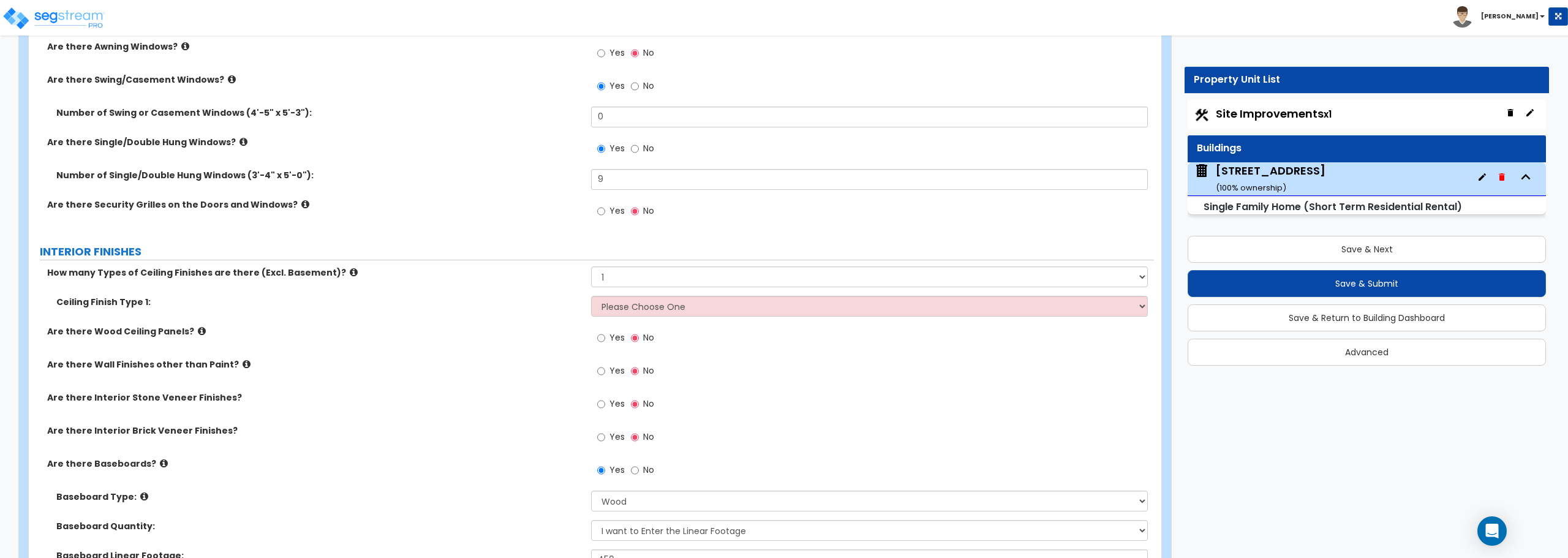
click at [1311, 177] on div "5284 S 118th Rd ( 100 % ownership)" at bounding box center [1366, 179] width 358 height 34
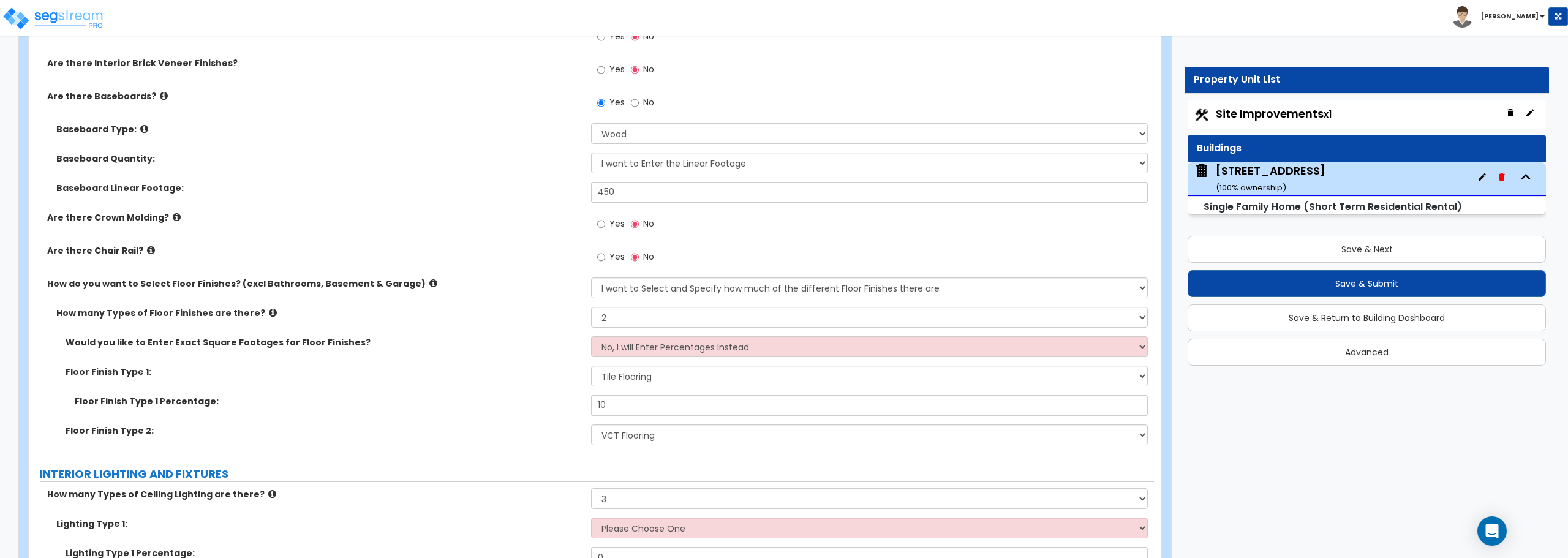
scroll to position [2756, 0]
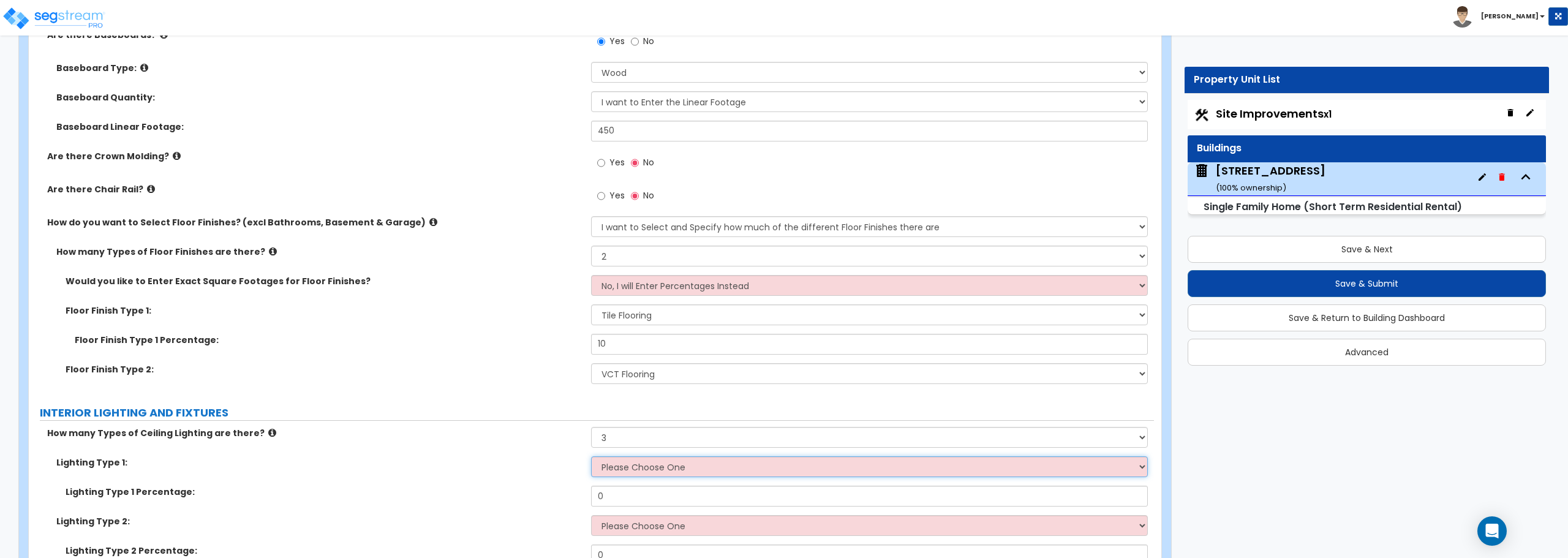
click at [789, 464] on select "Please Choose One LED Surface-Mounted LED Recessed Fluorescent Surface-Mounted …" at bounding box center [869, 467] width 556 height 21
click at [591, 456] on select "Please Choose One LED Surface-Mounted LED Recessed Fluorescent Surface-Mounted …" at bounding box center [869, 467] width 556 height 21
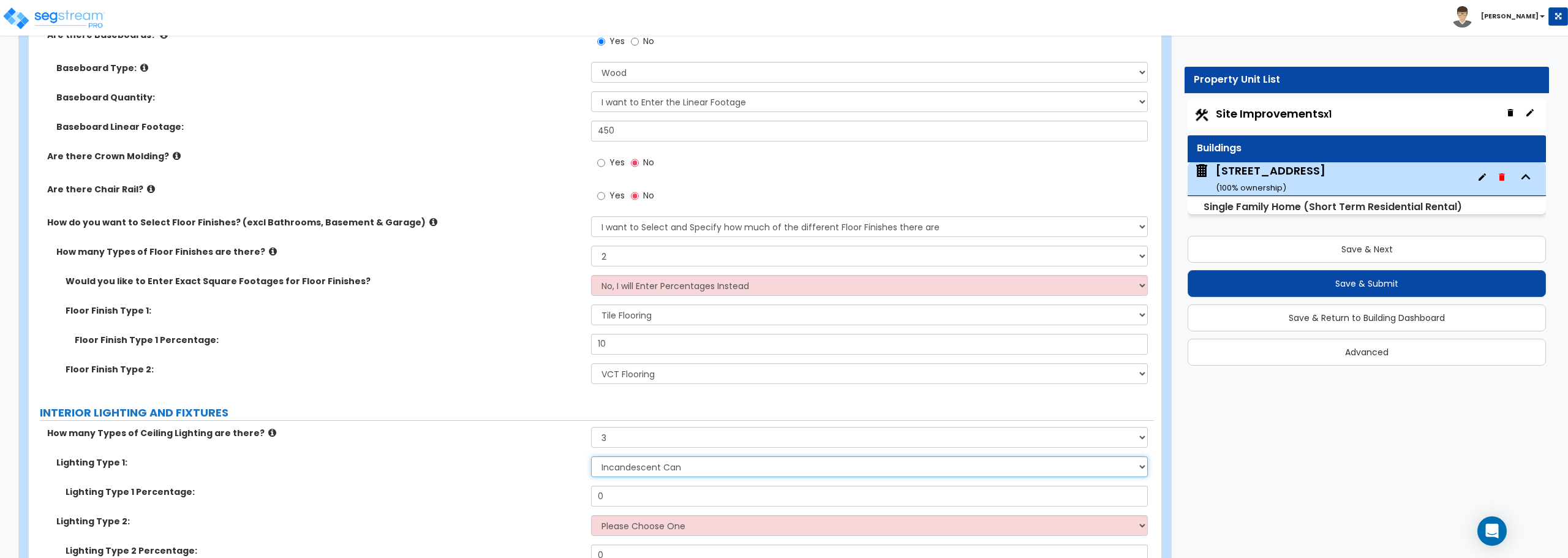
click at [645, 465] on select "Please Choose One LED Surface-Mounted LED Recessed Fluorescent Surface-Mounted …" at bounding box center [869, 467] width 556 height 21
select select "1"
click at [591, 456] on select "Please Choose One LED Surface-Mounted LED Recessed Fluorescent Surface-Mounted …" at bounding box center [869, 467] width 556 height 21
click at [661, 471] on select "Please Choose One LED Surface-Mounted LED Recessed Fluorescent Surface-Mounted …" at bounding box center [869, 467] width 556 height 21
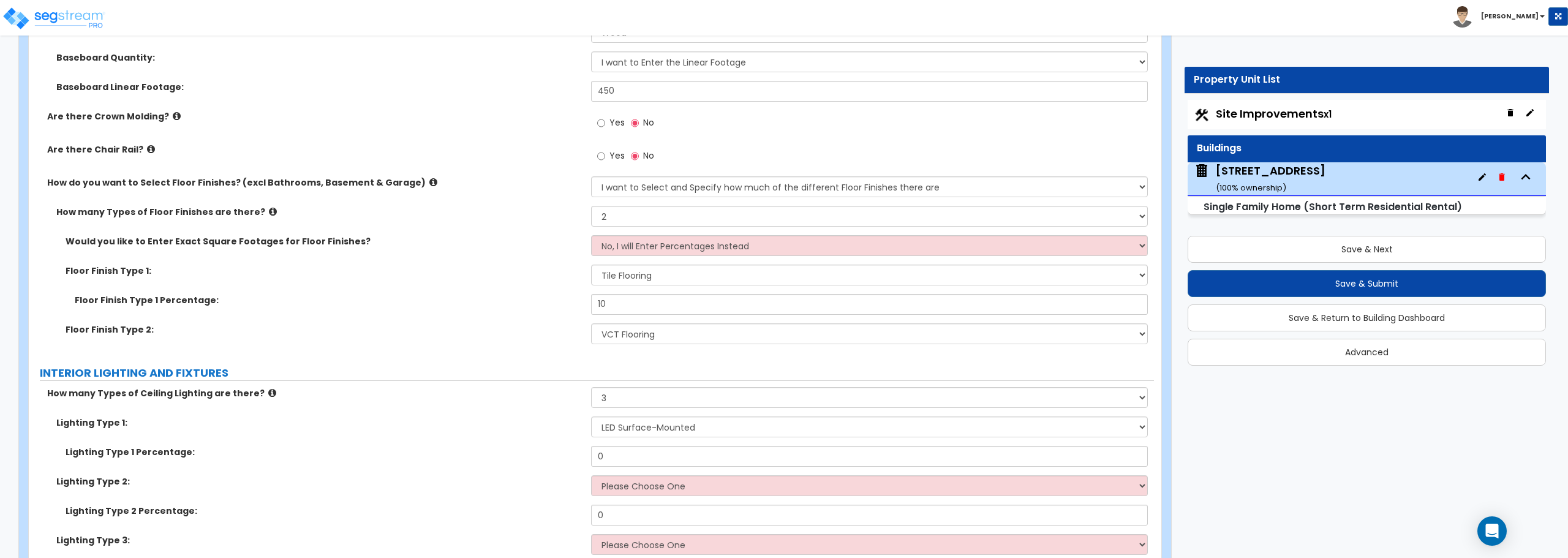
scroll to position [2817, 0]
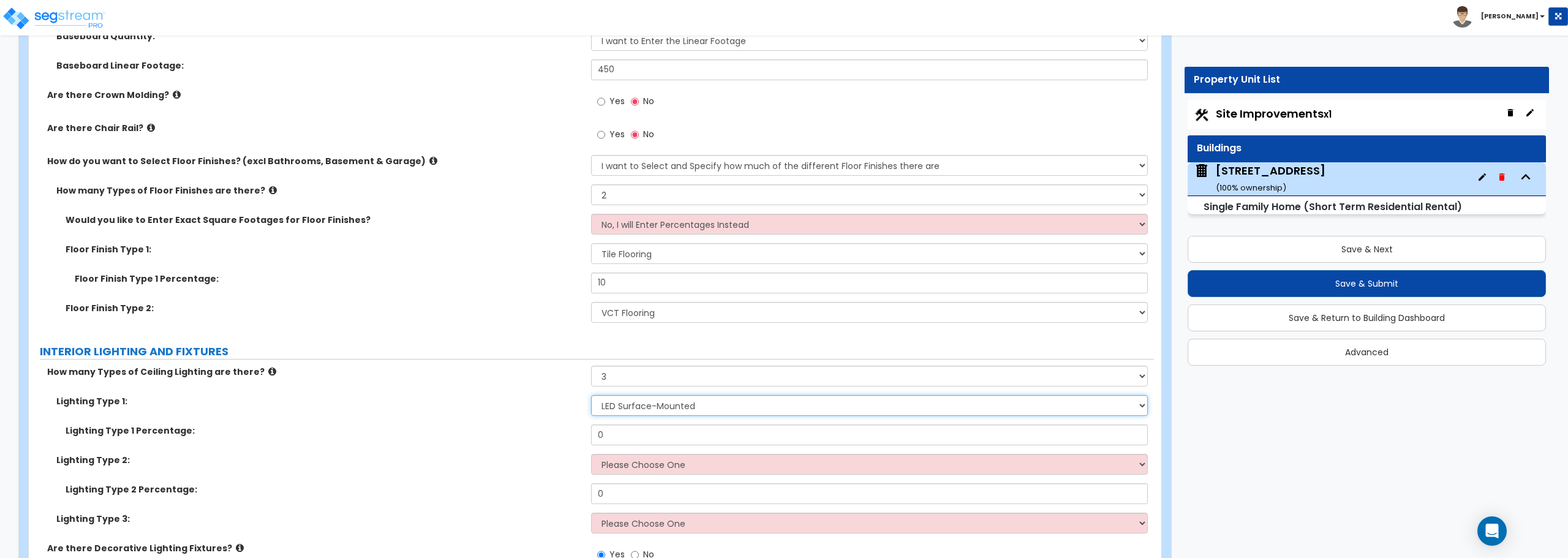
click at [1138, 401] on select "Please Choose One LED Surface-Mounted LED Recessed Fluorescent Surface-Mounted …" at bounding box center [869, 406] width 556 height 21
click at [1139, 409] on select "Please Choose One LED Surface-Mounted LED Recessed Fluorescent Surface-Mounted …" at bounding box center [869, 406] width 556 height 21
click at [749, 400] on select "Please Choose One LED Surface-Mounted LED Recessed Fluorescent Surface-Mounted …" at bounding box center [869, 406] width 556 height 21
click at [713, 405] on select "Please Choose One LED Surface-Mounted LED Recessed Fluorescent Surface-Mounted …" at bounding box center [869, 406] width 556 height 21
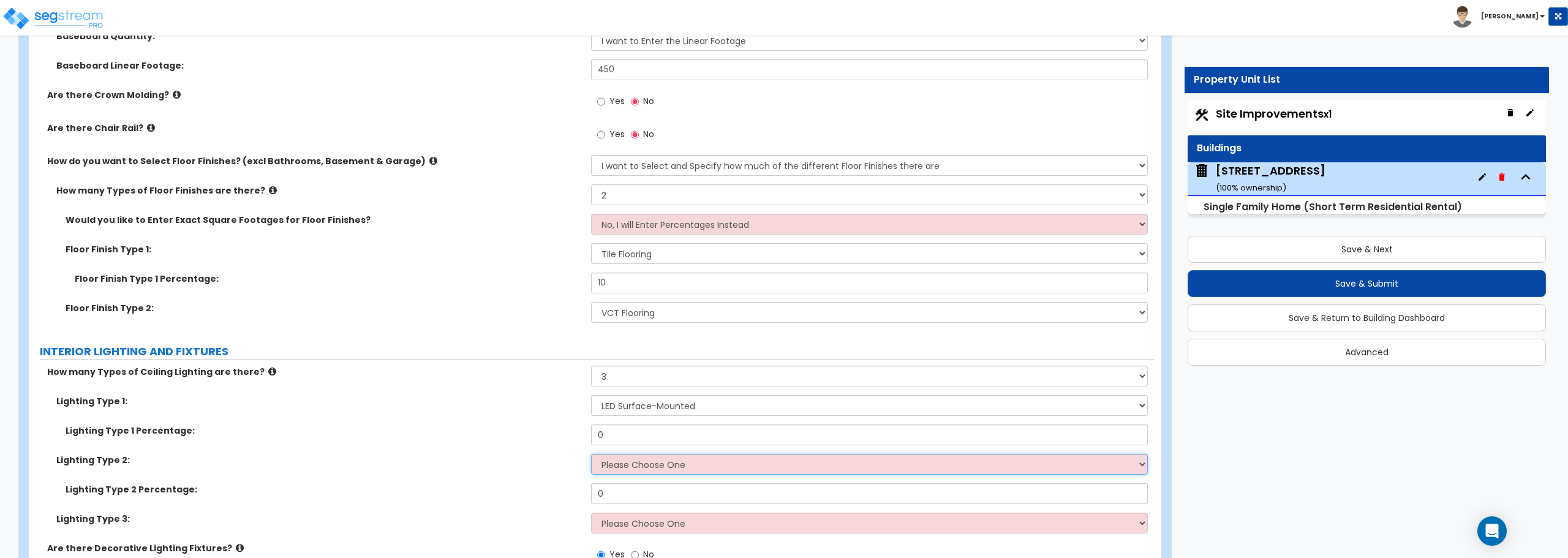
click at [1141, 460] on select "Please Choose One LED Surface-Mounted LED Recessed Fluorescent Surface-Mounted …" at bounding box center [869, 464] width 556 height 21
click at [960, 409] on select "Please Choose One LED Surface-Mounted LED Recessed Fluorescent Surface-Mounted …" at bounding box center [869, 406] width 556 height 21
click at [917, 409] on select "Please Choose One LED Surface-Mounted LED Recessed Fluorescent Surface-Mounted …" at bounding box center [869, 406] width 556 height 21
click at [715, 406] on select "Please Choose One LED Surface-Mounted LED Recessed Fluorescent Surface-Mounted …" at bounding box center [869, 406] width 556 height 21
click at [712, 405] on select "Please Choose One LED Surface-Mounted LED Recessed Fluorescent Surface-Mounted …" at bounding box center [869, 406] width 556 height 21
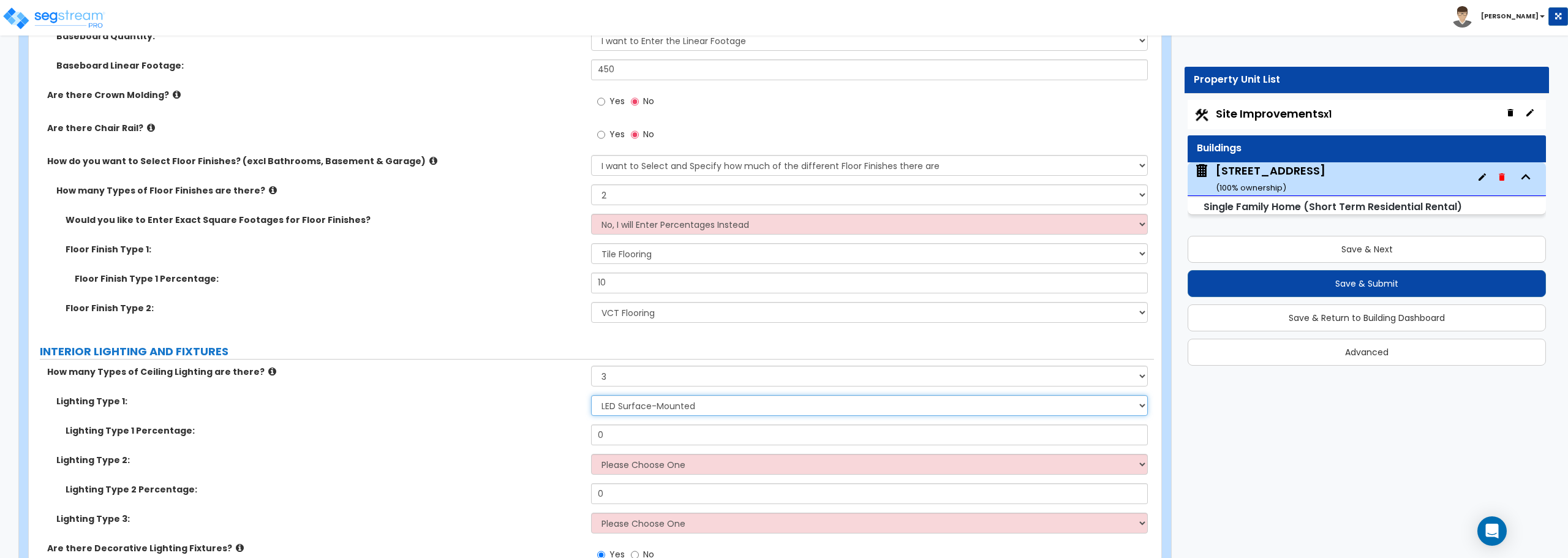
click at [712, 399] on select "Please Choose One LED Surface-Mounted LED Recessed Fluorescent Surface-Mounted …" at bounding box center [869, 406] width 556 height 21
click at [717, 406] on select "Please Choose One LED Surface-Mounted LED Recessed Fluorescent Surface-Mounted …" at bounding box center [869, 406] width 556 height 21
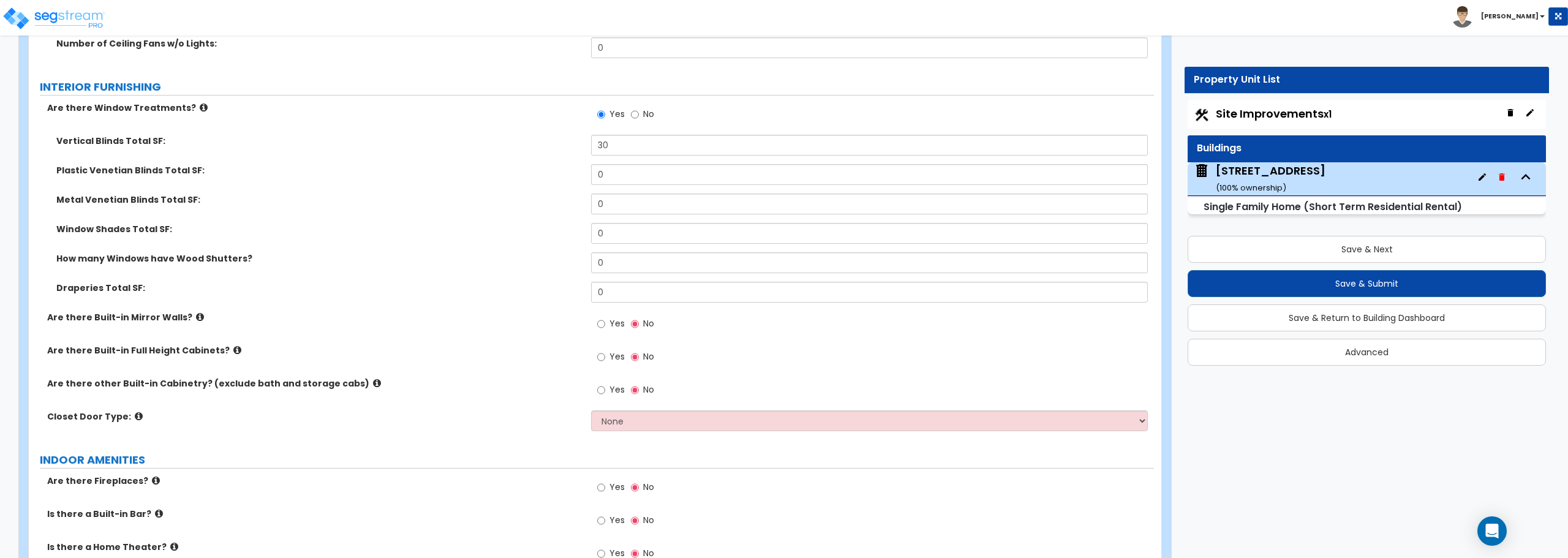
scroll to position [3552, 0]
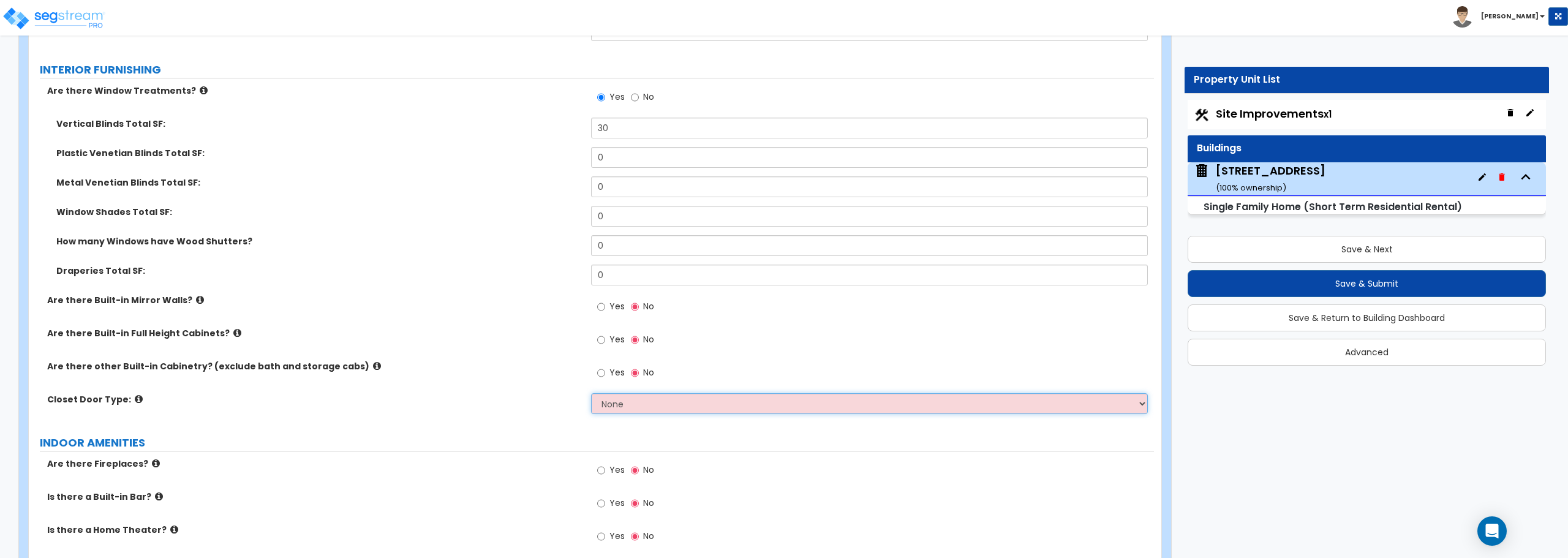
click at [665, 406] on select "None Bi-fold Louvered Doors Bi-fold Panel Doors Sliding Doors Hinged Wood Door" at bounding box center [869, 404] width 556 height 21
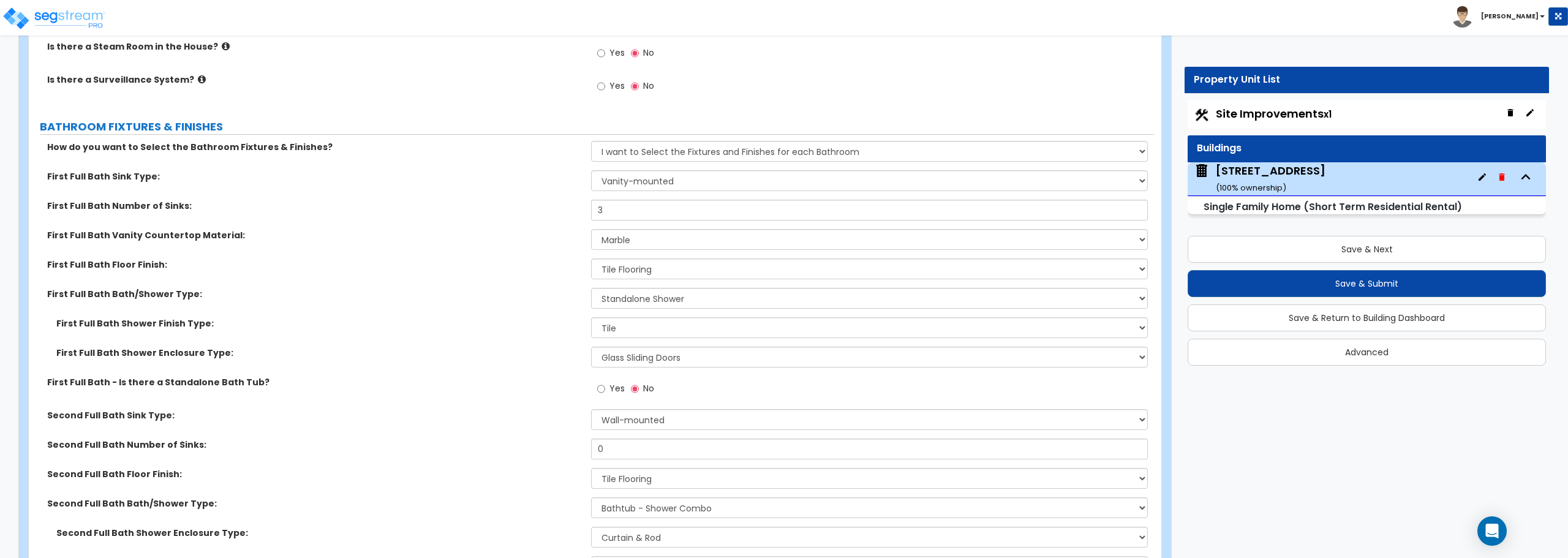
scroll to position [4164, 0]
